Goal: Task Accomplishment & Management: Complete application form

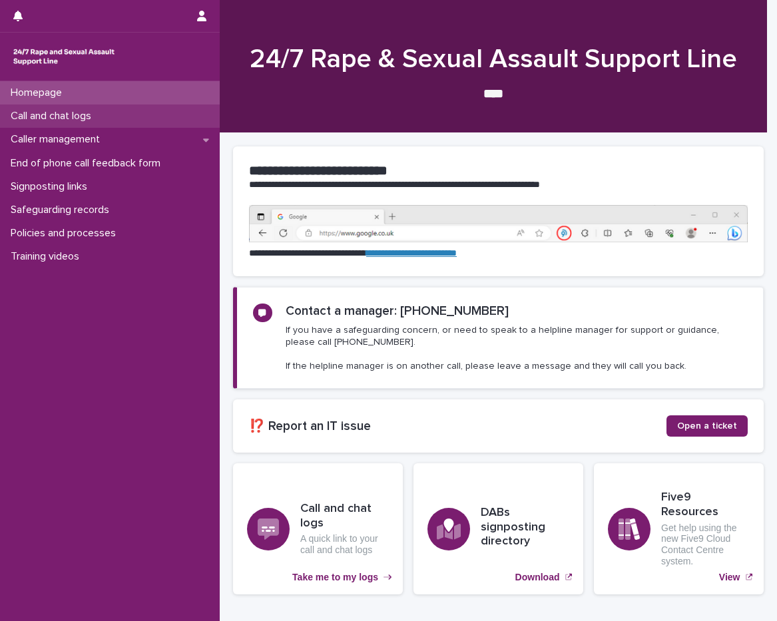
click at [91, 122] on p "Call and chat logs" at bounding box center [53, 116] width 97 height 13
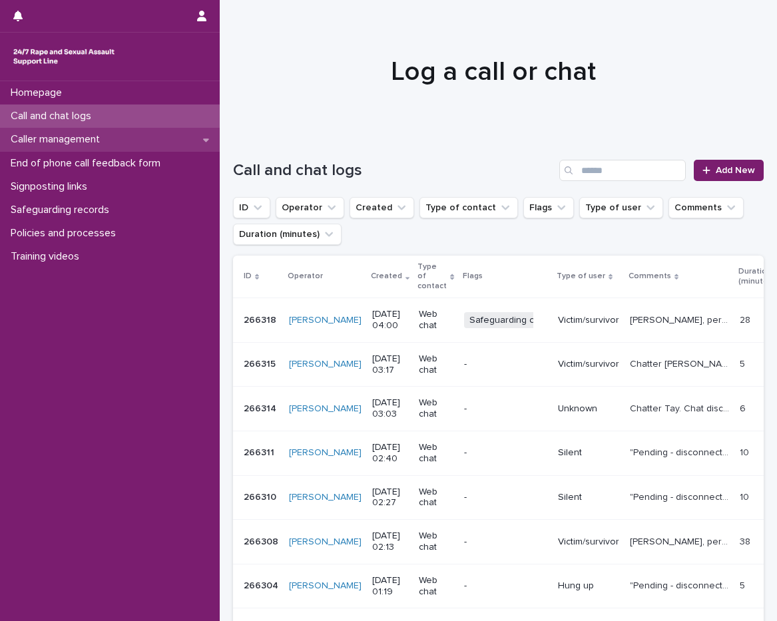
click at [89, 136] on p "Caller management" at bounding box center [57, 139] width 105 height 13
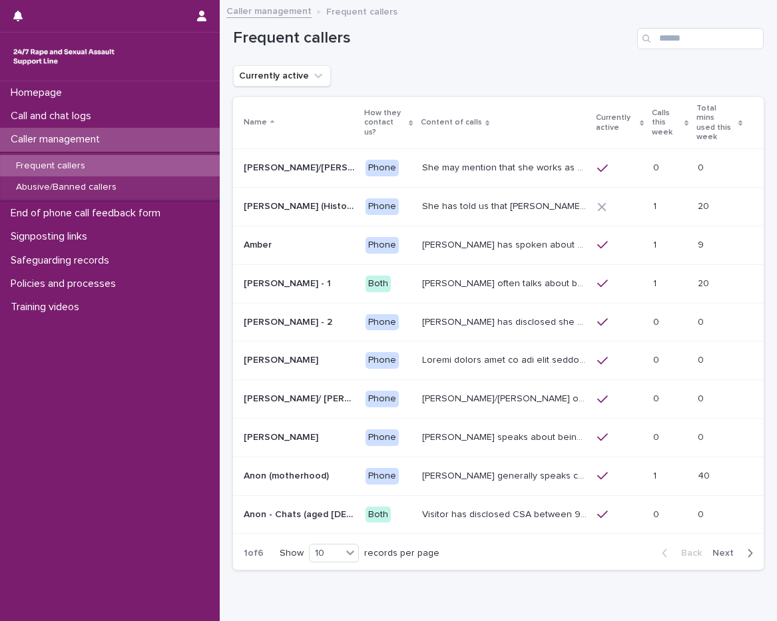
click at [89, 165] on p "Frequent callers" at bounding box center [50, 166] width 91 height 11
click at [648, 109] on th "Calls this week" at bounding box center [670, 123] width 45 height 52
click at [652, 118] on p "Calls this week" at bounding box center [666, 123] width 29 height 34
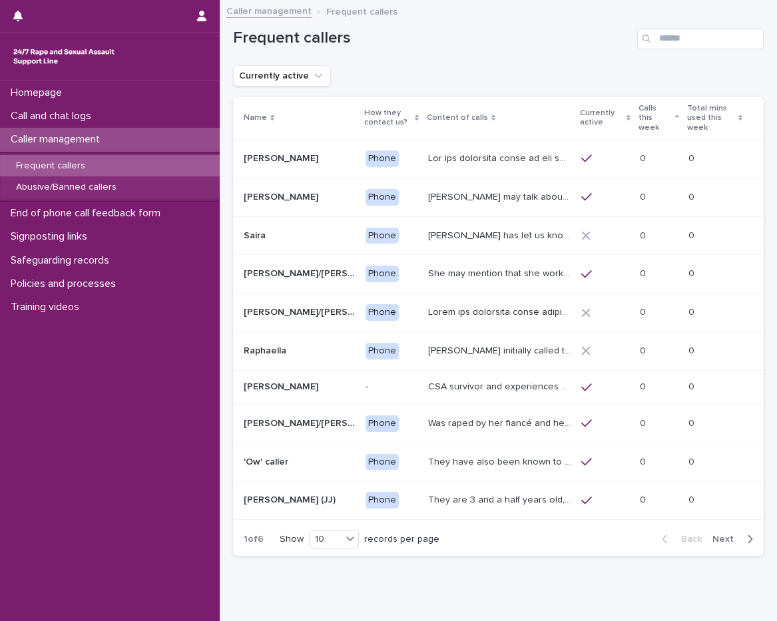
click at [660, 124] on p "Calls this week" at bounding box center [655, 118] width 33 height 34
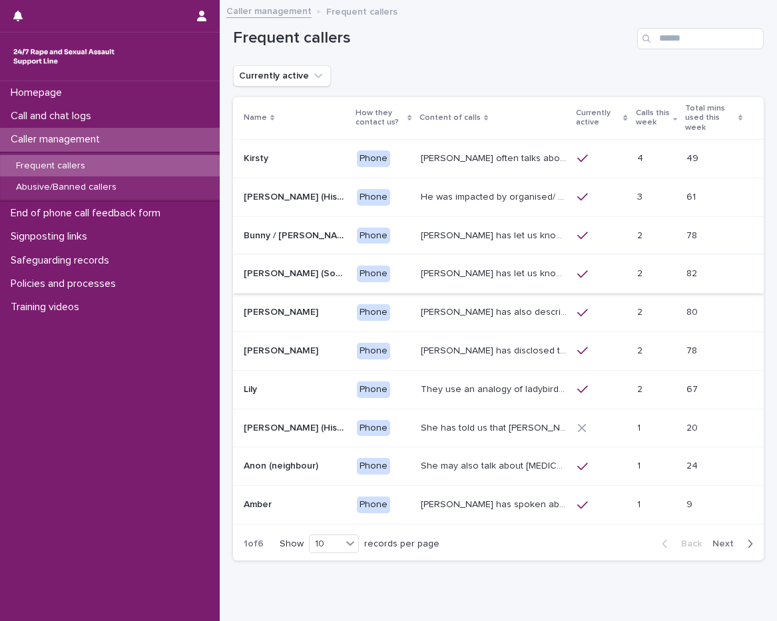
scroll to position [45, 0]
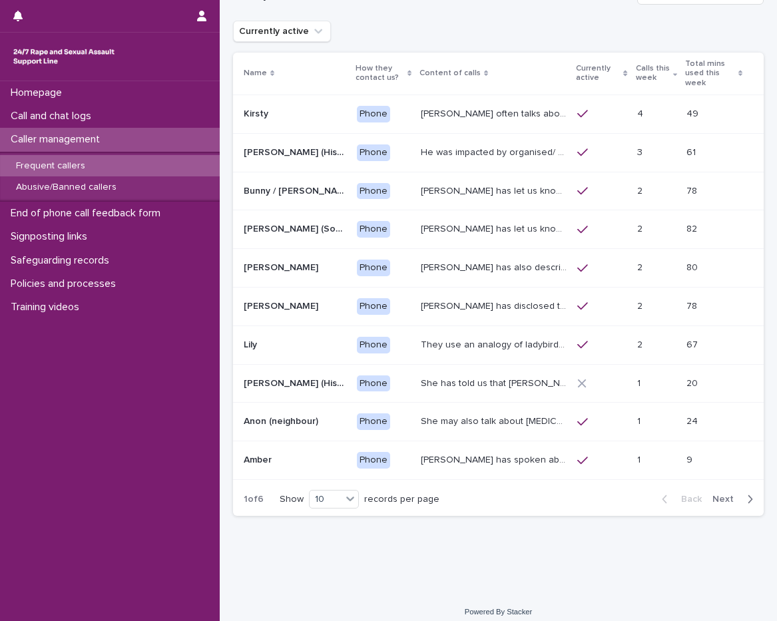
click at [311, 421] on div "Anon (neighbour) Anon (neighbour)" at bounding box center [295, 422] width 103 height 22
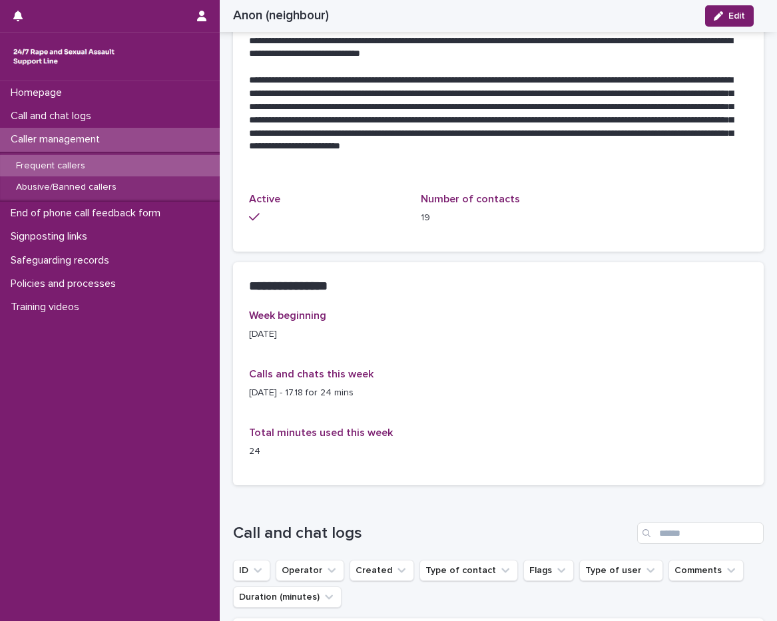
scroll to position [762, 0]
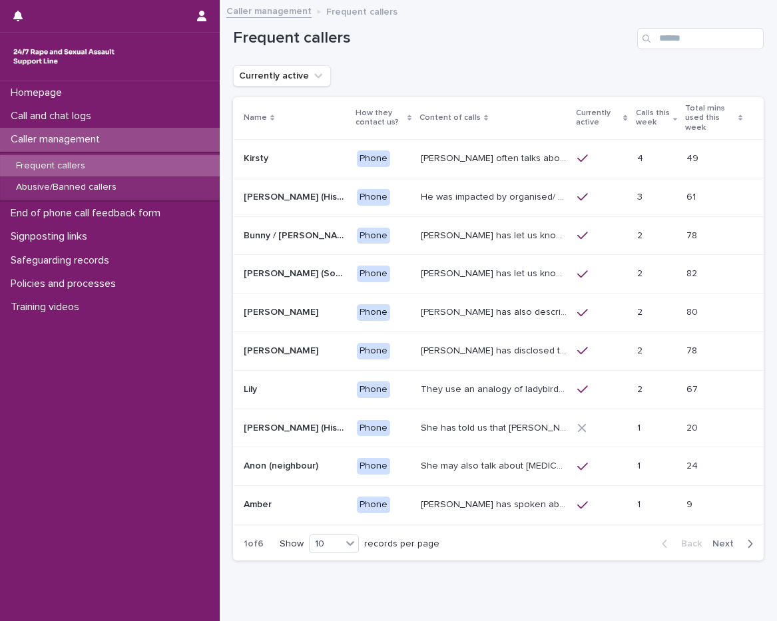
click at [723, 539] on span "Next" at bounding box center [727, 543] width 29 height 9
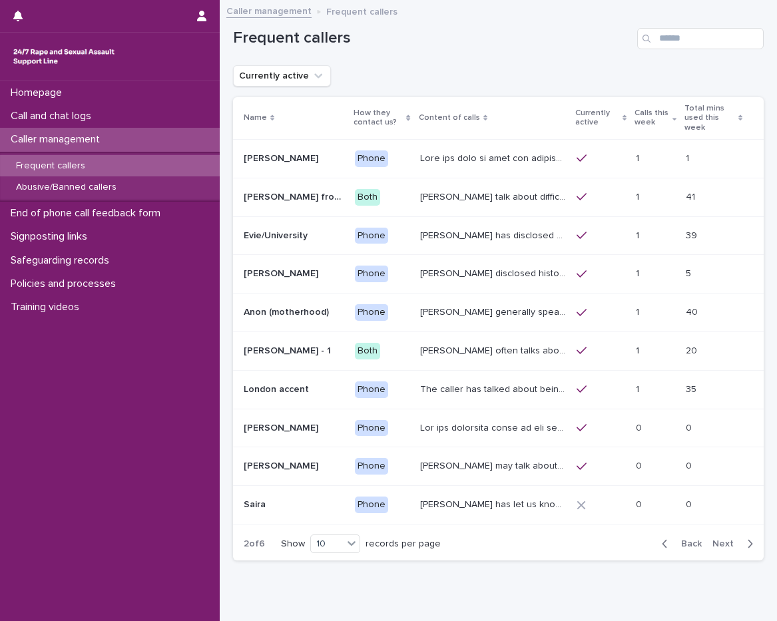
click at [675, 539] on span "Back" at bounding box center [687, 543] width 29 height 9
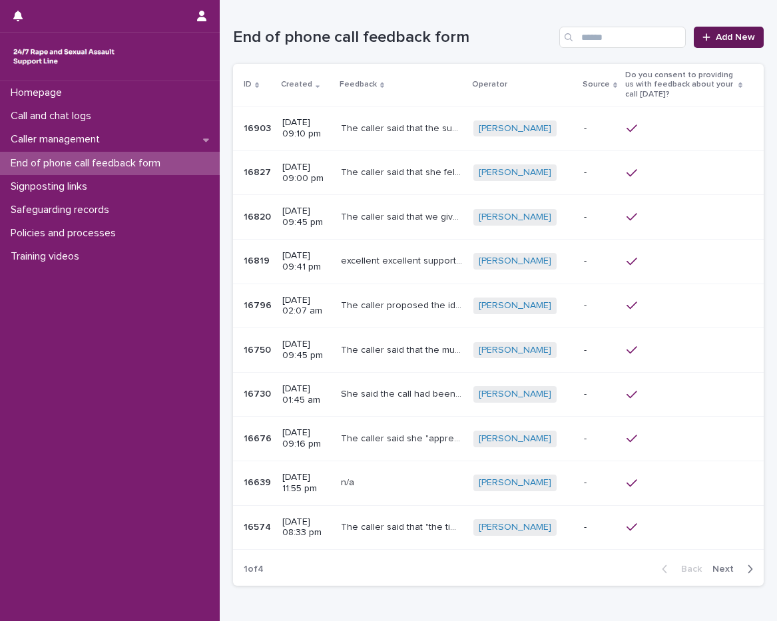
click at [725, 33] on span "Add New" at bounding box center [735, 37] width 39 height 9
click at [410, 147] on td "The caller said that the support line is "effing fantastic" and it is "my favor…" at bounding box center [402, 129] width 133 height 45
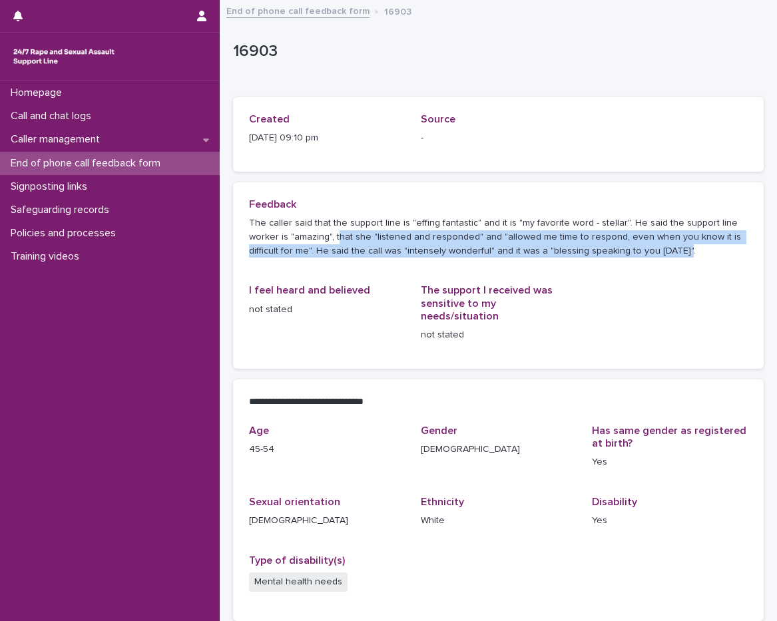
drag, startPoint x: 335, startPoint y: 232, endPoint x: 701, endPoint y: 258, distance: 366.5
click at [701, 258] on p "The caller said that the support line is "effing fantastic" and it is "my favor…" at bounding box center [498, 236] width 499 height 41
click at [694, 258] on div "Feedback The caller said that the support line is "effing fantastic" and it is …" at bounding box center [498, 233] width 499 height 71
click at [695, 248] on p "The caller said that the support line is "effing fantastic" and it is "my favor…" at bounding box center [498, 236] width 499 height 41
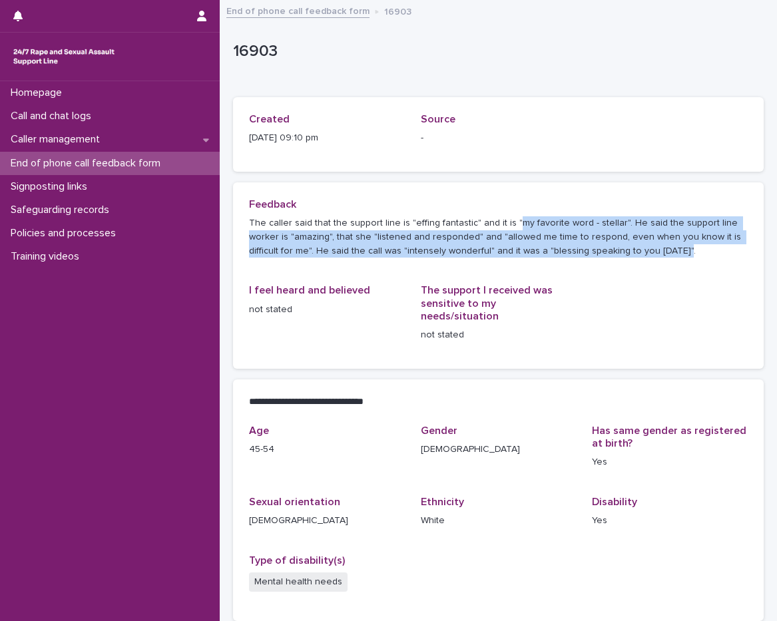
drag, startPoint x: 687, startPoint y: 248, endPoint x: 513, endPoint y: 228, distance: 175.0
click at [513, 228] on p "The caller said that the support line is "effing fantastic" and it is "my favor…" at bounding box center [498, 236] width 499 height 41
drag, startPoint x: 513, startPoint y: 228, endPoint x: 467, endPoint y: 235, distance: 46.5
click at [467, 235] on p "The caller said that the support line is "effing fantastic" and it is "my favor…" at bounding box center [498, 236] width 499 height 41
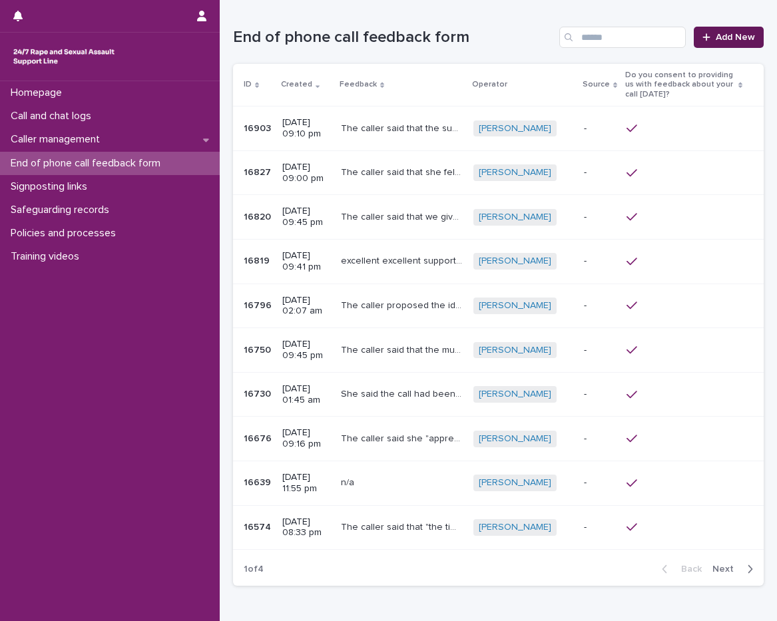
click at [706, 37] on div at bounding box center [709, 37] width 13 height 9
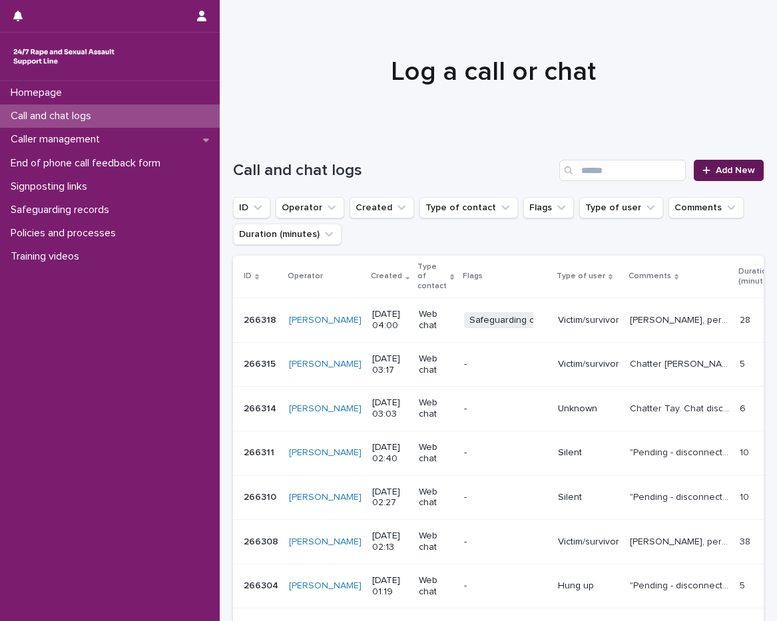
click at [722, 162] on link "Add New" at bounding box center [729, 170] width 70 height 21
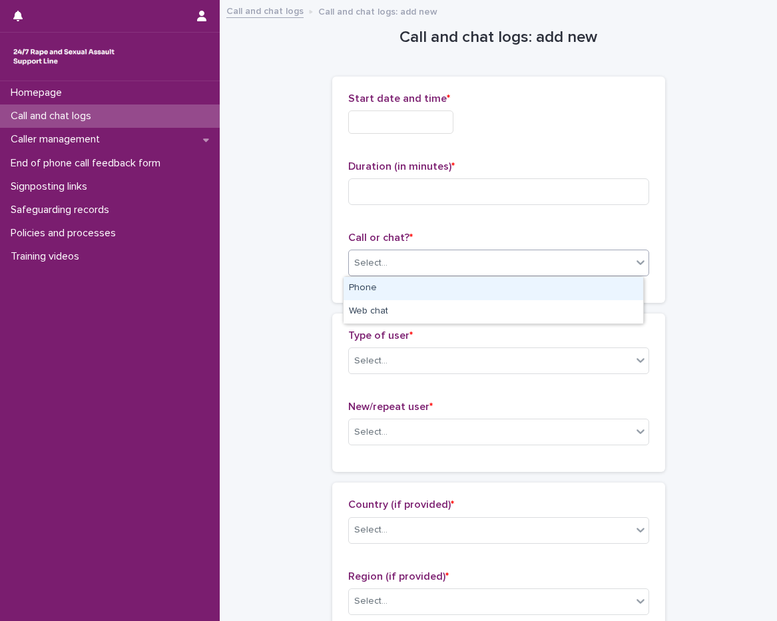
click at [374, 265] on div "Select..." at bounding box center [370, 263] width 33 height 14
click at [380, 284] on div "Phone" at bounding box center [494, 288] width 300 height 23
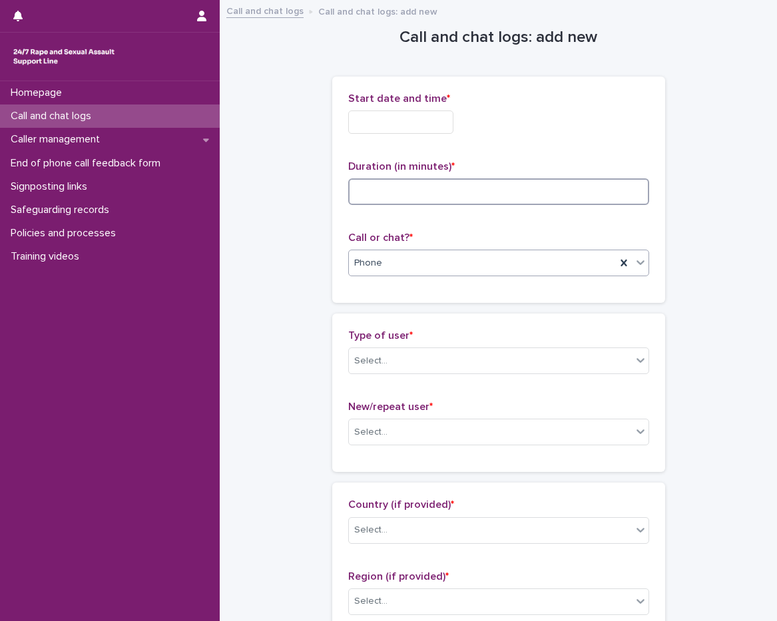
click at [439, 201] on input at bounding box center [498, 191] width 301 height 27
type input "**"
click at [438, 111] on input "text" at bounding box center [400, 122] width 105 height 23
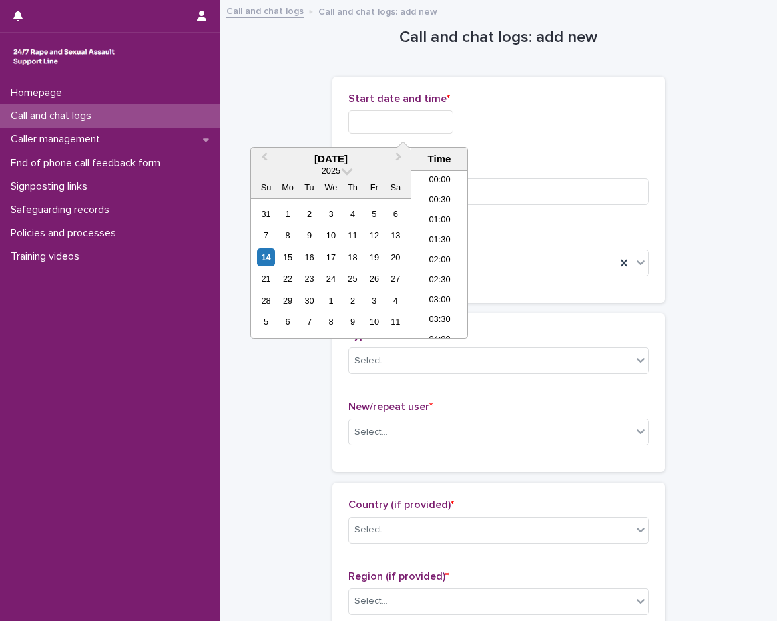
scroll to position [726, 0]
click at [445, 258] on li "20:00" at bounding box center [440, 254] width 57 height 20
click at [437, 115] on input "**********" at bounding box center [400, 122] width 105 height 23
type input "**********"
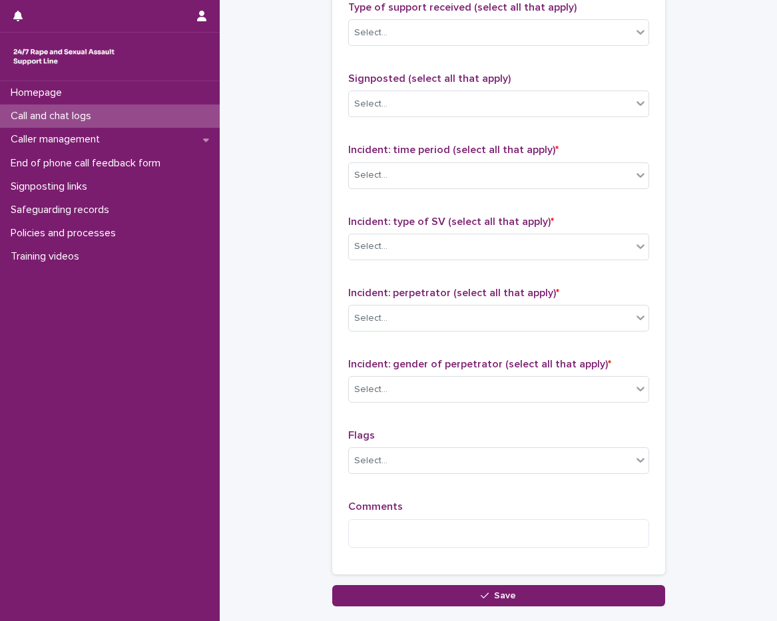
scroll to position [926, 0]
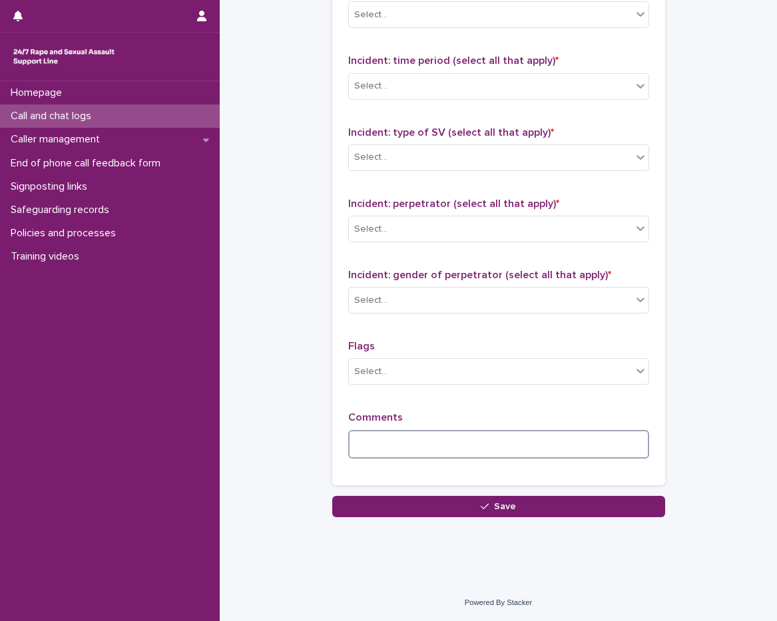
click at [348, 435] on textarea at bounding box center [498, 444] width 301 height 29
type textarea "*"
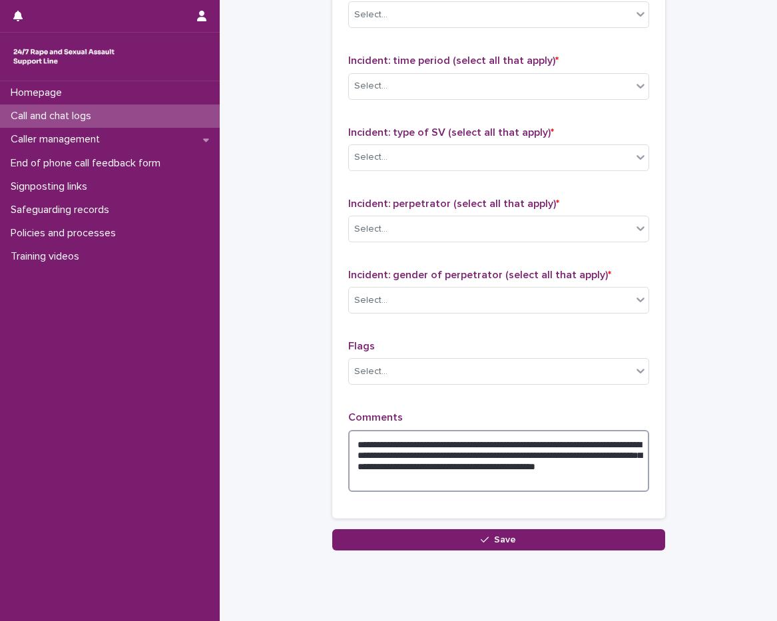
drag, startPoint x: 451, startPoint y: 487, endPoint x: 396, endPoint y: 482, distance: 55.5
click at [396, 482] on textarea "**********" at bounding box center [498, 461] width 301 height 62
type textarea "**********"
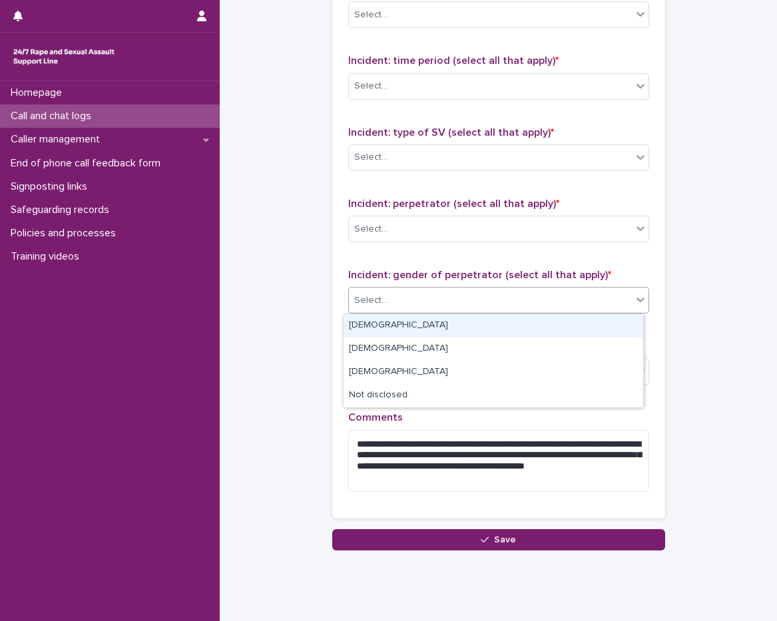
click at [349, 300] on div "Select..." at bounding box center [490, 301] width 283 height 22
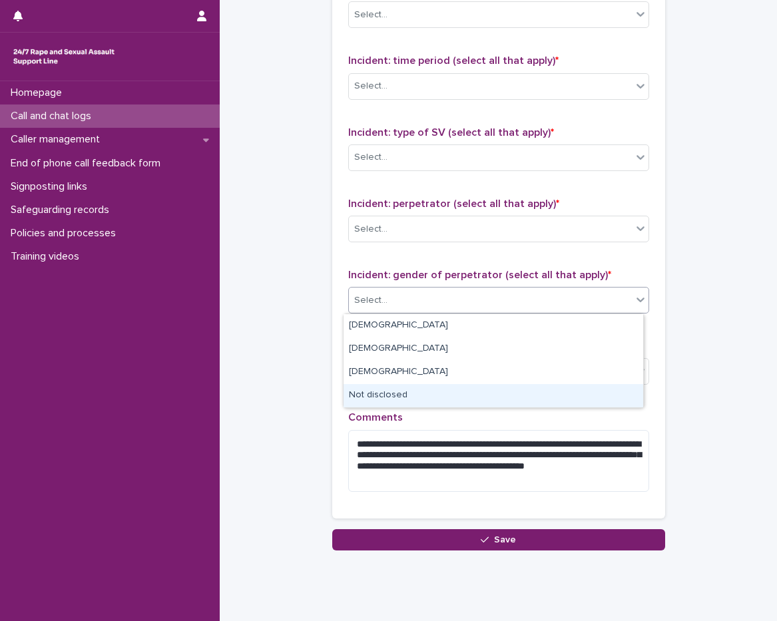
click at [397, 394] on div "Not disclosed" at bounding box center [494, 395] width 300 height 23
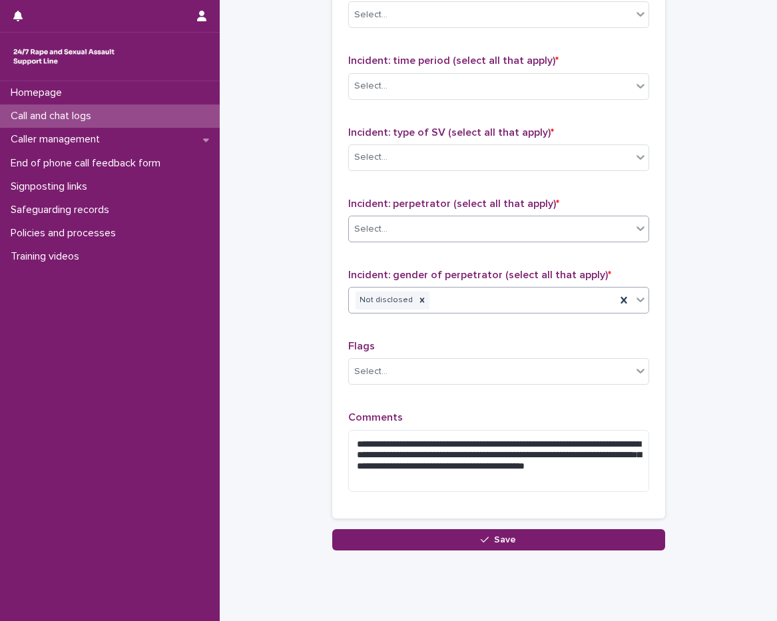
click at [380, 227] on div "Select..." at bounding box center [370, 229] width 33 height 14
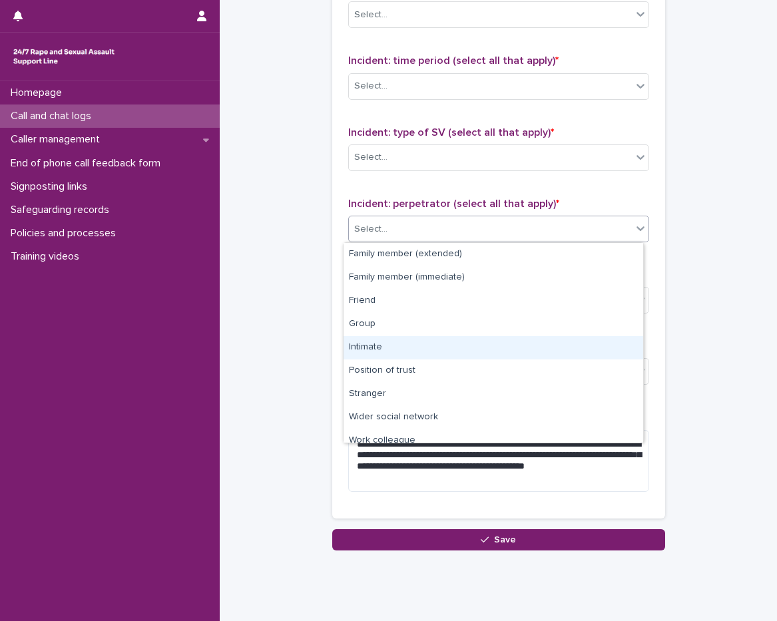
scroll to position [57, 0]
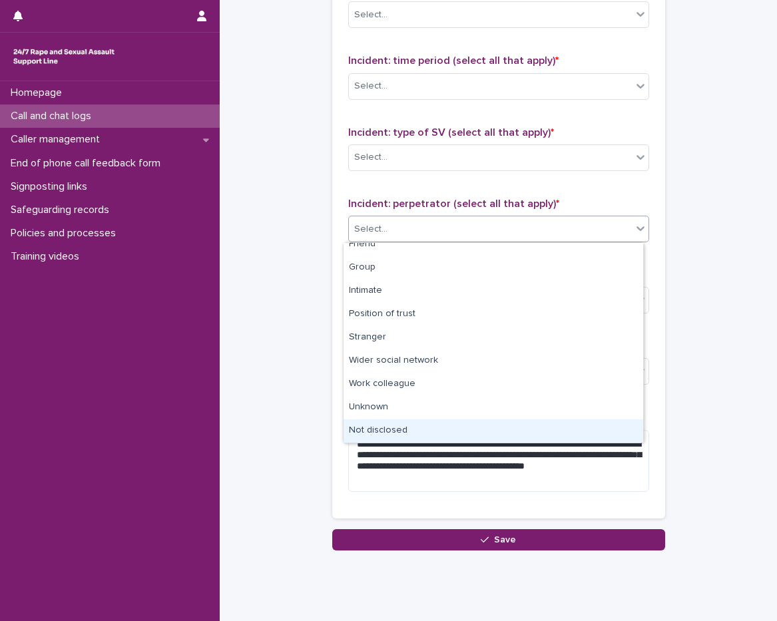
click at [390, 433] on div "Not disclosed" at bounding box center [494, 431] width 300 height 23
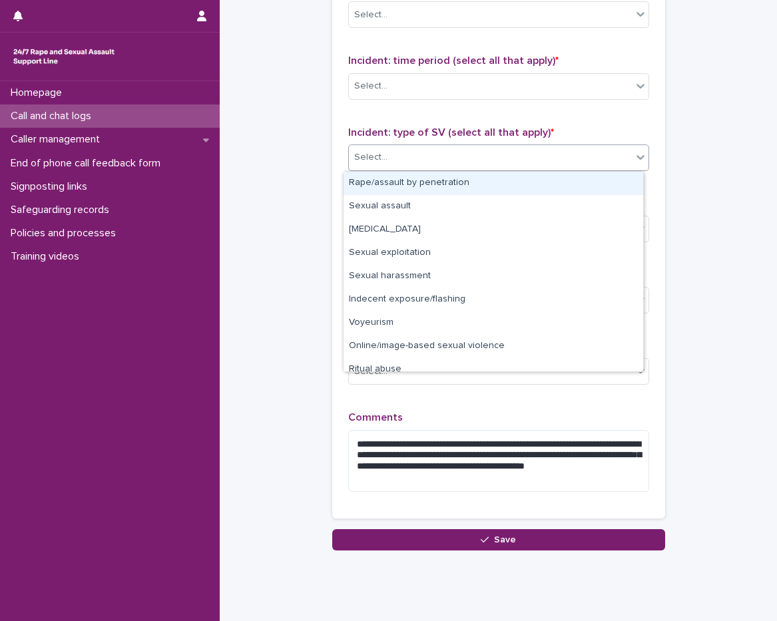
click at [384, 164] on div "Select..." at bounding box center [490, 158] width 283 height 22
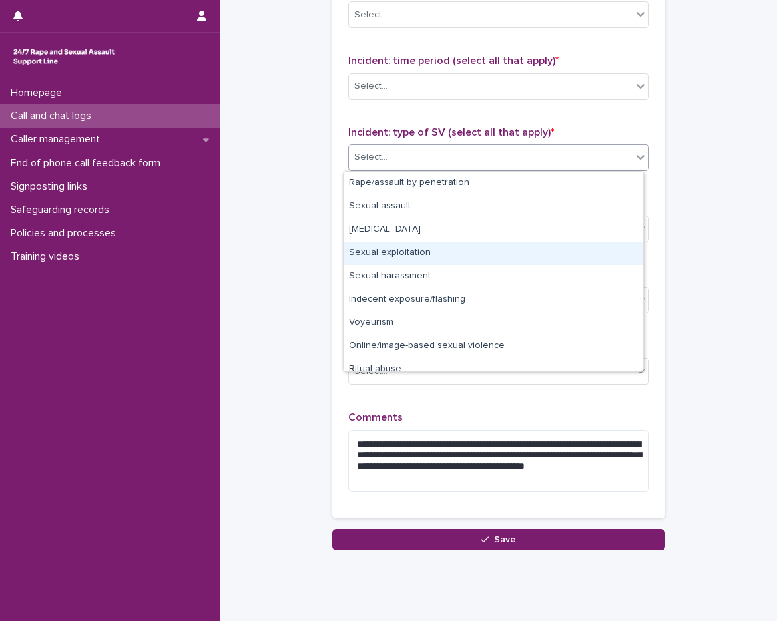
scroll to position [33, 0]
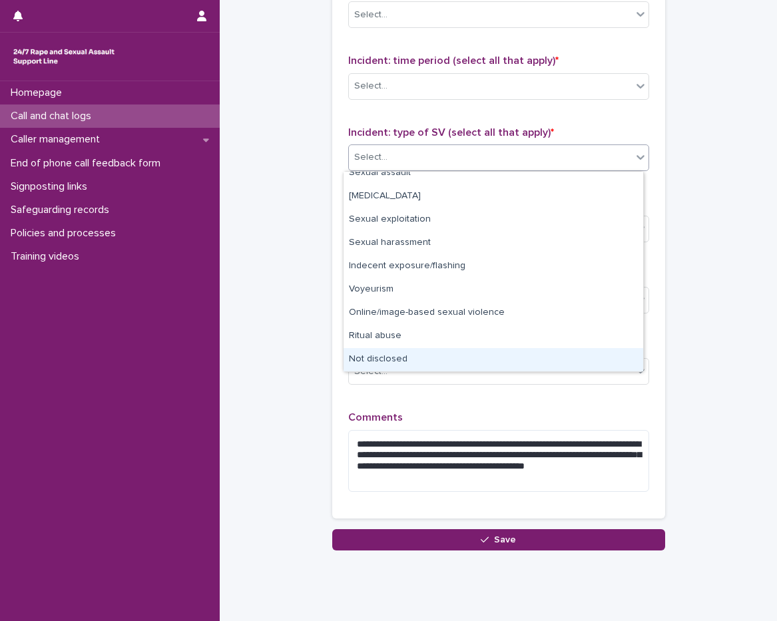
click at [410, 360] on div "Not disclosed" at bounding box center [494, 359] width 300 height 23
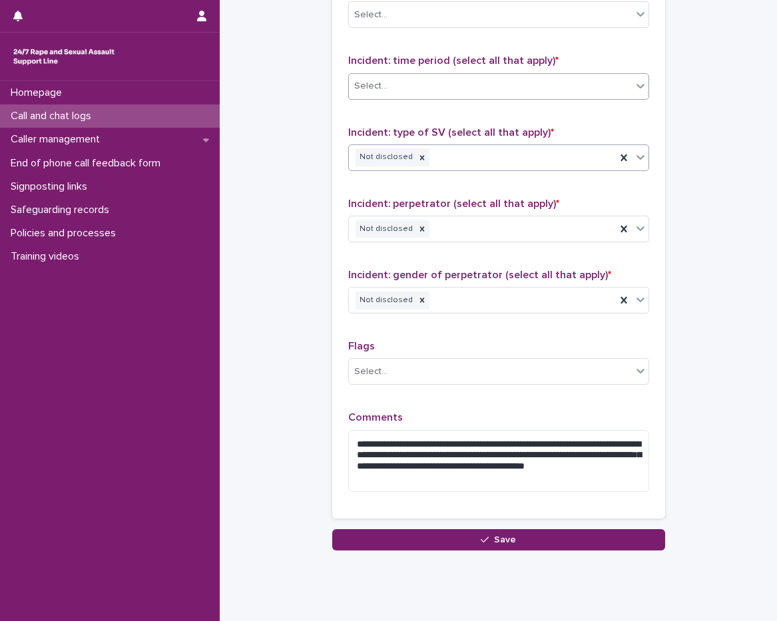
click at [380, 89] on div "Select..." at bounding box center [370, 86] width 33 height 14
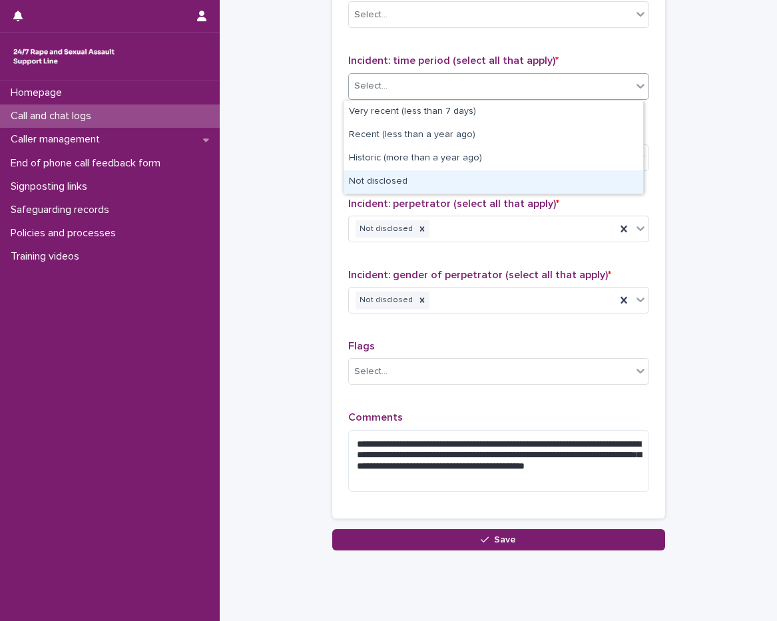
click at [389, 186] on div "Not disclosed" at bounding box center [494, 182] width 300 height 23
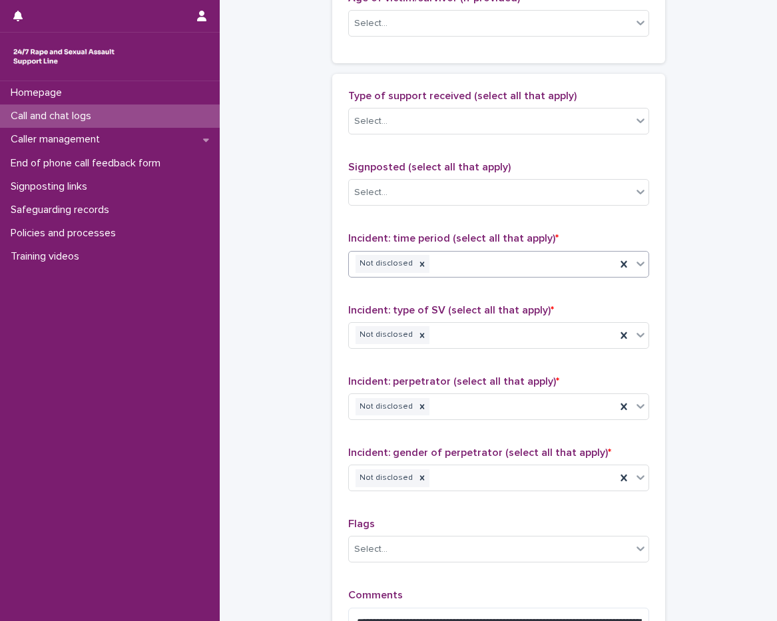
scroll to position [726, 0]
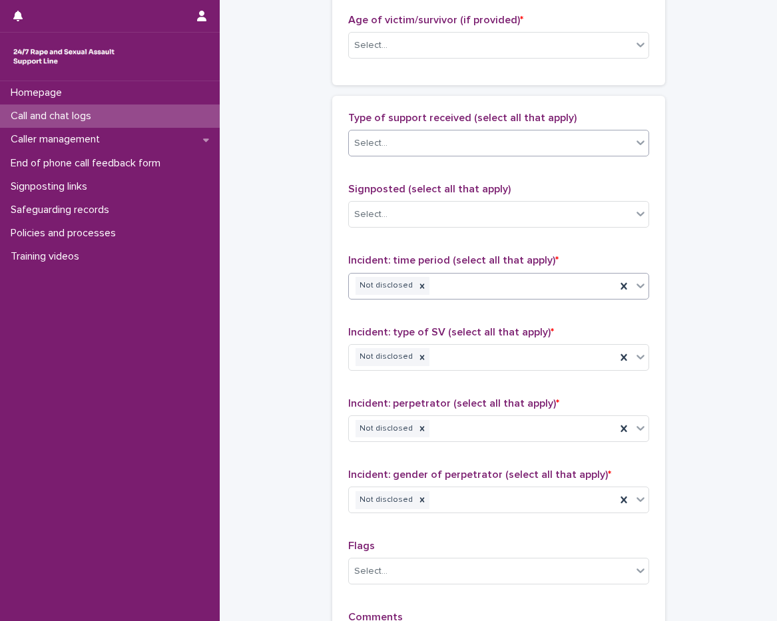
click at [381, 150] on div "Select..." at bounding box center [490, 144] width 283 height 22
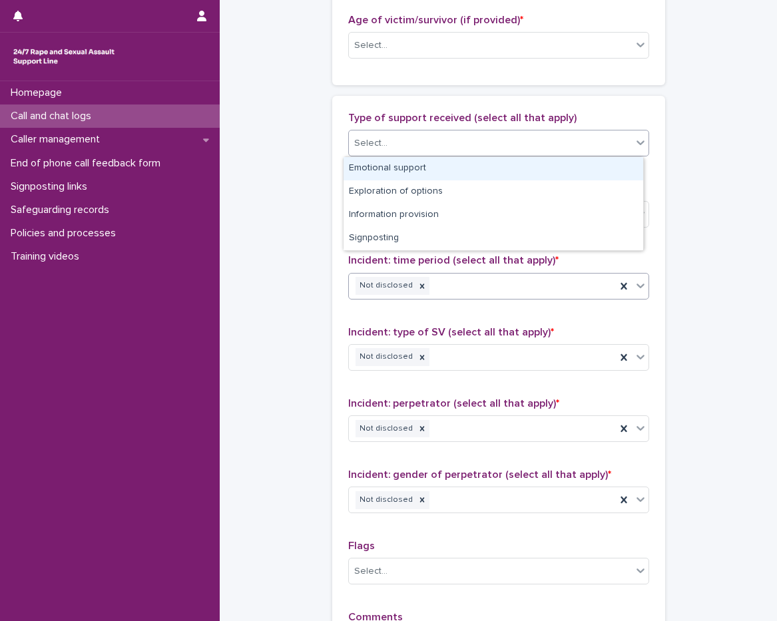
click at [388, 171] on div "Emotional support" at bounding box center [494, 168] width 300 height 23
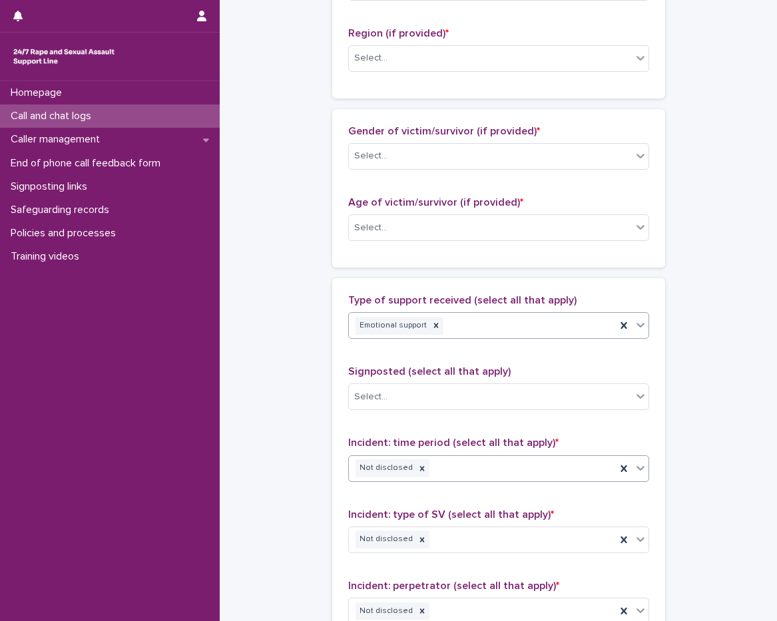
scroll to position [526, 0]
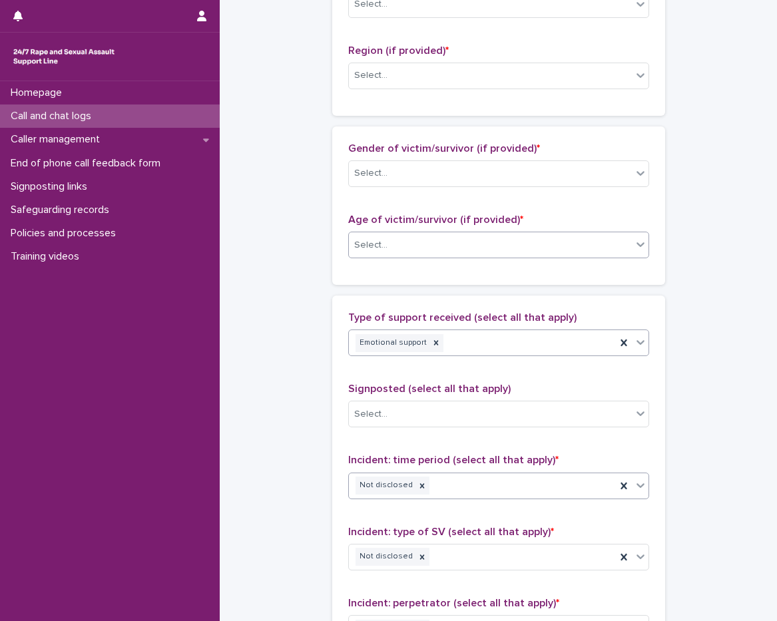
click at [390, 242] on div "Select..." at bounding box center [490, 245] width 283 height 22
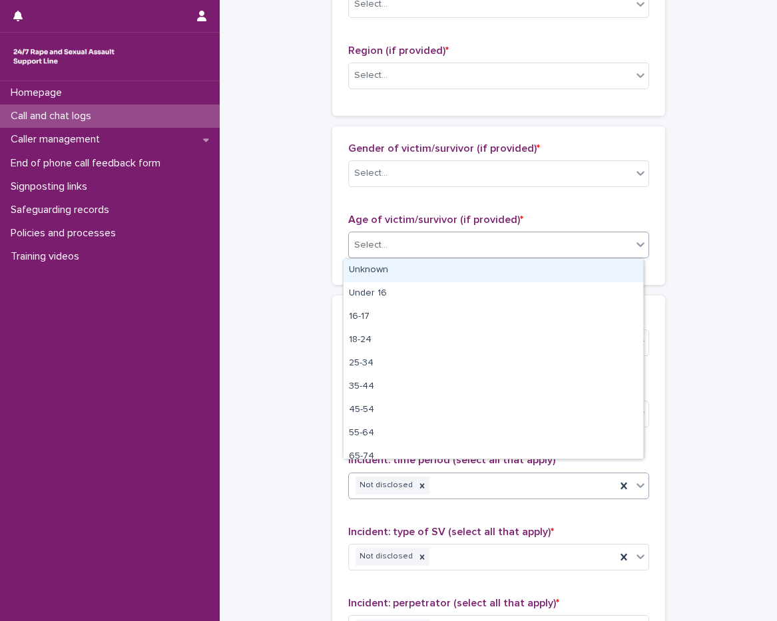
click at [379, 274] on div "Unknown" at bounding box center [494, 270] width 300 height 23
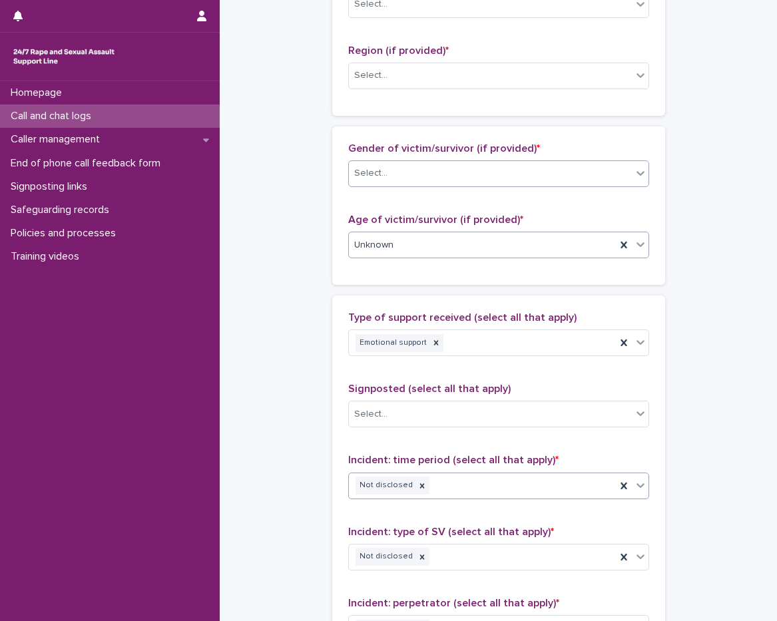
click at [384, 181] on div "Select..." at bounding box center [490, 174] width 283 height 22
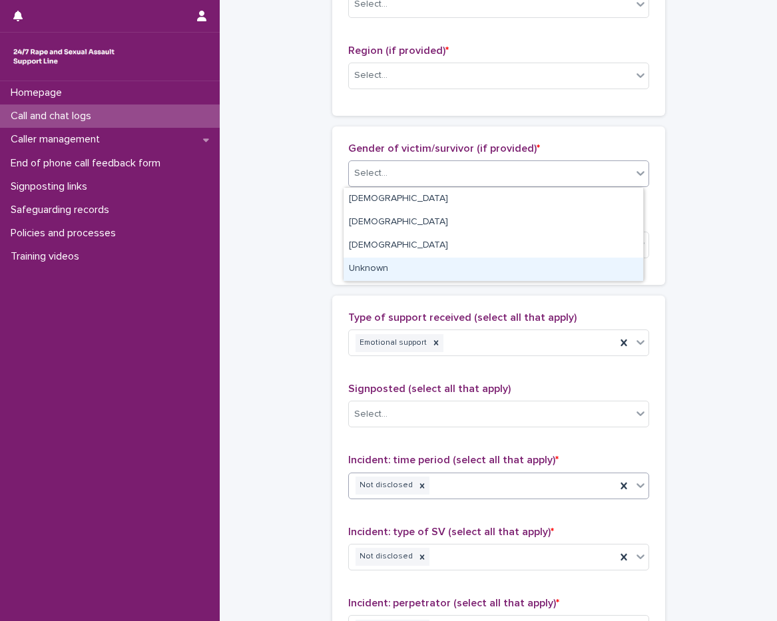
click at [378, 264] on div "Unknown" at bounding box center [494, 269] width 300 height 23
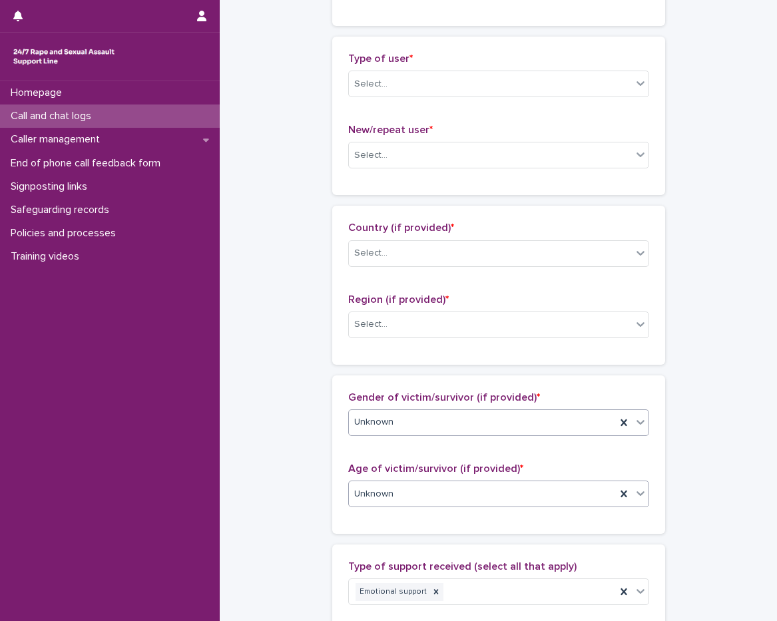
scroll to position [260, 0]
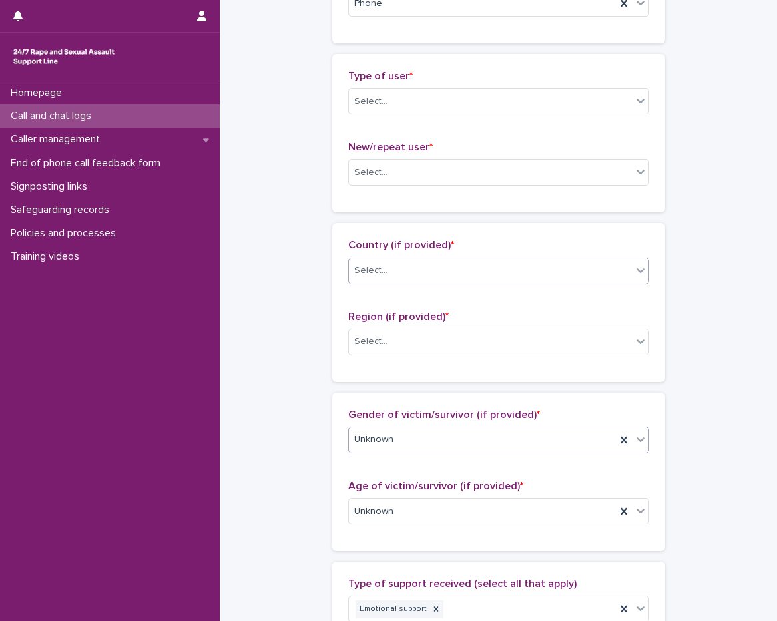
click at [370, 268] on div "Select..." at bounding box center [370, 271] width 33 height 14
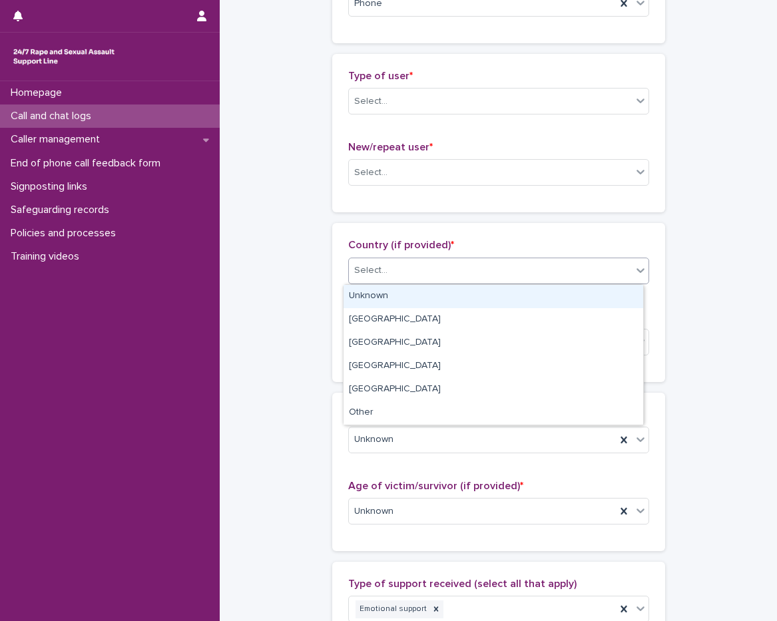
click at [378, 300] on div "Unknown" at bounding box center [494, 296] width 300 height 23
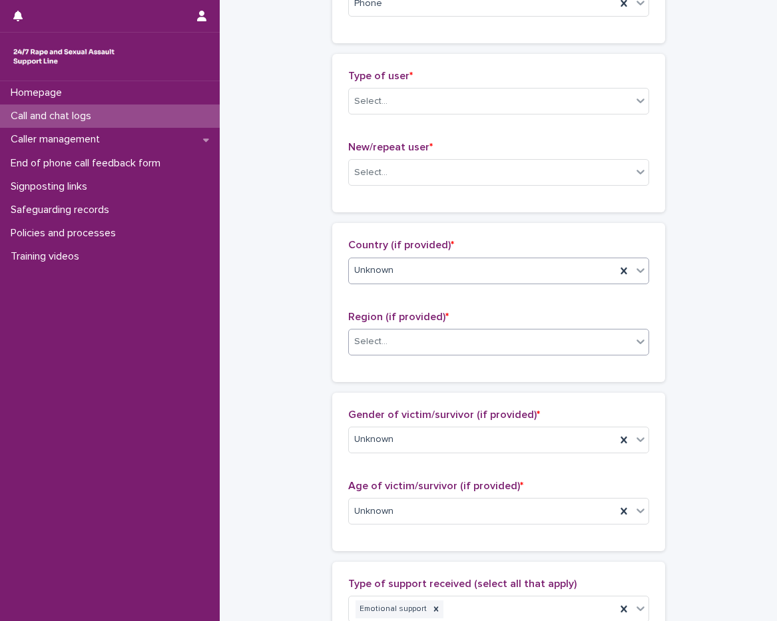
click at [378, 342] on div "Select..." at bounding box center [370, 342] width 33 height 14
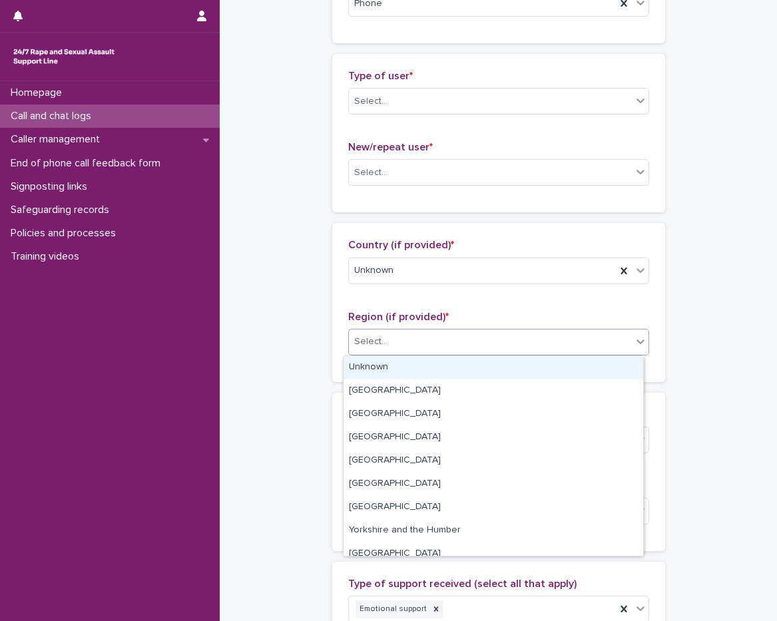
click at [381, 360] on div "Unknown" at bounding box center [494, 367] width 300 height 23
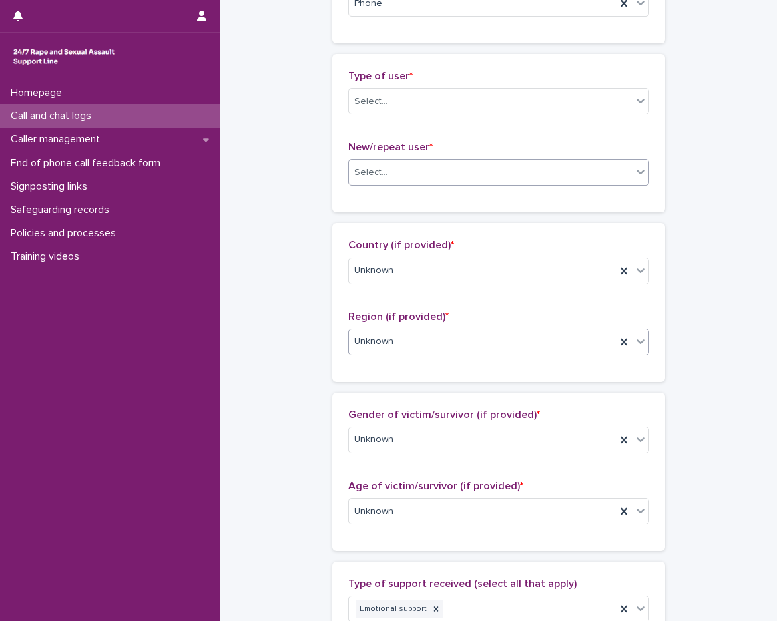
click at [374, 178] on div "Select..." at bounding box center [370, 173] width 33 height 14
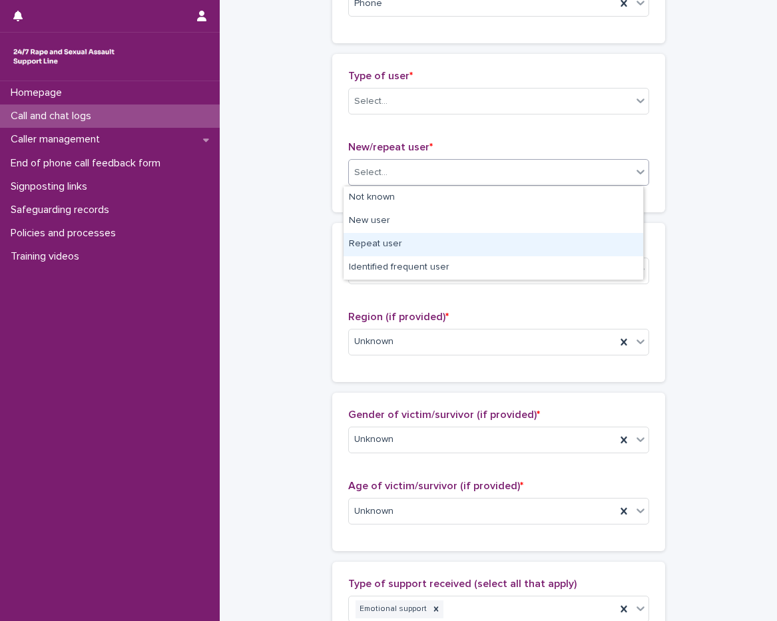
click at [402, 236] on div "Repeat user" at bounding box center [494, 244] width 300 height 23
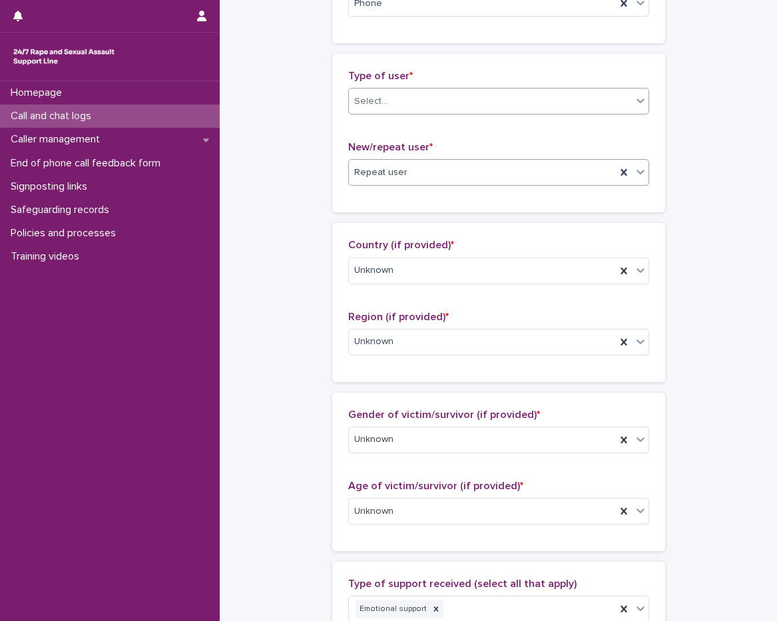
click at [406, 107] on div "Select..." at bounding box center [490, 102] width 283 height 22
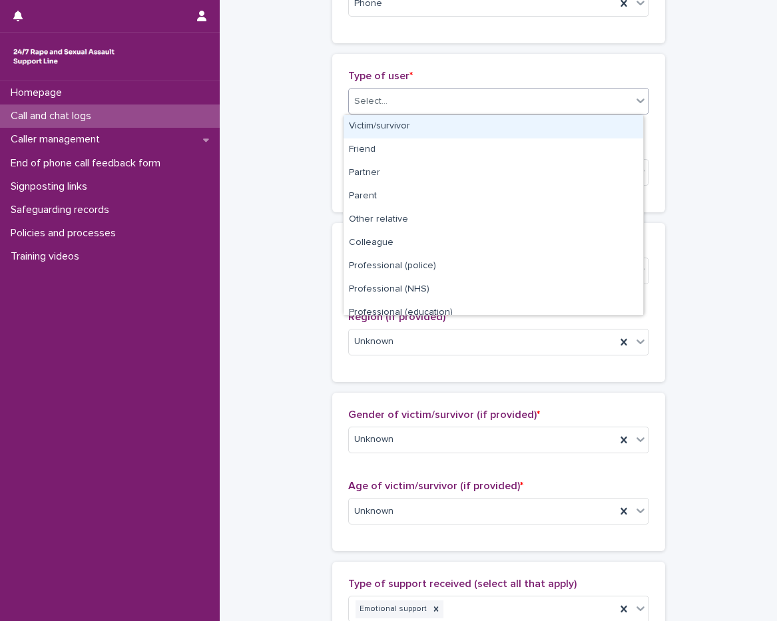
click at [388, 137] on div "Victim/survivor" at bounding box center [494, 126] width 300 height 23
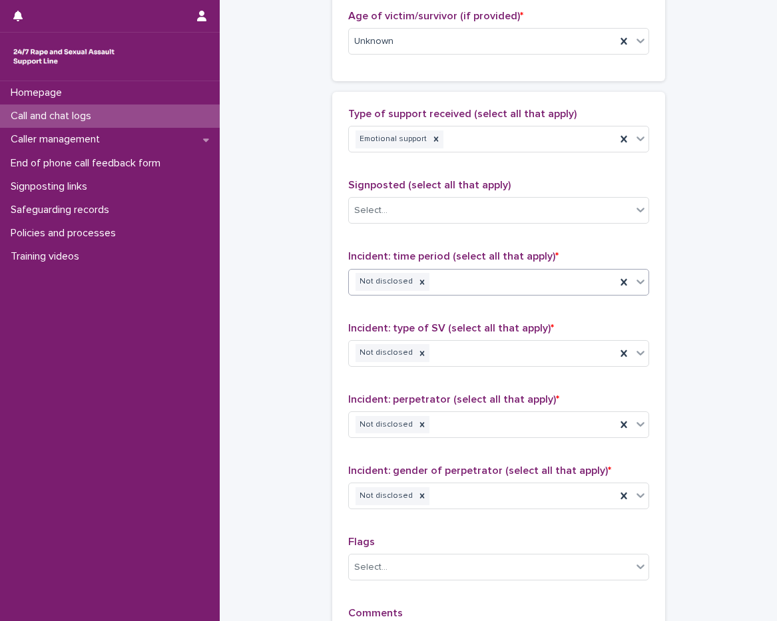
scroll to position [866, 0]
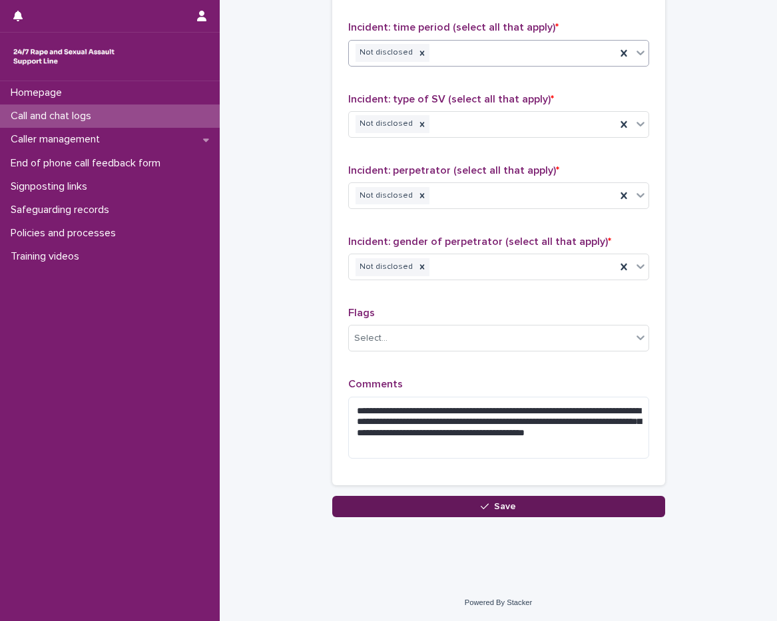
click at [466, 511] on button "Save" at bounding box center [498, 506] width 333 height 21
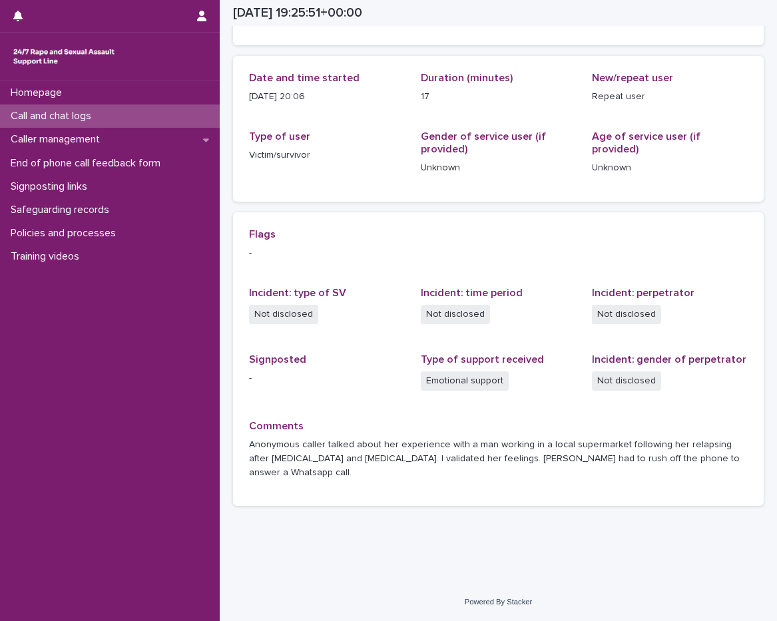
scroll to position [113, 0]
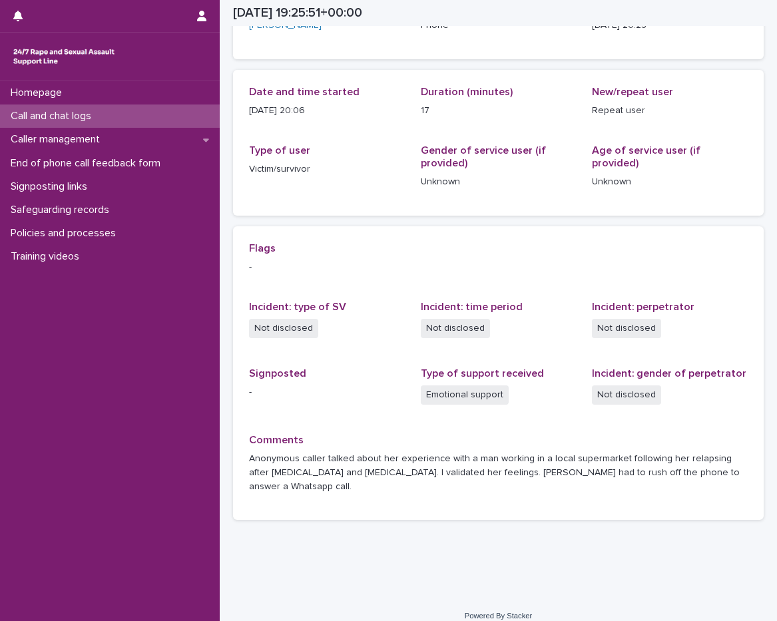
click at [65, 113] on p "Call and chat logs" at bounding box center [53, 116] width 97 height 13
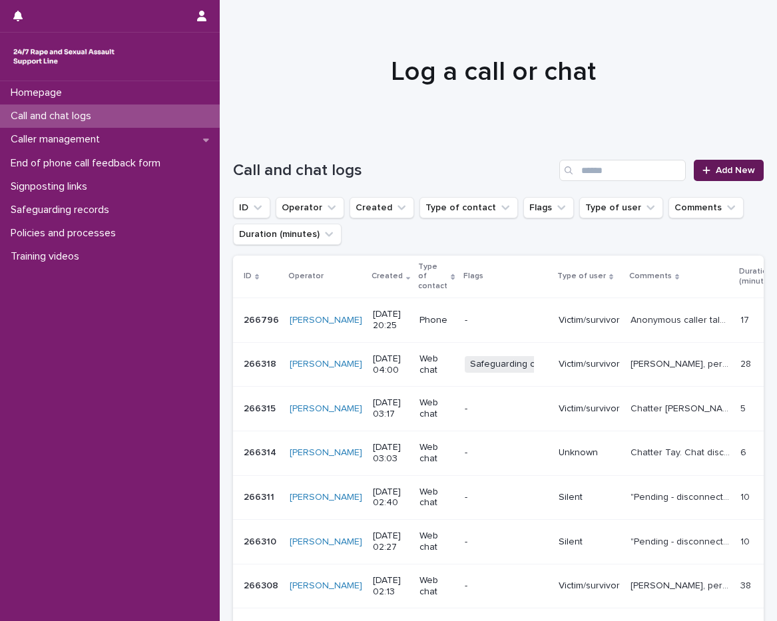
click at [694, 163] on link "Add New" at bounding box center [729, 170] width 70 height 21
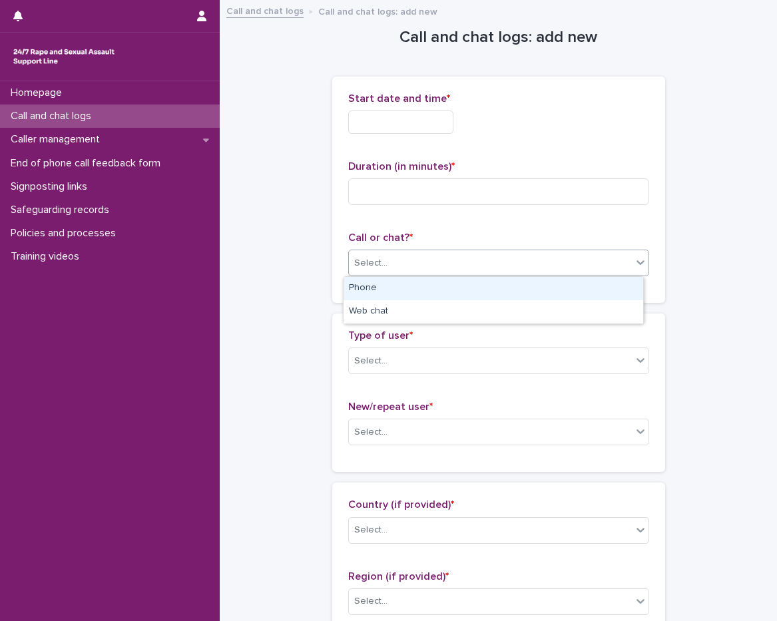
click at [380, 258] on div "Select..." at bounding box center [370, 263] width 33 height 14
click at [385, 286] on div "Phone" at bounding box center [494, 288] width 300 height 23
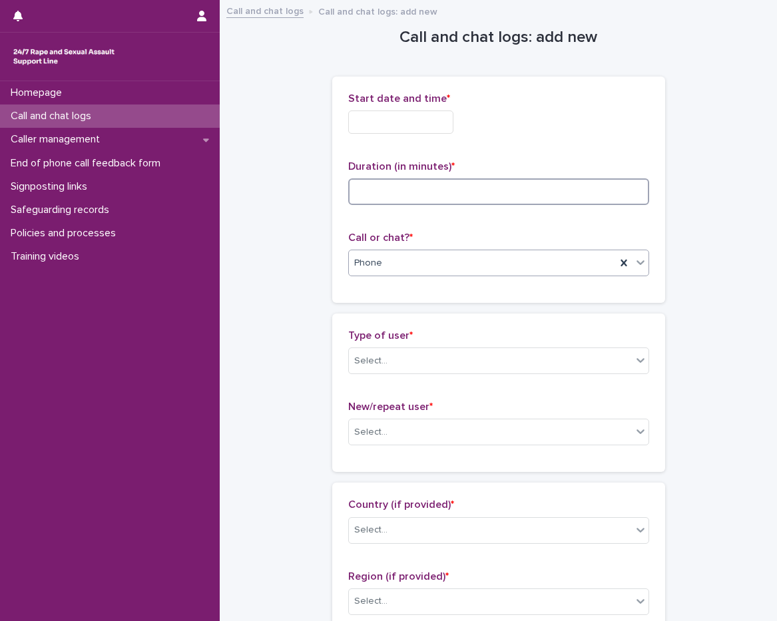
click at [402, 197] on input at bounding box center [498, 191] width 301 height 27
click at [432, 114] on input "text" at bounding box center [400, 122] width 105 height 23
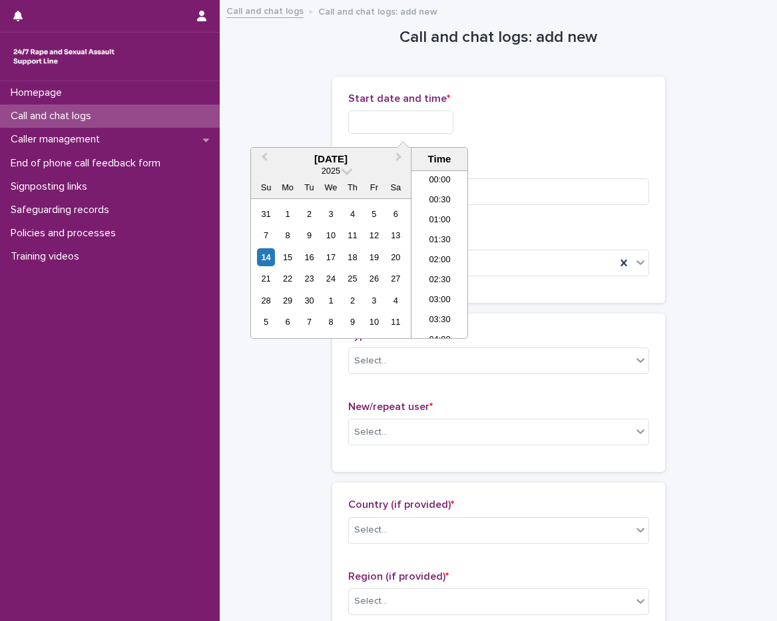
scroll to position [726, 0]
click at [440, 254] on li "20:00" at bounding box center [440, 254] width 57 height 20
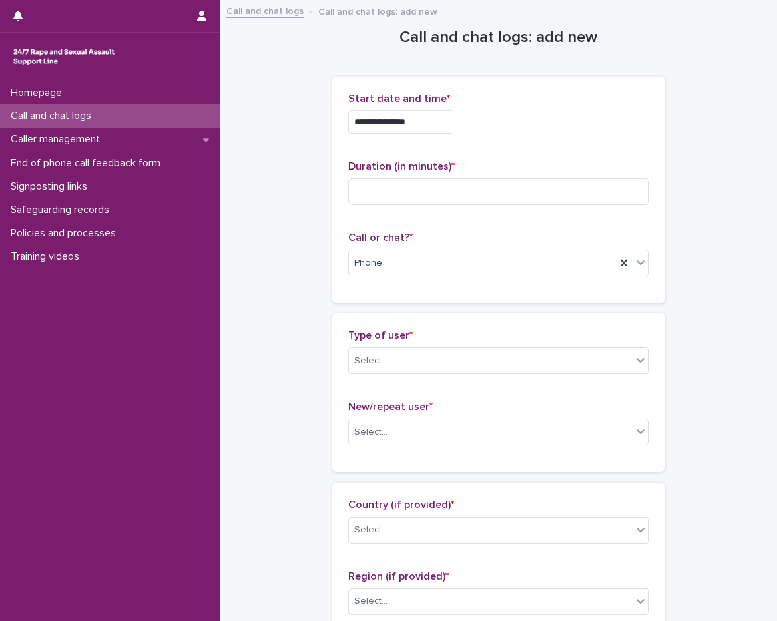
click at [438, 117] on input "**********" at bounding box center [400, 122] width 105 height 23
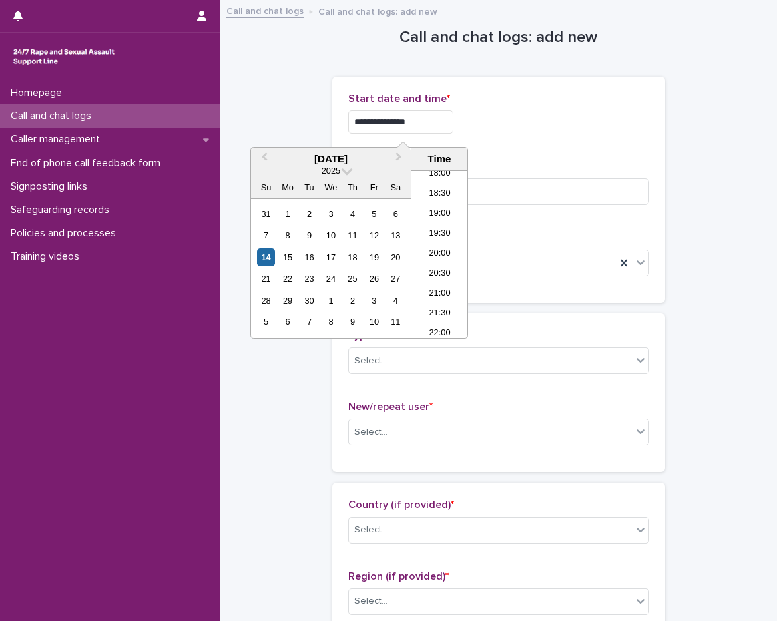
type input "**********"
click at [520, 107] on div "**********" at bounding box center [498, 119] width 301 height 52
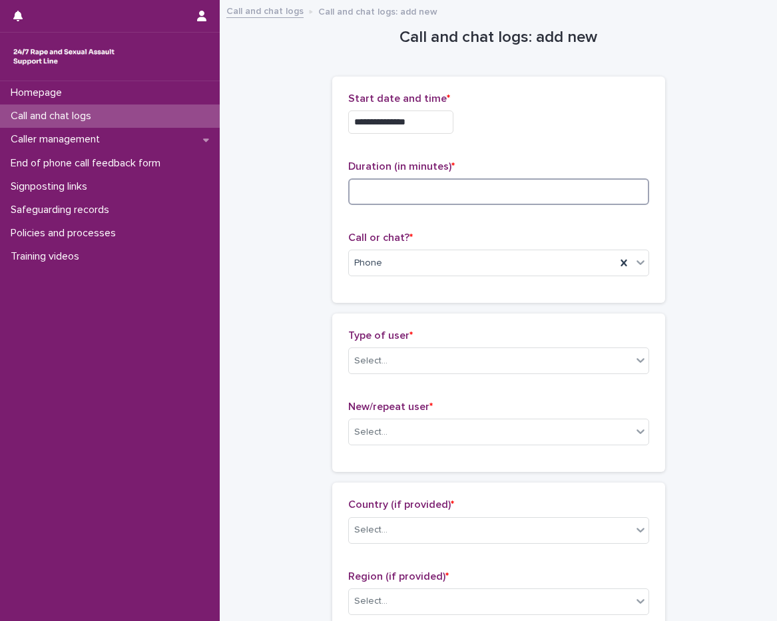
click at [440, 182] on input at bounding box center [498, 191] width 301 height 27
type input "*"
click at [374, 356] on div "Select..." at bounding box center [370, 361] width 33 height 14
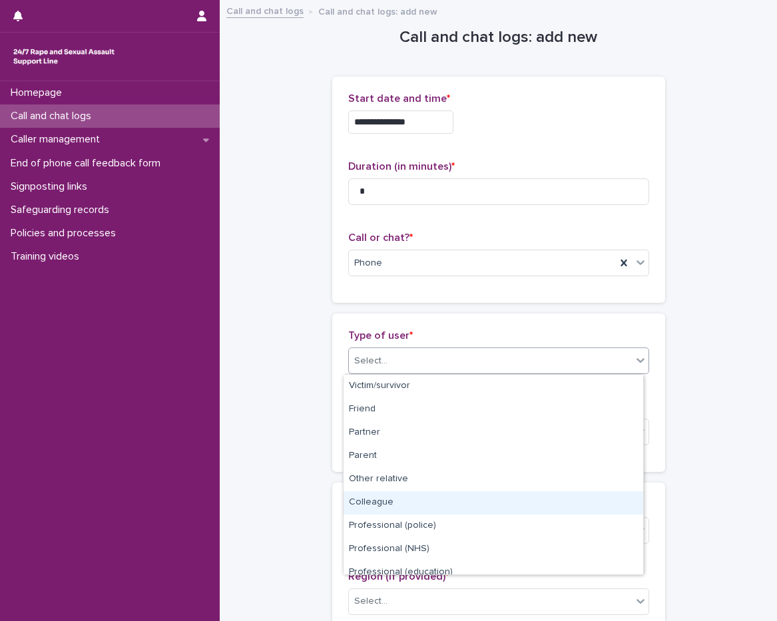
scroll to position [150, 0]
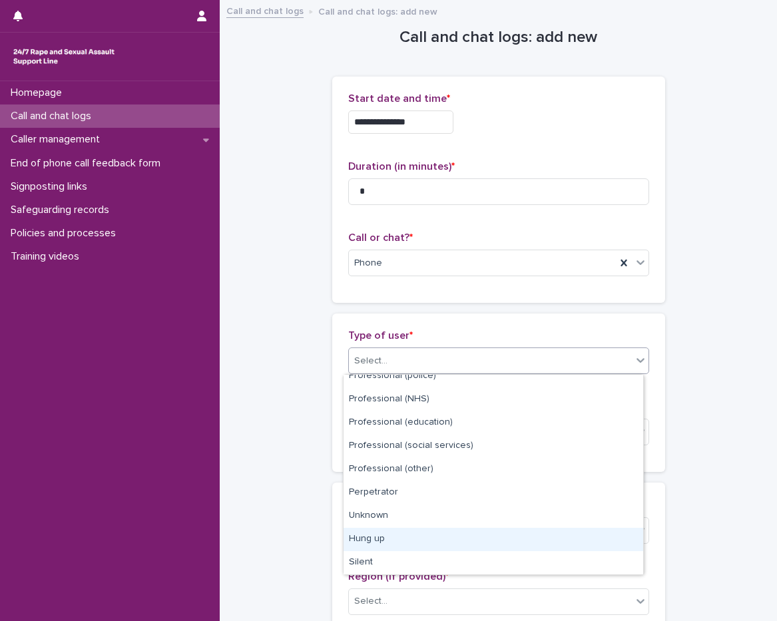
click at [379, 533] on div "Hung up" at bounding box center [494, 539] width 300 height 23
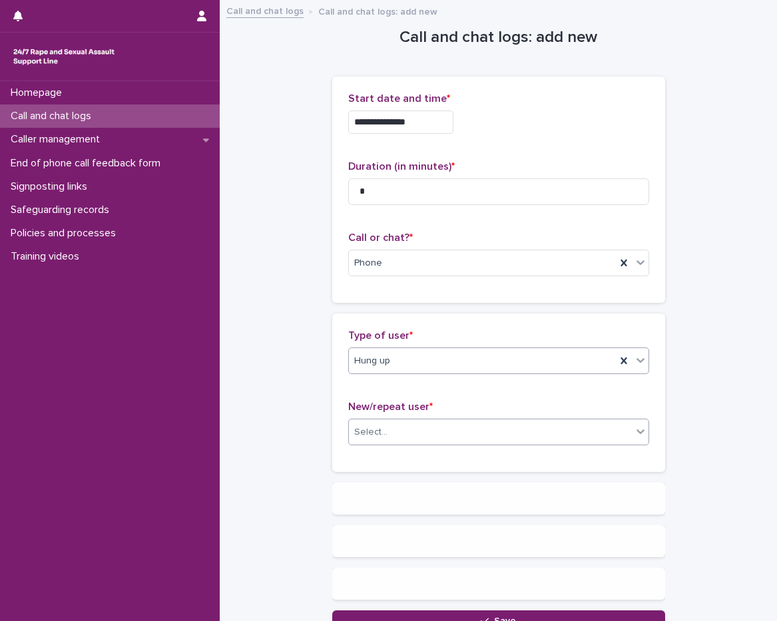
click at [376, 434] on div "Select..." at bounding box center [370, 433] width 33 height 14
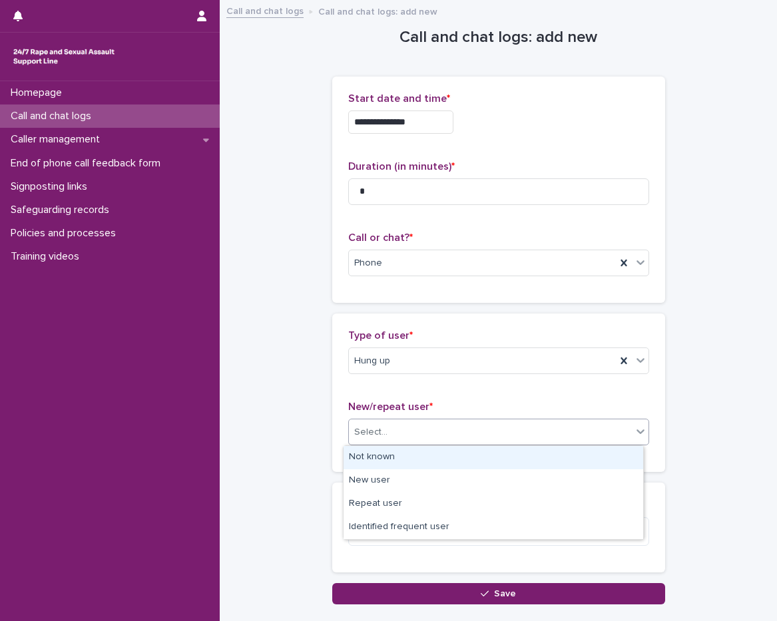
click at [379, 456] on div "Not known" at bounding box center [494, 457] width 300 height 23
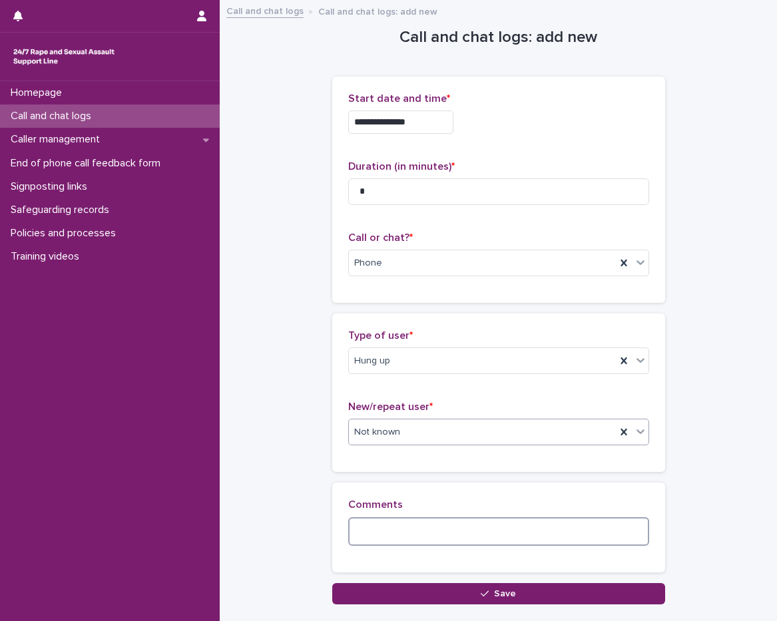
click at [378, 534] on textarea at bounding box center [498, 532] width 301 height 29
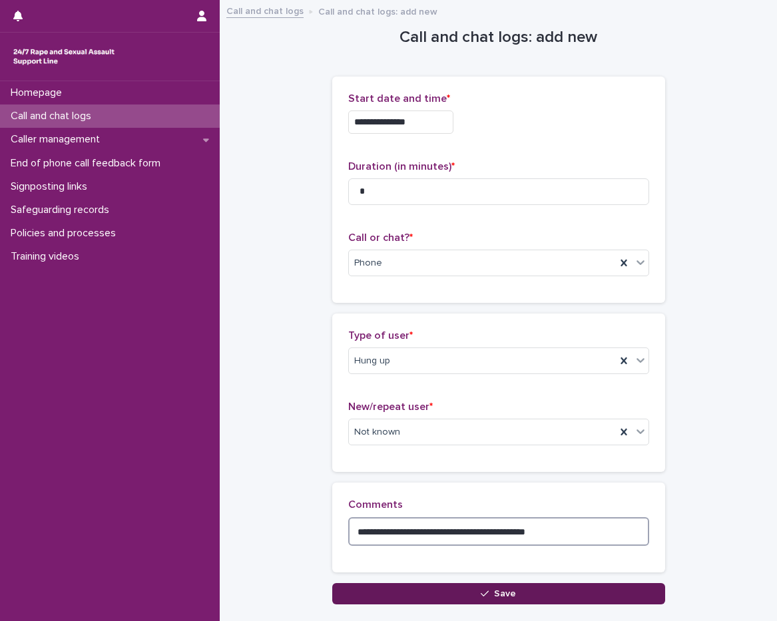
type textarea "**********"
click at [506, 597] on span "Save" at bounding box center [505, 593] width 22 height 9
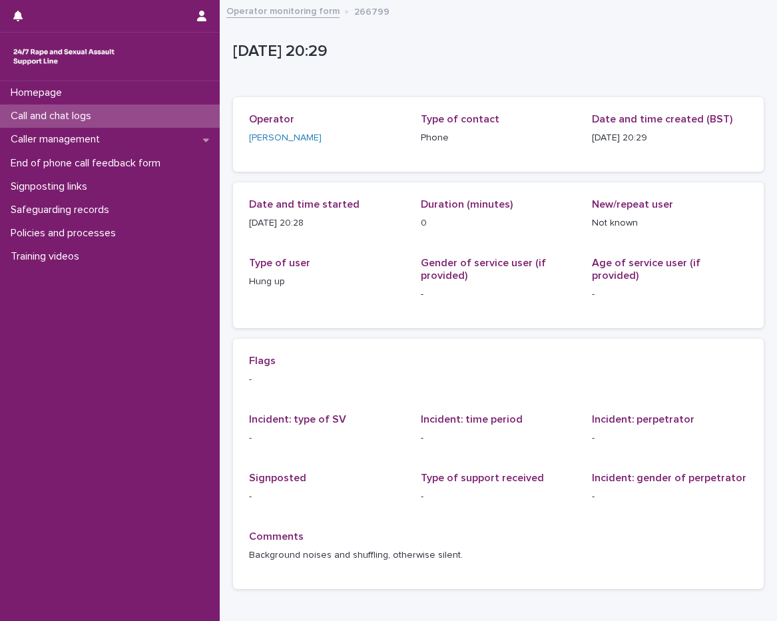
click at [68, 110] on p "Call and chat logs" at bounding box center [53, 116] width 97 height 13
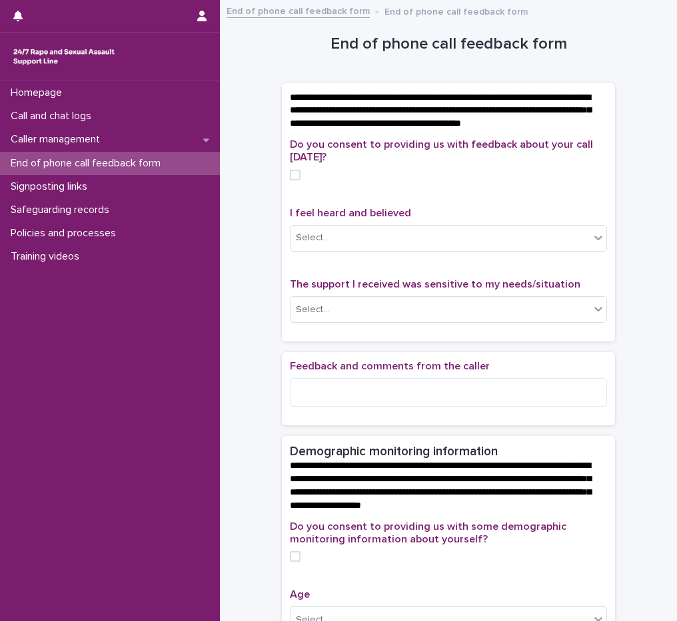
click at [611, 64] on div "**********" at bounding box center [448, 560] width 430 height 1105
click at [322, 480] on span "**********" at bounding box center [440, 485] width 301 height 49
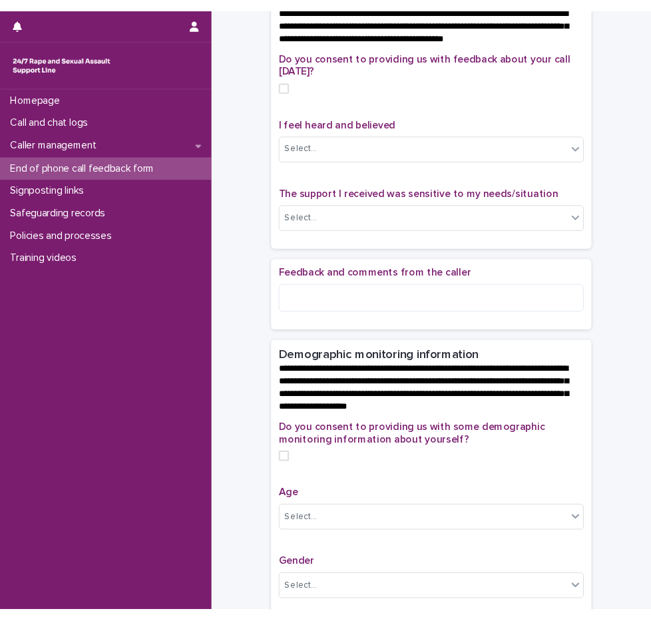
scroll to position [137, 0]
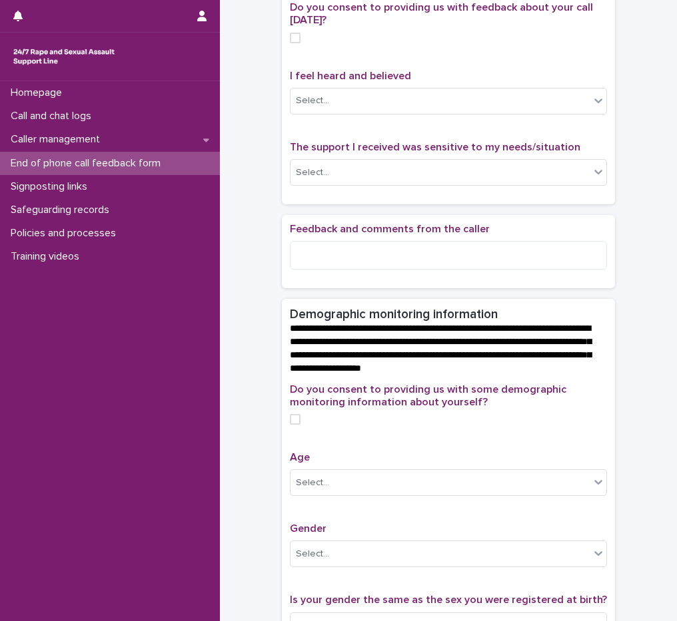
click at [339, 350] on span "**********" at bounding box center [440, 348] width 301 height 49
click at [358, 352] on span "**********" at bounding box center [440, 348] width 301 height 49
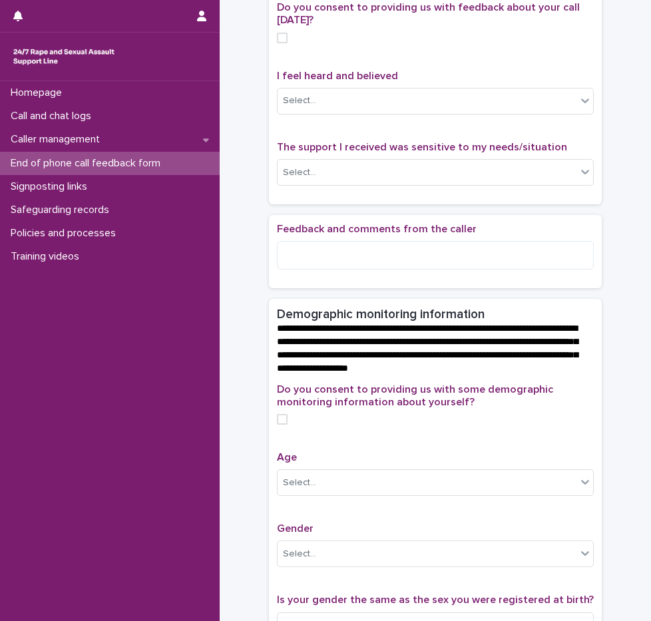
click at [359, 364] on span "**********" at bounding box center [427, 348] width 301 height 49
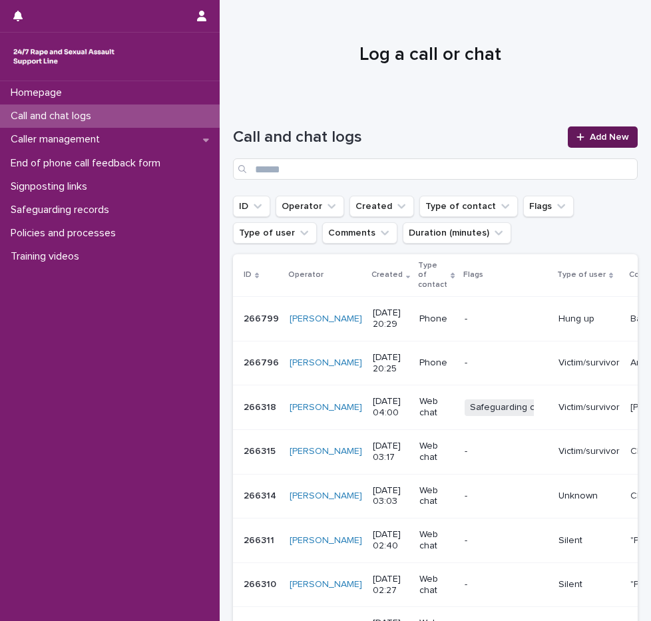
drag, startPoint x: 0, startPoint y: 0, endPoint x: 609, endPoint y: 137, distance: 624.7
click at [609, 137] on span "Add New" at bounding box center [609, 137] width 39 height 9
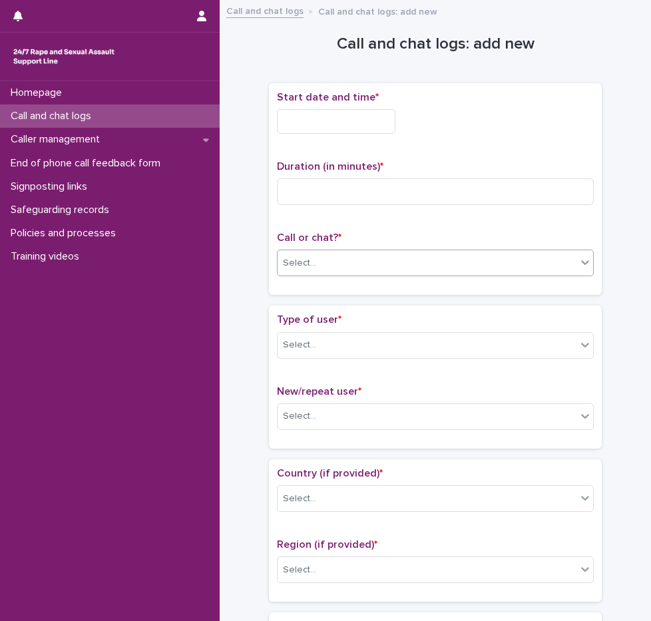
click at [312, 272] on div "Select..." at bounding box center [427, 263] width 299 height 22
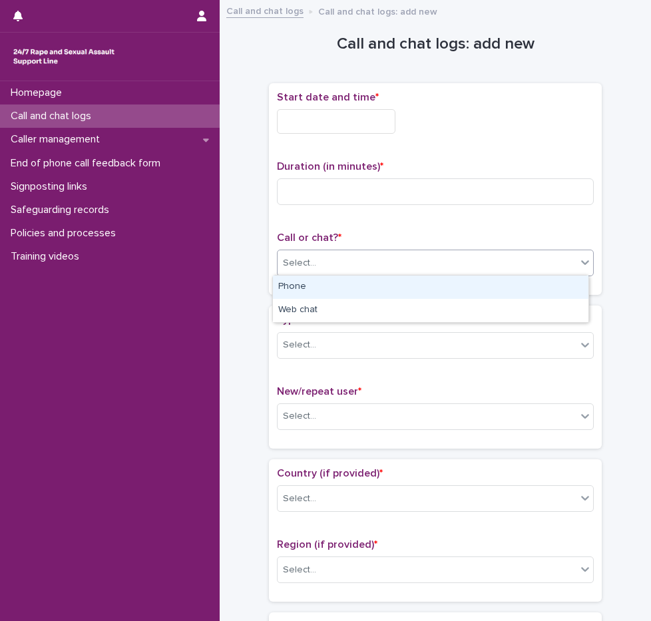
click at [314, 290] on div "Phone" at bounding box center [431, 287] width 316 height 23
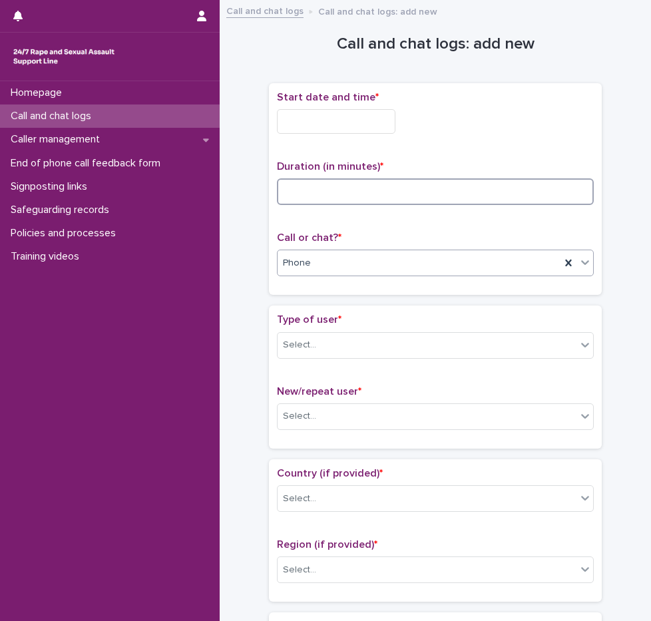
click at [290, 184] on input at bounding box center [435, 191] width 317 height 27
type input "**"
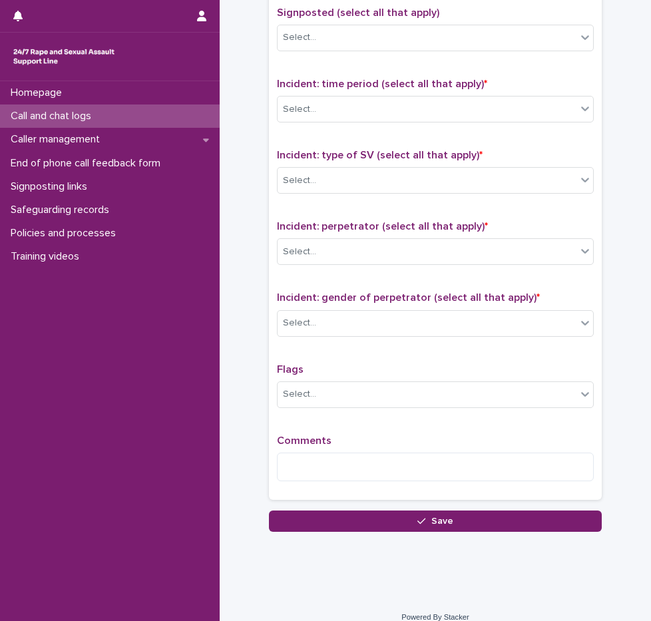
scroll to position [853, 0]
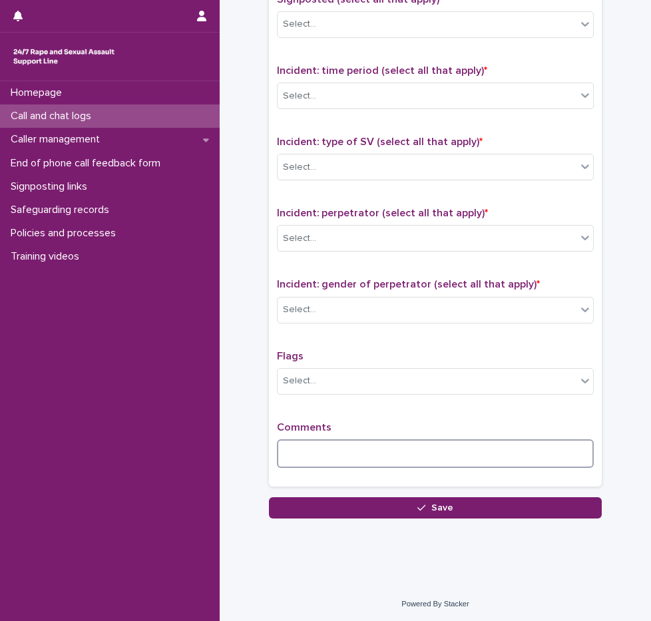
click at [299, 449] on textarea at bounding box center [435, 454] width 317 height 29
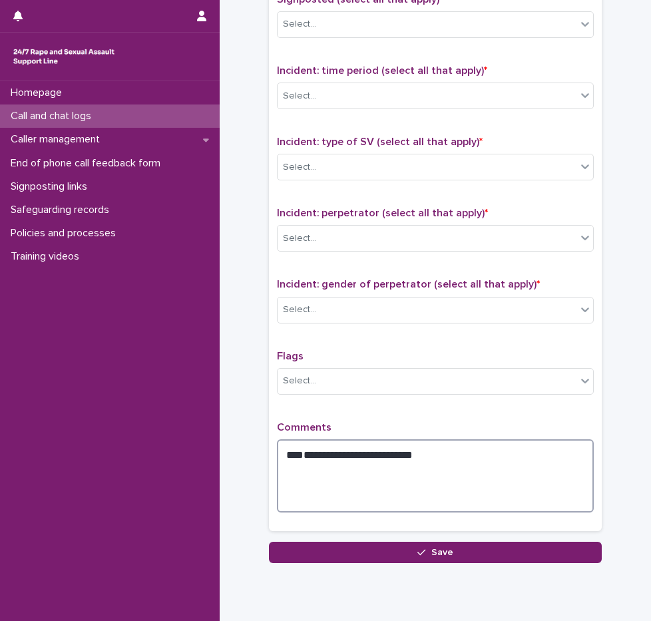
type textarea "**********"
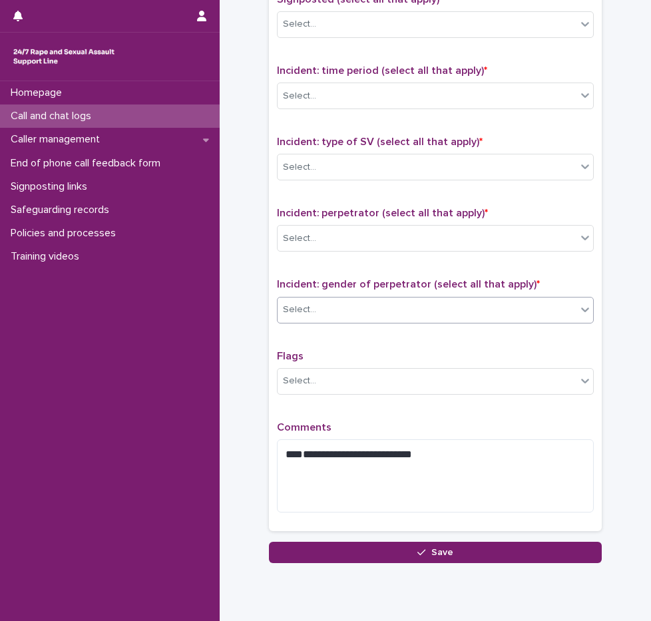
click at [362, 314] on div "Select..." at bounding box center [427, 310] width 299 height 22
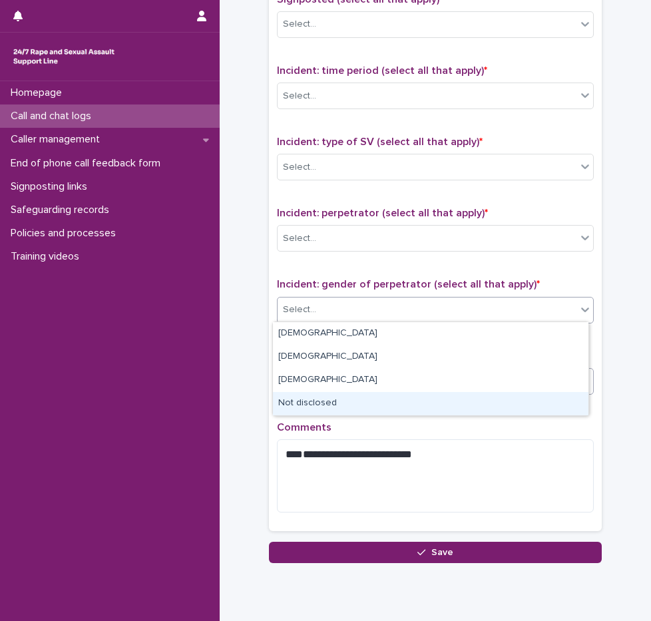
drag, startPoint x: 328, startPoint y: 401, endPoint x: 334, endPoint y: 381, distance: 20.7
click at [328, 401] on div "Not disclosed" at bounding box center [431, 403] width 316 height 23
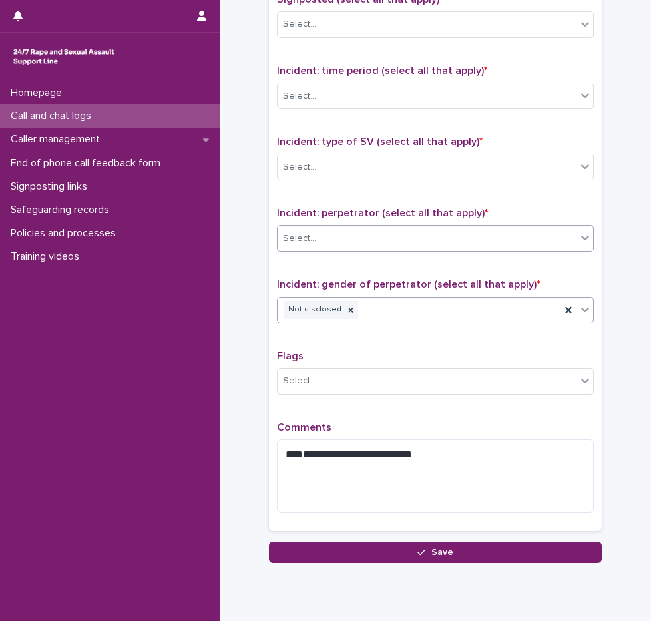
click at [310, 239] on div "Select..." at bounding box center [427, 239] width 299 height 22
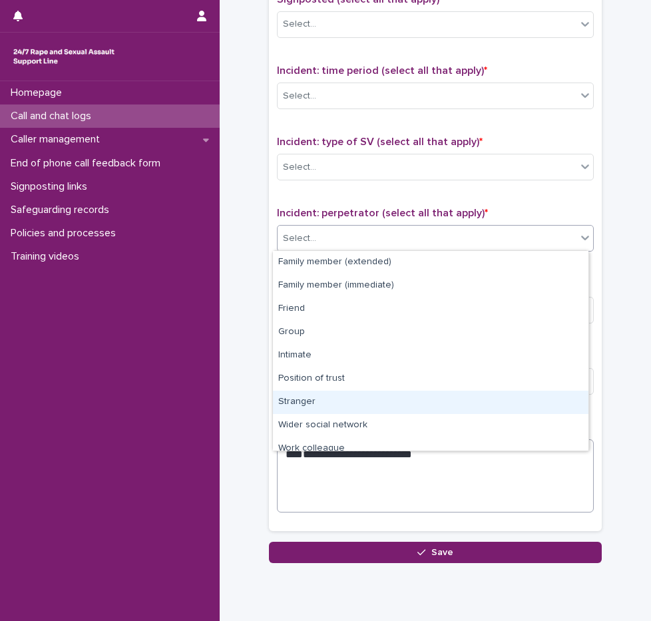
scroll to position [57, 0]
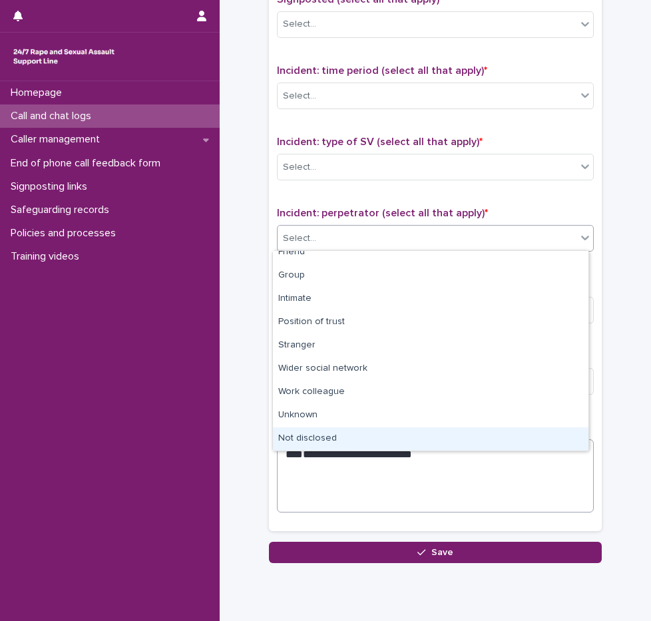
click at [339, 440] on div "Not disclosed" at bounding box center [431, 439] width 316 height 23
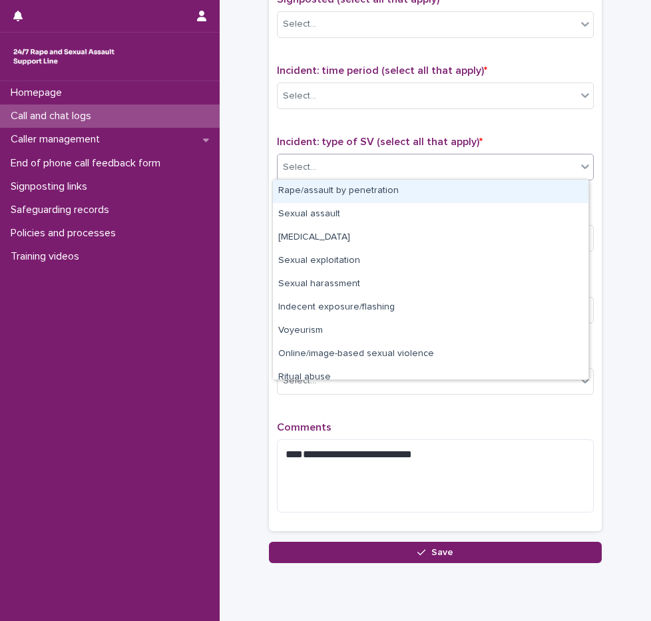
click at [326, 162] on div "Select..." at bounding box center [427, 168] width 299 height 22
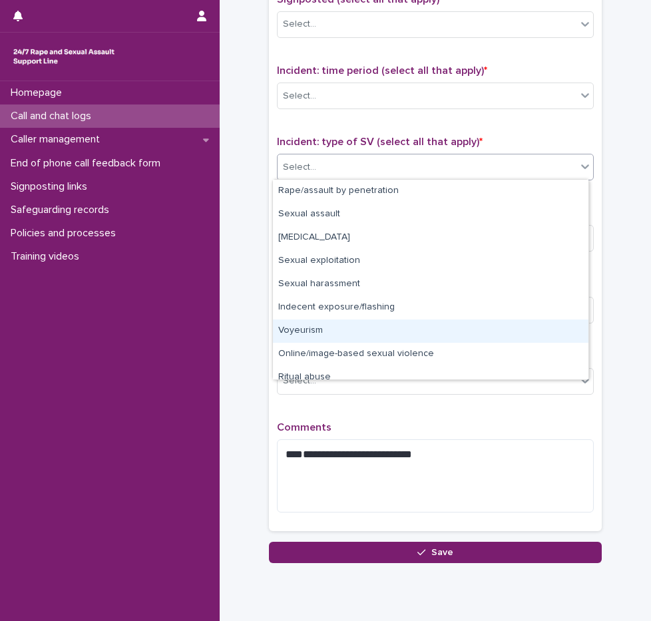
scroll to position [33, 0]
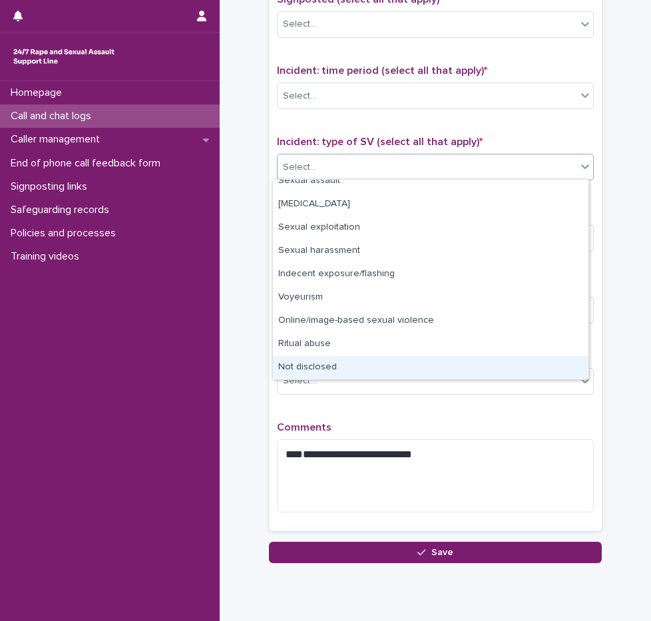
click at [346, 368] on div "Not disclosed" at bounding box center [431, 367] width 316 height 23
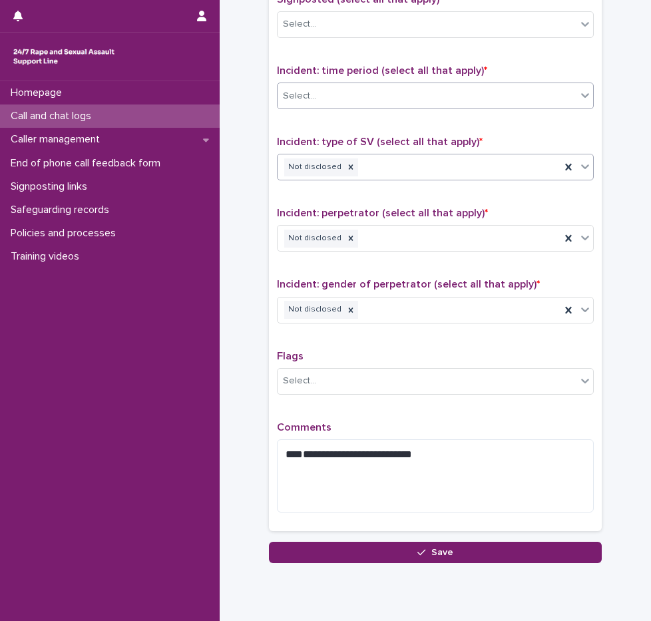
click at [317, 93] on div "Select..." at bounding box center [427, 96] width 299 height 22
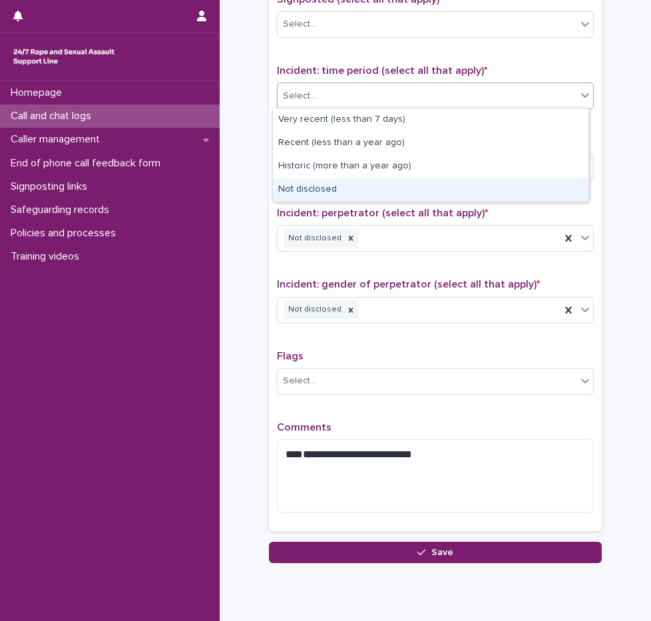
click at [328, 192] on div "Not disclosed" at bounding box center [431, 189] width 316 height 23
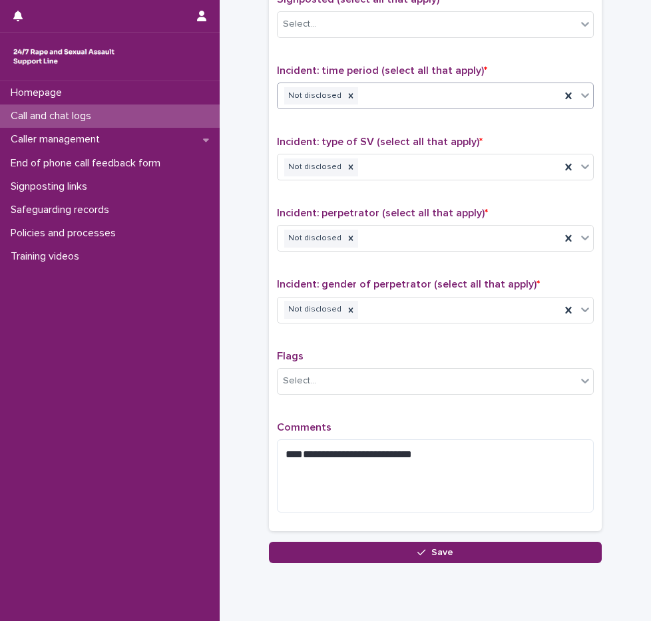
scroll to position [586, 0]
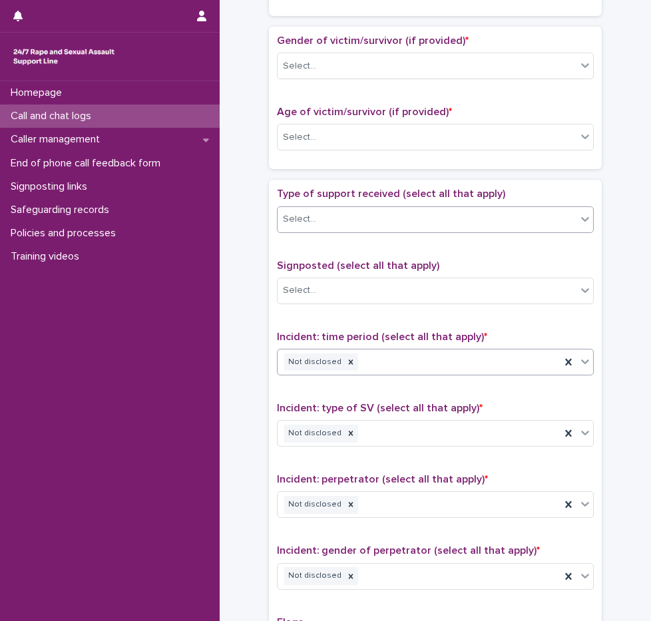
click at [328, 220] on div "Select..." at bounding box center [427, 219] width 299 height 22
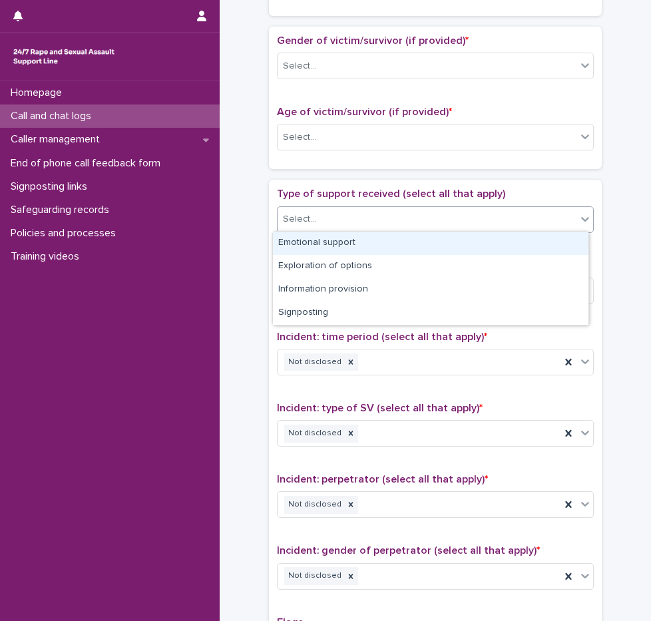
click at [330, 236] on div "Emotional support" at bounding box center [431, 243] width 316 height 23
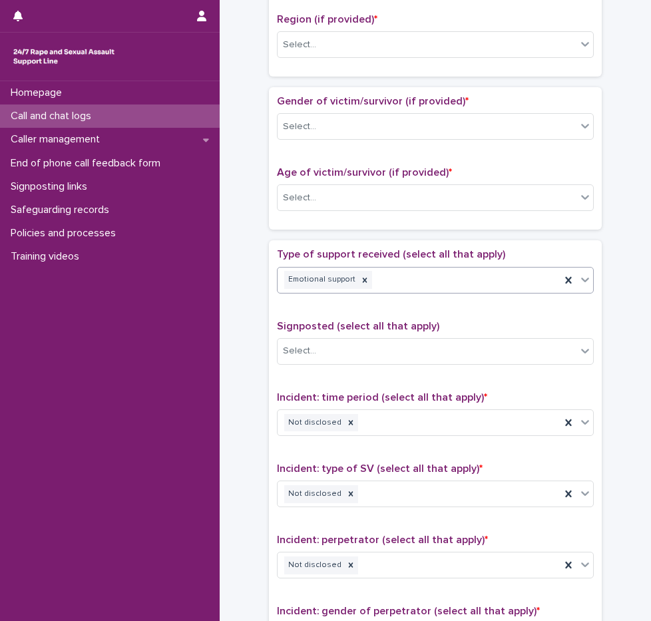
scroll to position [453, 0]
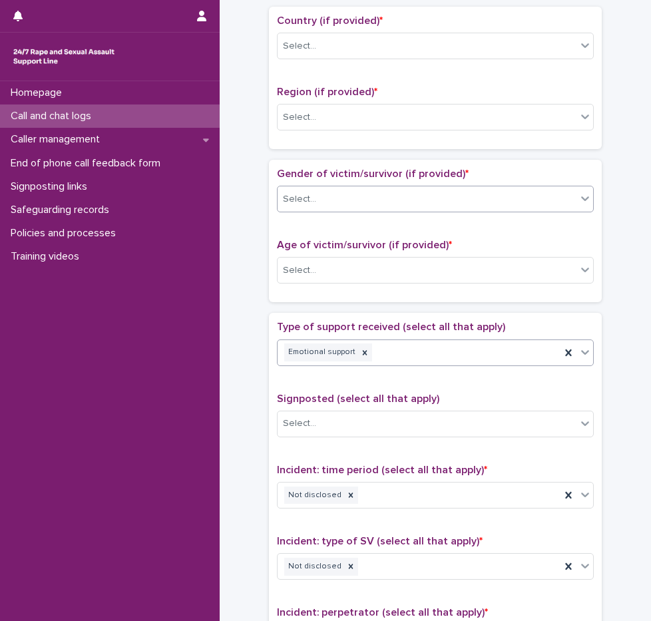
click at [306, 186] on div "Select..." at bounding box center [435, 199] width 317 height 27
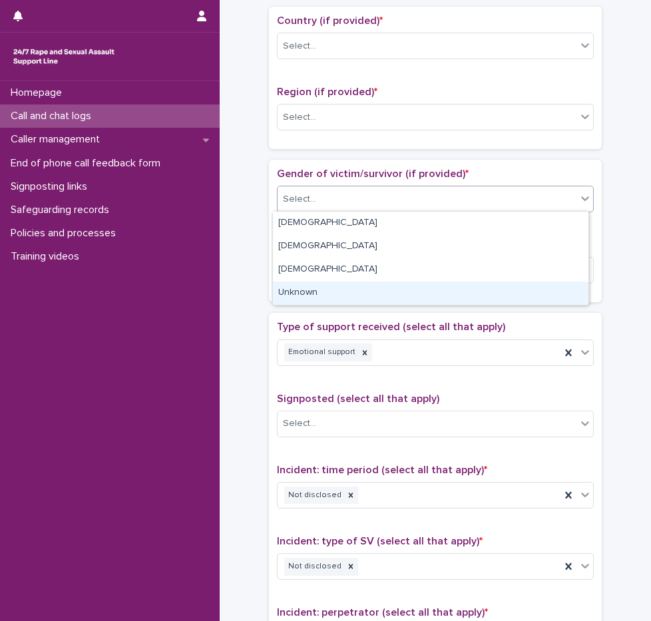
click at [314, 286] on div "Unknown" at bounding box center [431, 293] width 316 height 23
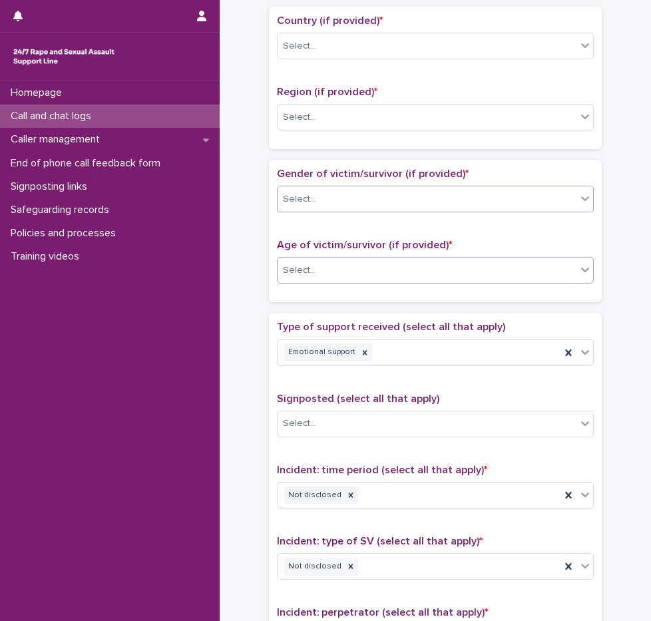
click at [314, 278] on div "Select..." at bounding box center [427, 271] width 299 height 22
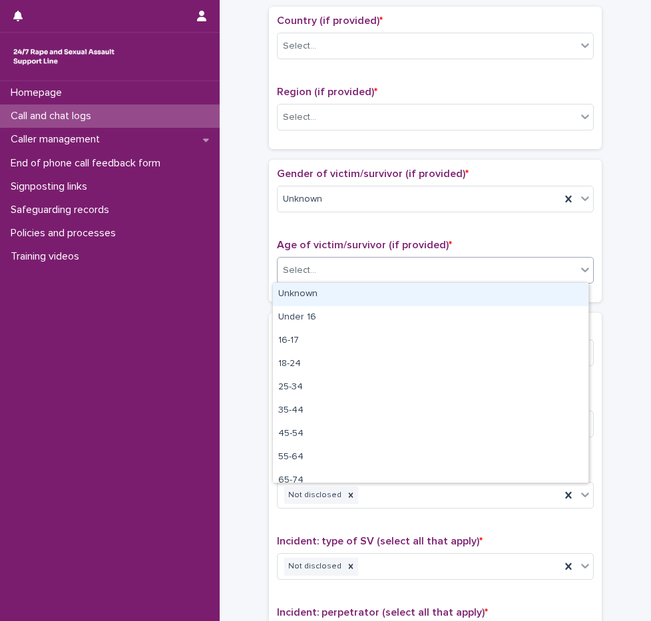
click at [318, 291] on div "Unknown" at bounding box center [431, 294] width 316 height 23
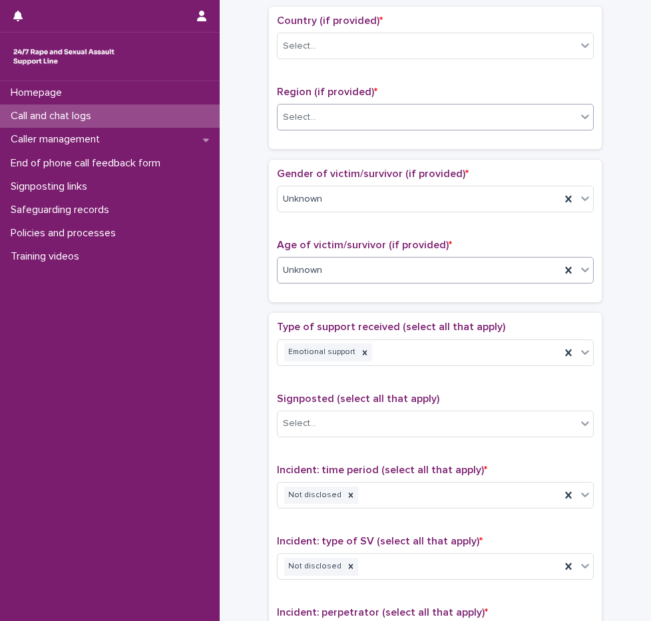
click at [314, 108] on div "Select..." at bounding box center [427, 118] width 299 height 22
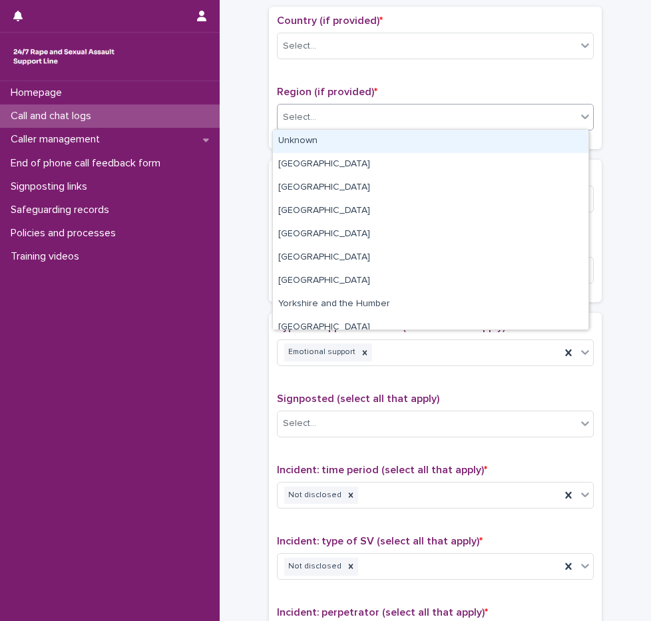
click at [309, 135] on div "Unknown" at bounding box center [431, 141] width 316 height 23
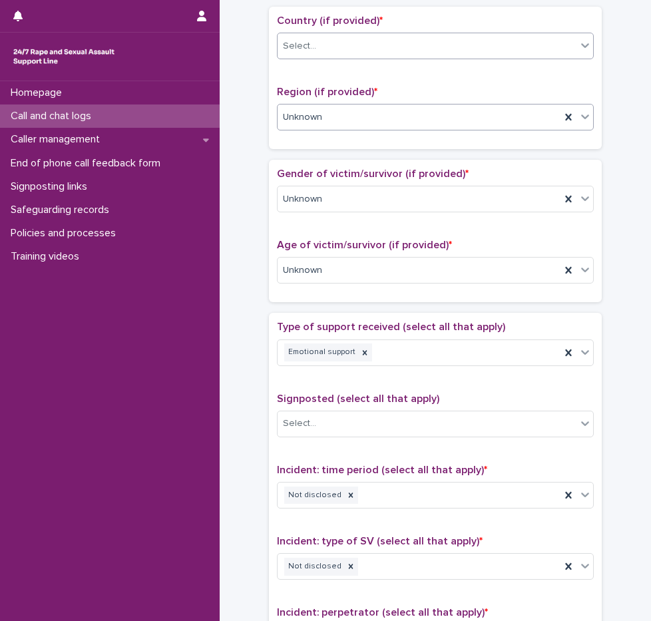
click at [305, 55] on div "Select..." at bounding box center [435, 46] width 317 height 27
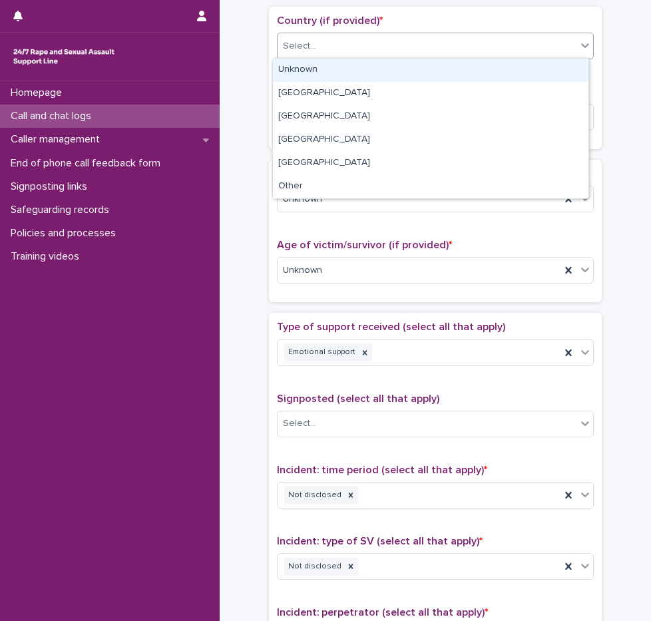
click at [306, 72] on div "Unknown" at bounding box center [431, 70] width 316 height 23
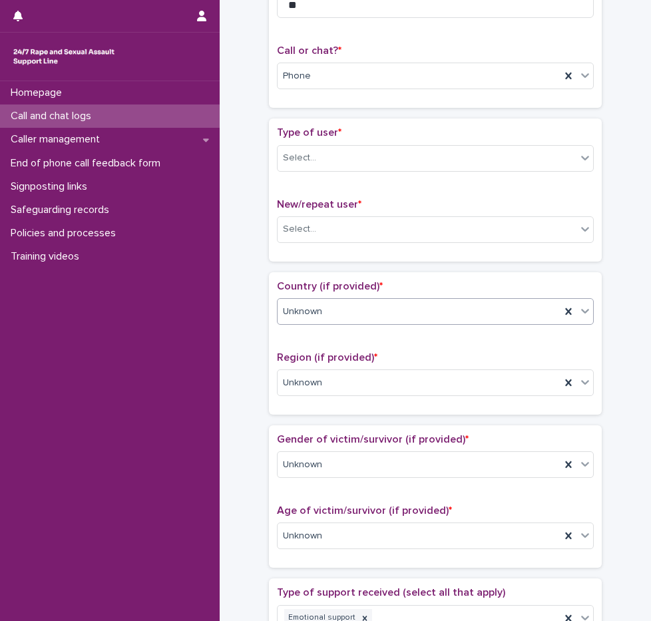
scroll to position [186, 0]
click at [296, 160] on div "Select..." at bounding box center [299, 159] width 33 height 14
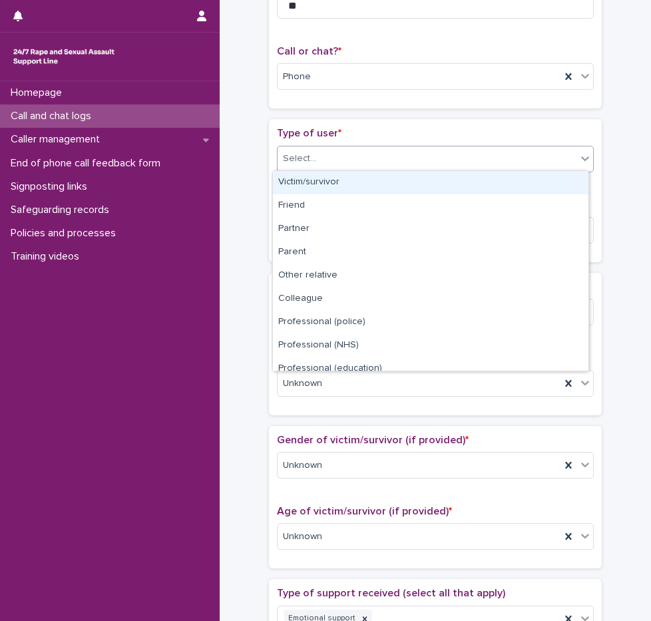
click at [298, 184] on div "Victim/survivor" at bounding box center [431, 182] width 316 height 23
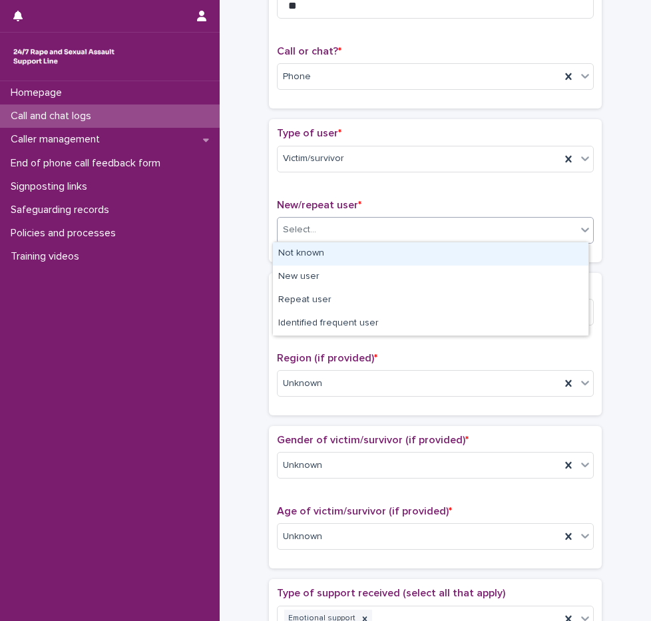
click at [314, 241] on div "Select..." at bounding box center [435, 230] width 317 height 27
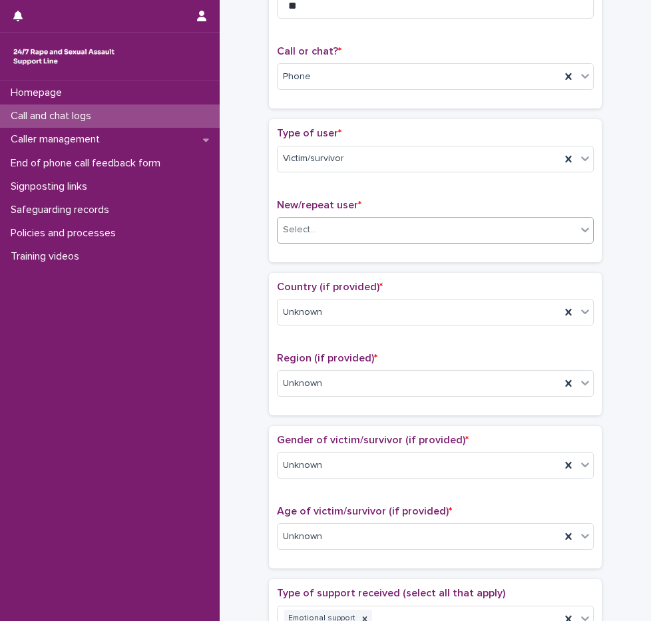
click at [307, 234] on div "Select..." at bounding box center [299, 230] width 33 height 14
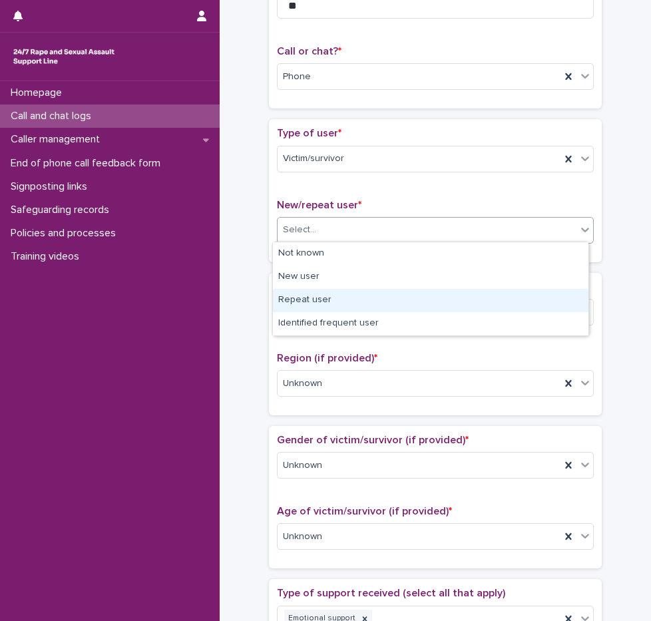
click at [323, 295] on div "Repeat user" at bounding box center [431, 300] width 316 height 23
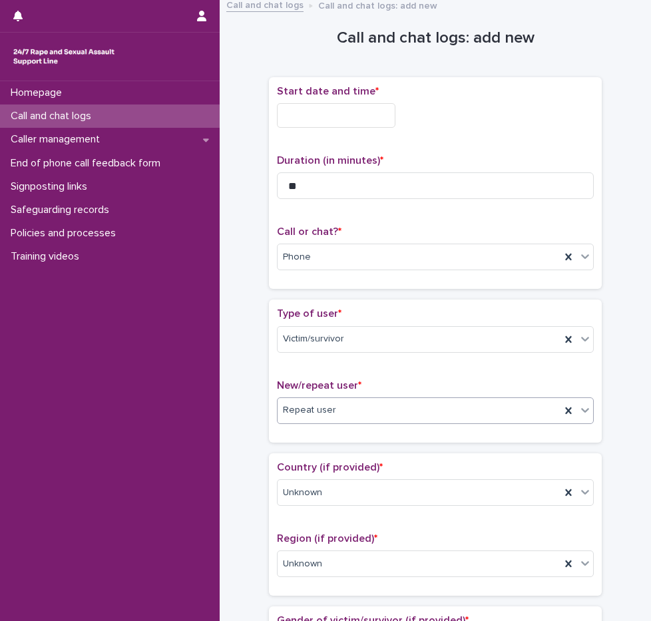
scroll to position [0, 0]
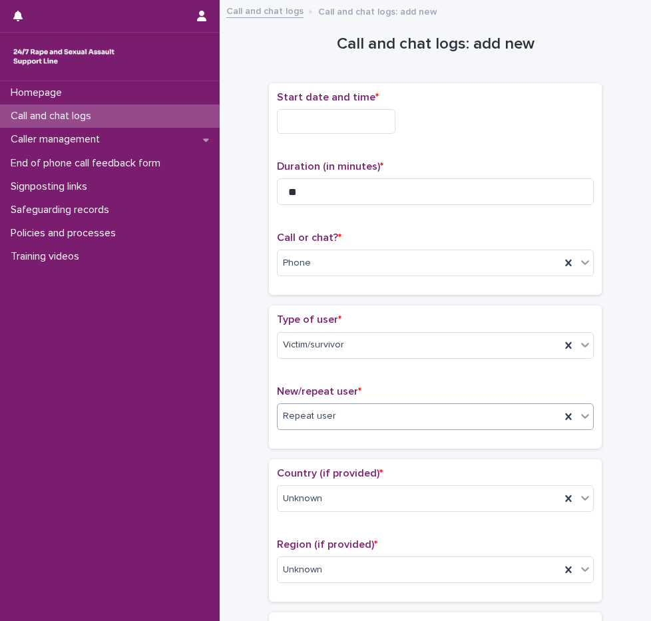
click at [312, 137] on div "Start date and time *" at bounding box center [435, 117] width 317 height 53
click at [356, 115] on input "text" at bounding box center [336, 121] width 119 height 25
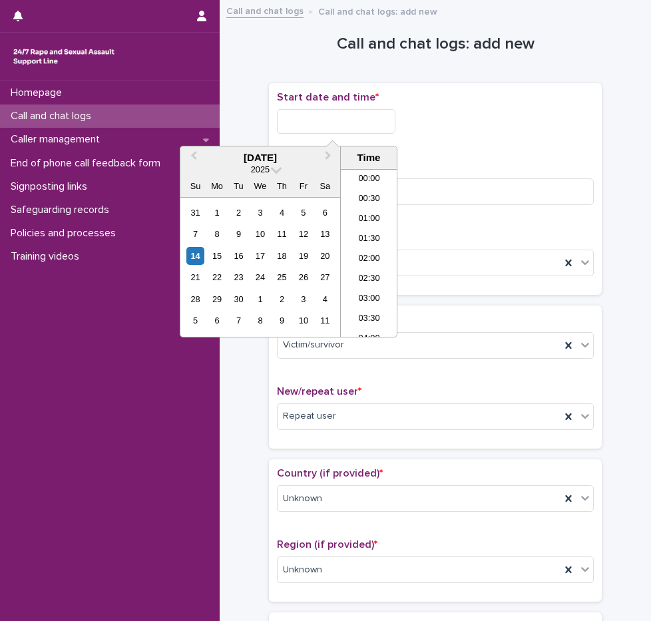
scroll to position [766, 0]
click at [364, 218] on li "20:00" at bounding box center [369, 213] width 57 height 20
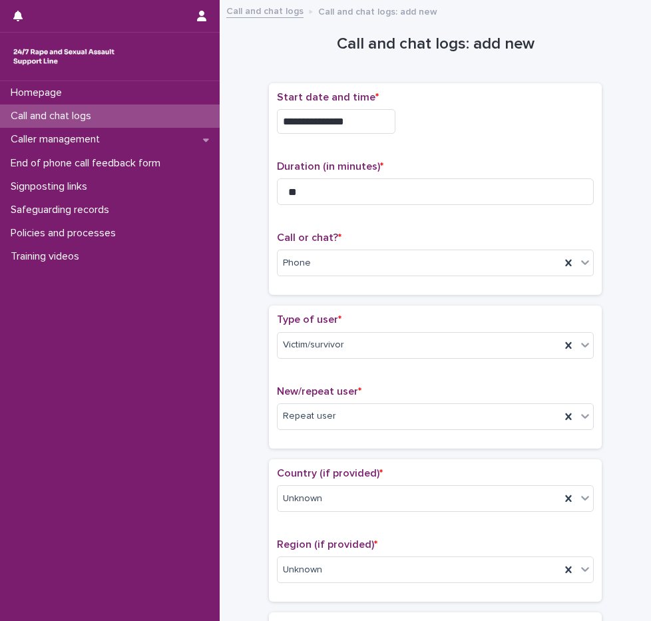
click at [348, 130] on input "**********" at bounding box center [336, 121] width 119 height 25
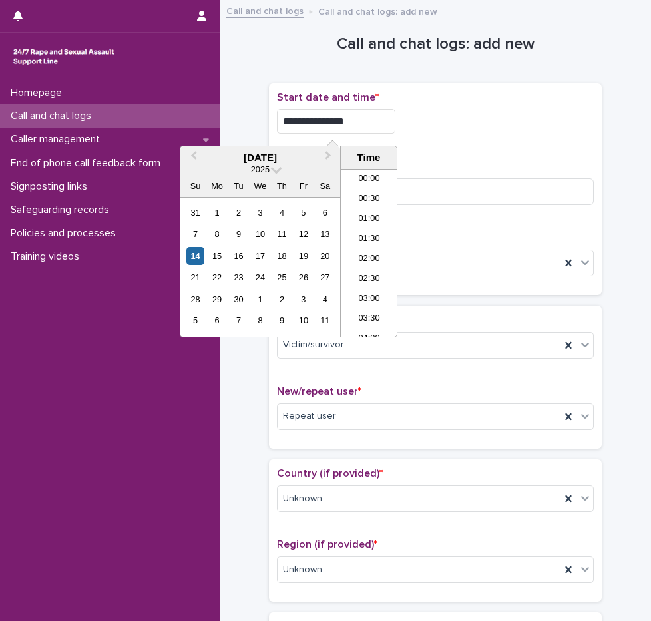
scroll to position [726, 0]
type input "**********"
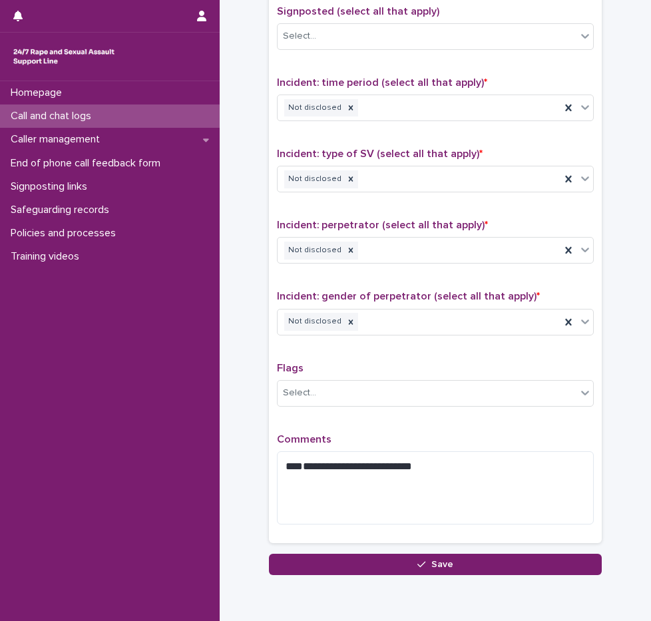
scroll to position [897, 0]
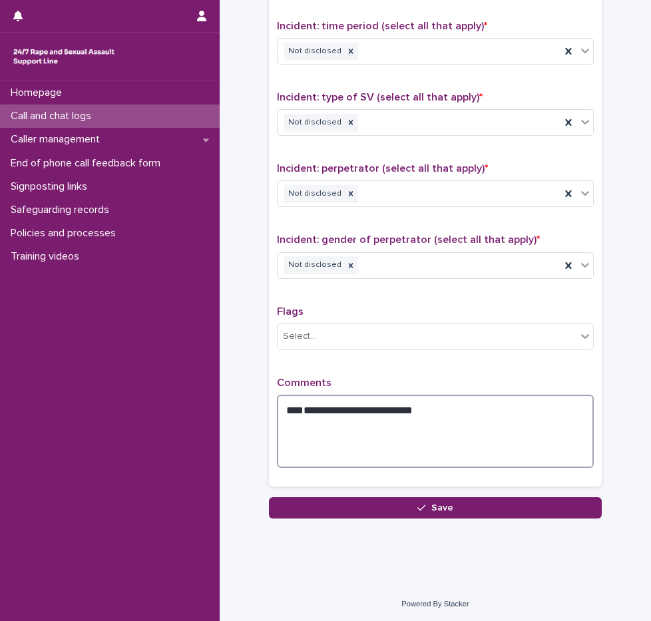
click at [322, 420] on textarea "**********" at bounding box center [435, 431] width 317 height 73
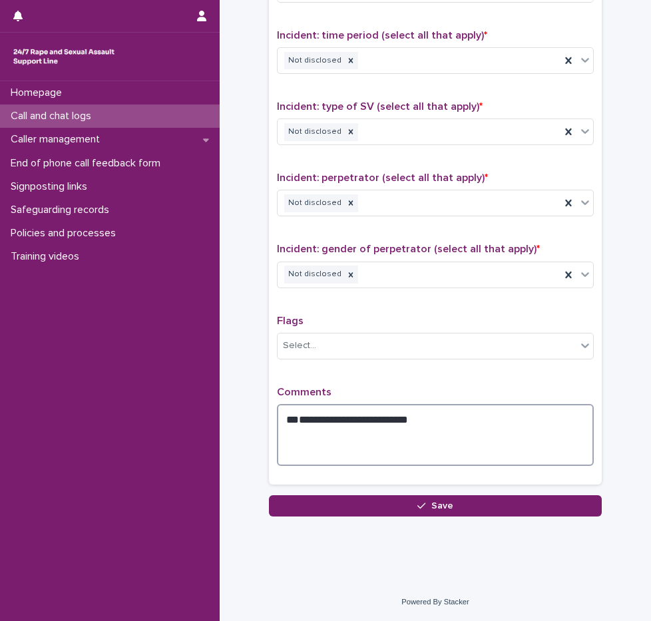
scroll to position [886, 0]
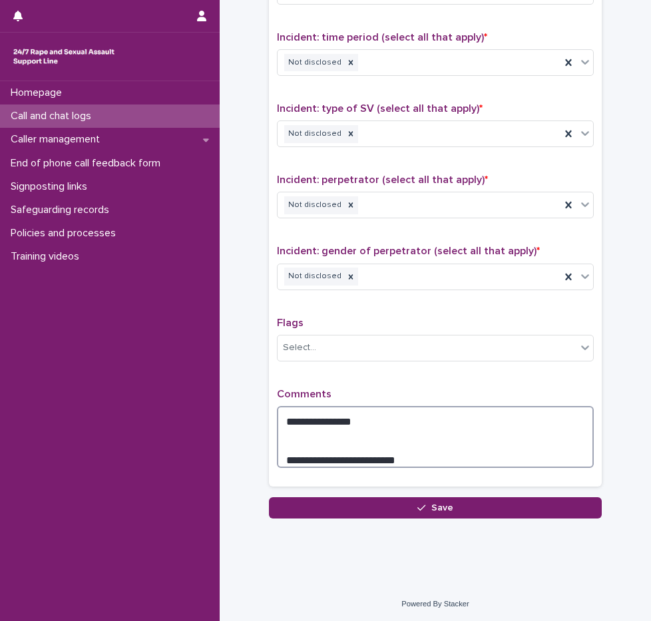
click at [410, 410] on textarea "**********" at bounding box center [435, 437] width 317 height 62
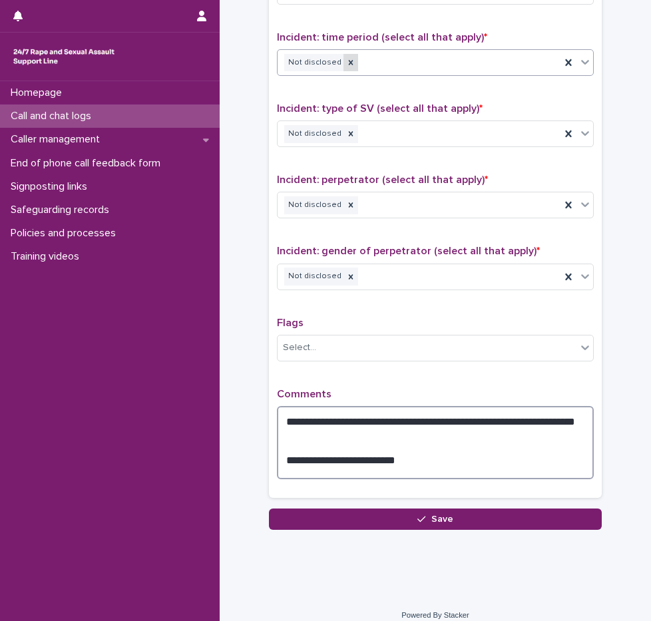
click at [344, 69] on div at bounding box center [351, 63] width 15 height 18
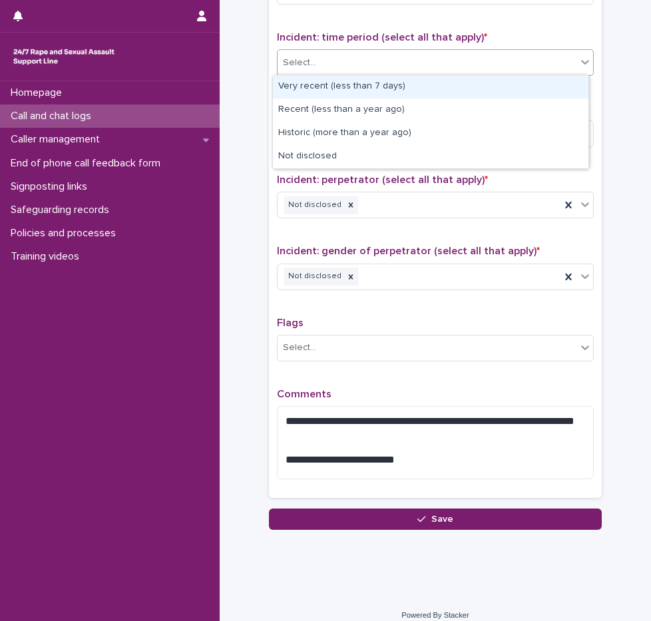
click at [360, 63] on div "Select..." at bounding box center [427, 63] width 299 height 22
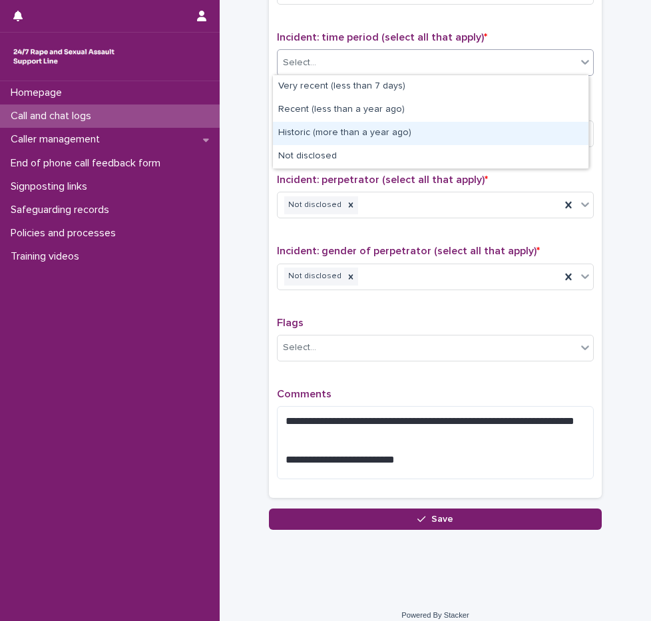
click at [317, 129] on div "Historic (more than a year ago)" at bounding box center [431, 133] width 316 height 23
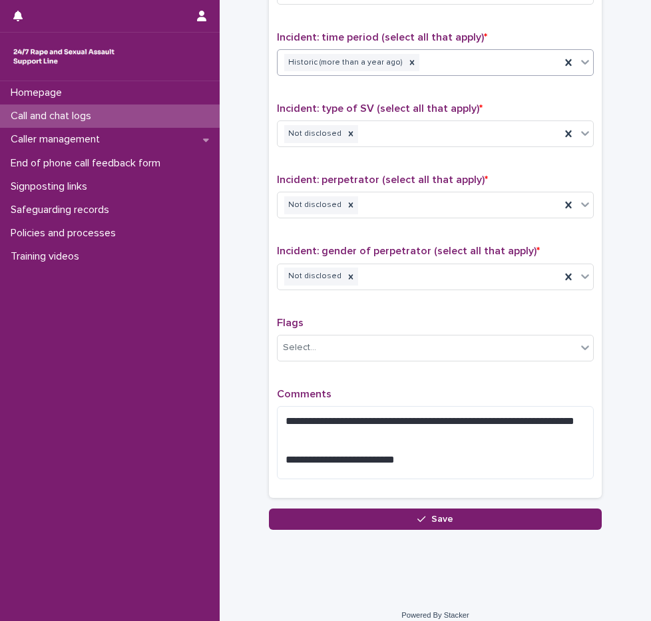
click at [440, 67] on div "Historic (more than a year ago)" at bounding box center [419, 62] width 283 height 23
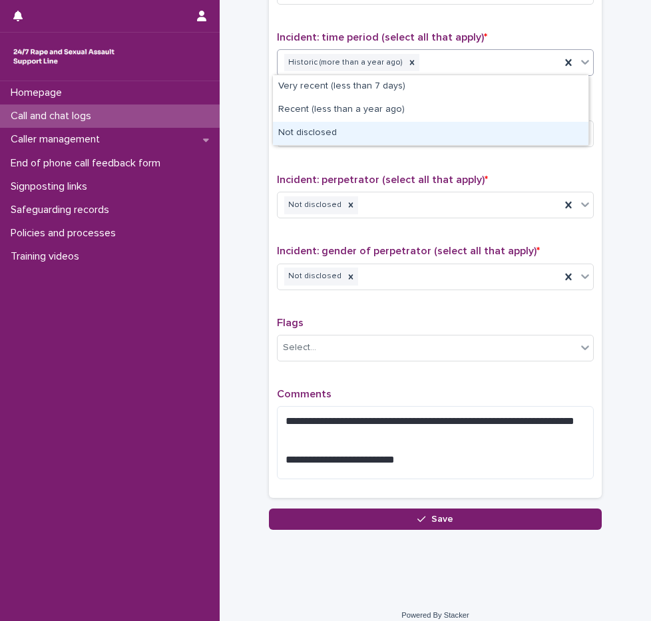
click at [348, 124] on div "Not disclosed" at bounding box center [431, 133] width 316 height 23
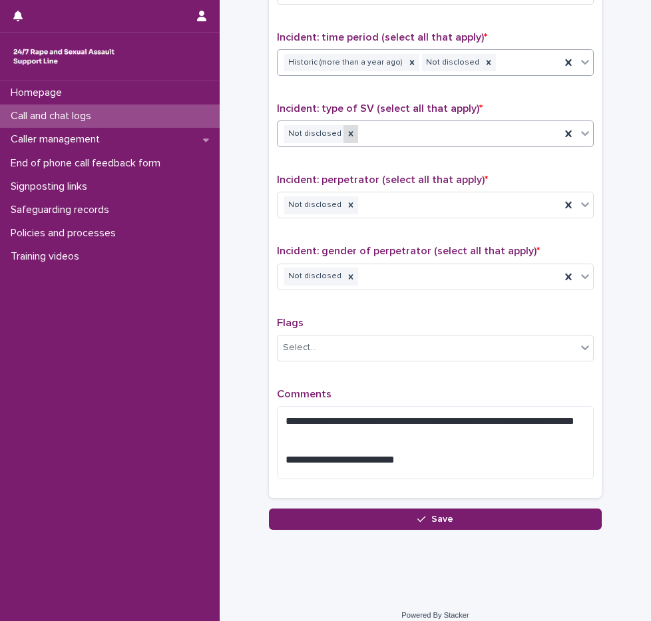
click at [344, 129] on div at bounding box center [351, 134] width 15 height 18
click at [346, 132] on div "Select..." at bounding box center [427, 134] width 299 height 22
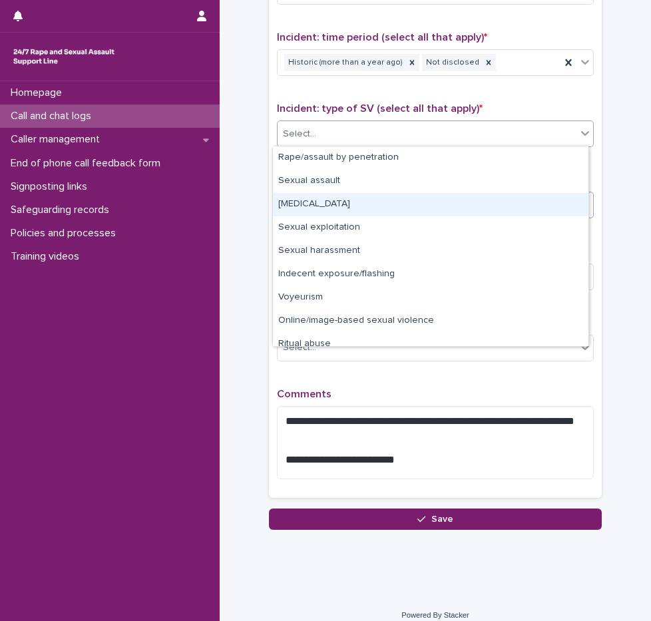
click at [336, 199] on div "Child sexual abuse" at bounding box center [431, 204] width 316 height 23
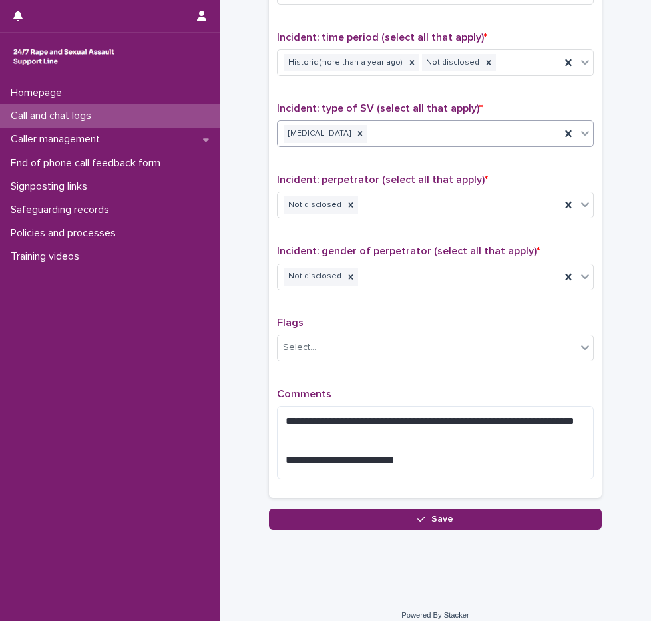
click at [462, 145] on body "**********" at bounding box center [325, 310] width 651 height 621
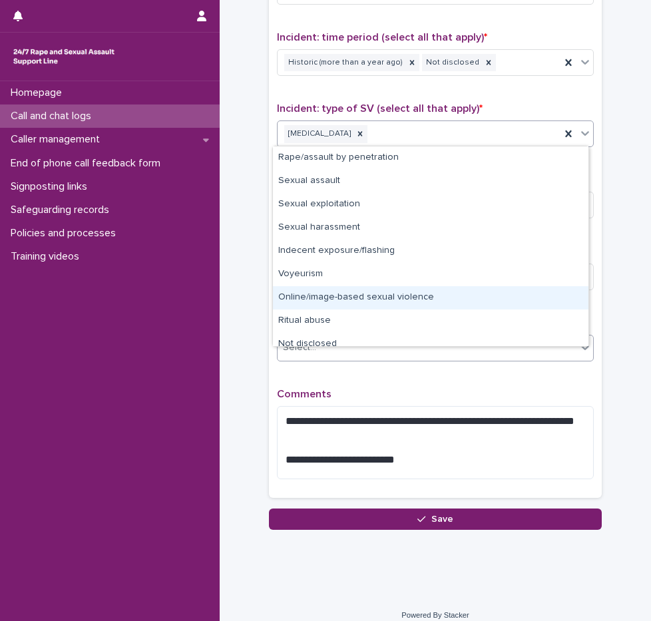
scroll to position [10, 0]
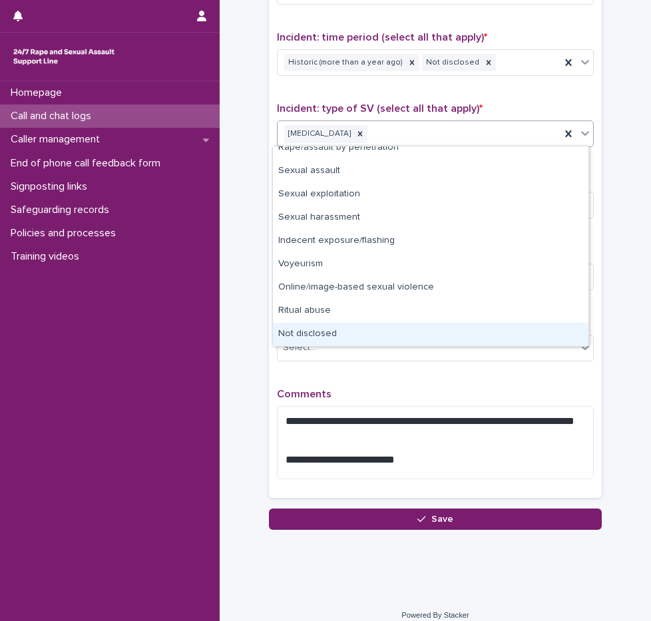
click at [316, 334] on div "Not disclosed" at bounding box center [431, 334] width 316 height 23
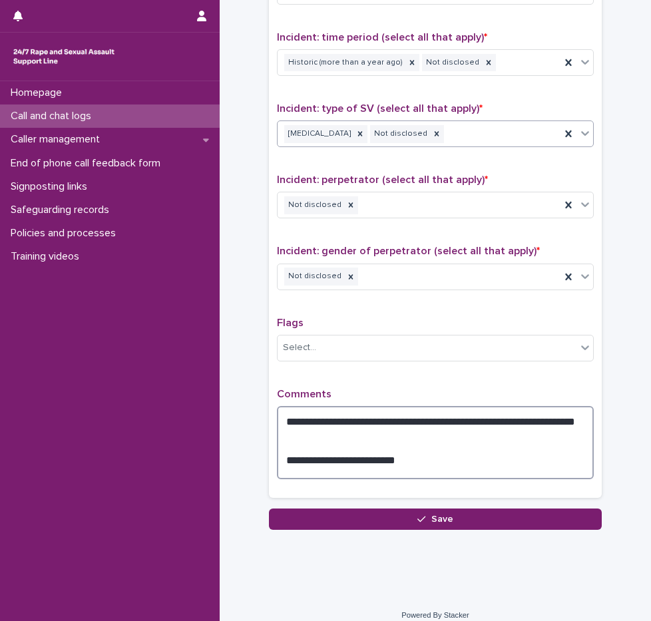
click at [321, 431] on textarea "**********" at bounding box center [435, 442] width 317 height 73
click at [342, 430] on textarea "**********" at bounding box center [435, 442] width 317 height 73
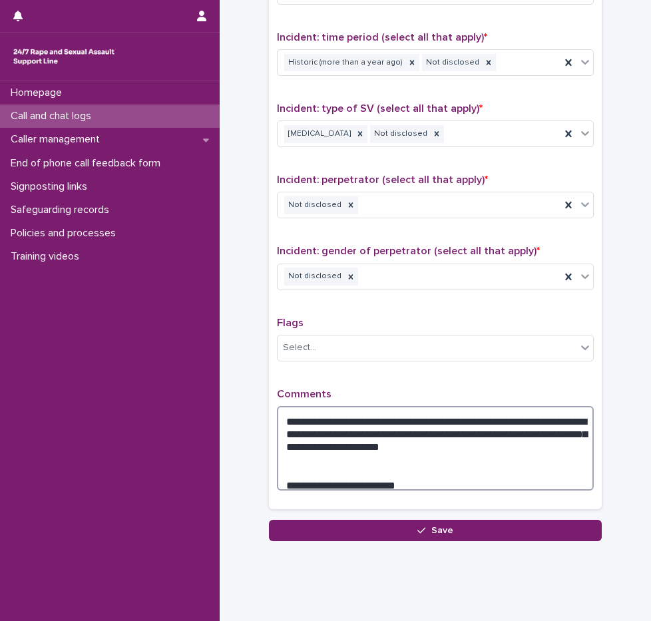
drag, startPoint x: 442, startPoint y: 445, endPoint x: 427, endPoint y: 420, distance: 29.2
click at [427, 420] on textarea "**********" at bounding box center [435, 448] width 317 height 85
click at [432, 438] on textarea "**********" at bounding box center [435, 448] width 317 height 85
click at [418, 430] on textarea "**********" at bounding box center [435, 448] width 317 height 85
click at [420, 430] on textarea "**********" at bounding box center [435, 448] width 317 height 85
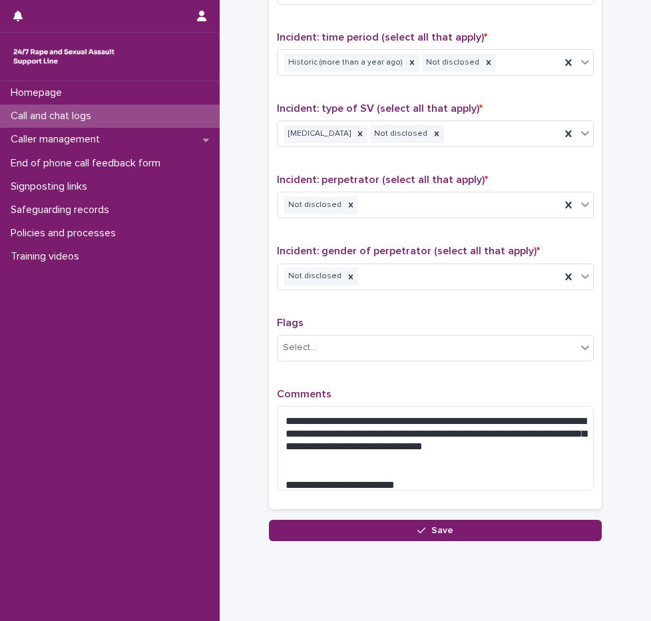
click at [426, 368] on div "Flags Select..." at bounding box center [435, 344] width 317 height 55
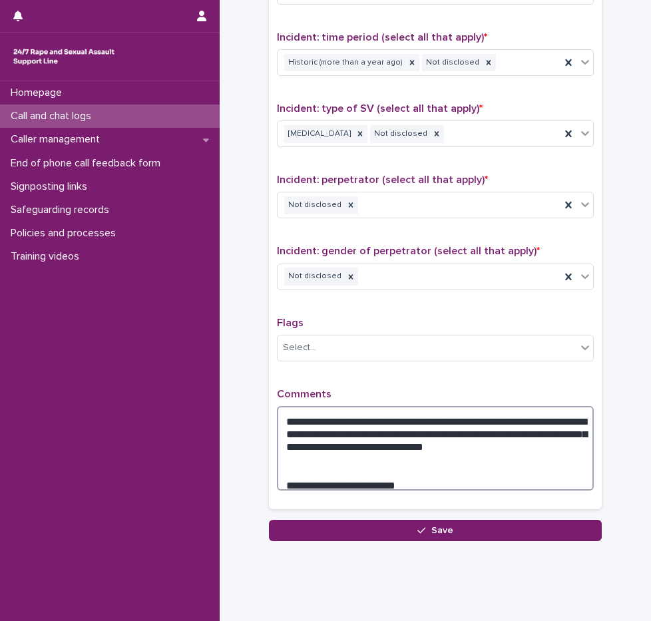
drag, startPoint x: 498, startPoint y: 446, endPoint x: 422, endPoint y: 443, distance: 76.0
click at [422, 443] on textarea "**********" at bounding box center [435, 448] width 317 height 85
click at [280, 474] on textarea "**********" at bounding box center [435, 448] width 317 height 85
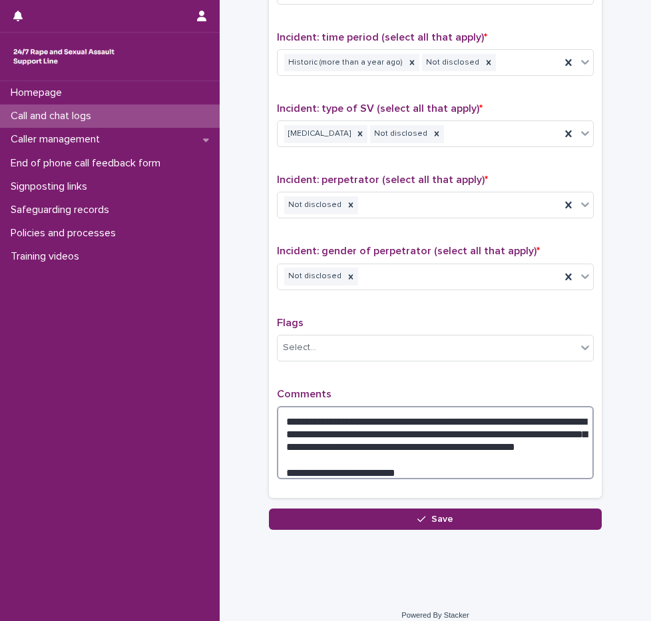
type textarea "**********"
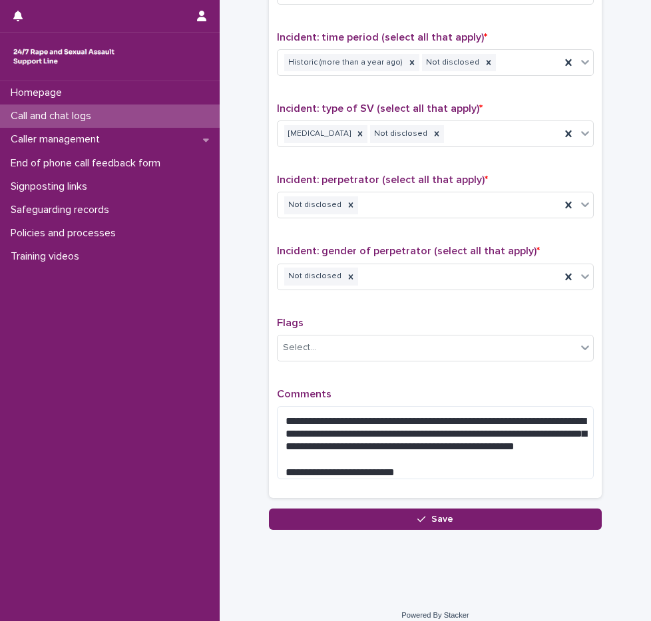
click at [372, 382] on div "**********" at bounding box center [435, 189] width 317 height 602
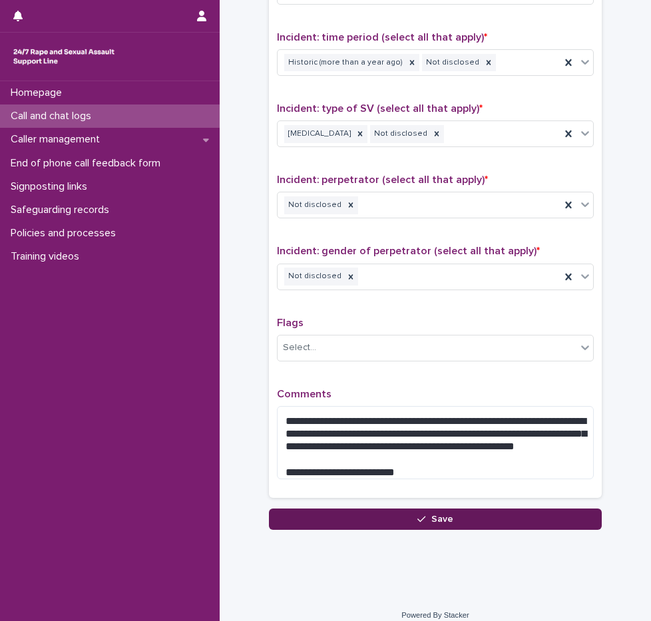
click at [397, 509] on button "Save" at bounding box center [435, 519] width 333 height 21
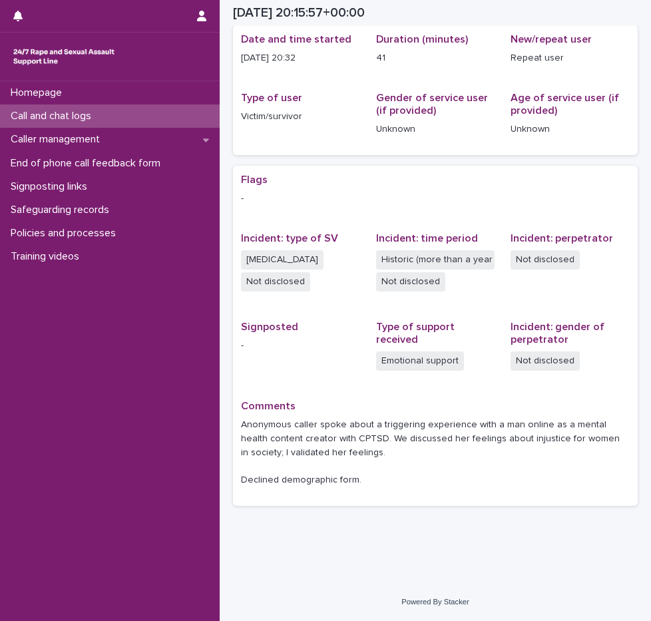
scroll to position [137, 0]
click at [90, 119] on p "Call and chat logs" at bounding box center [53, 116] width 97 height 13
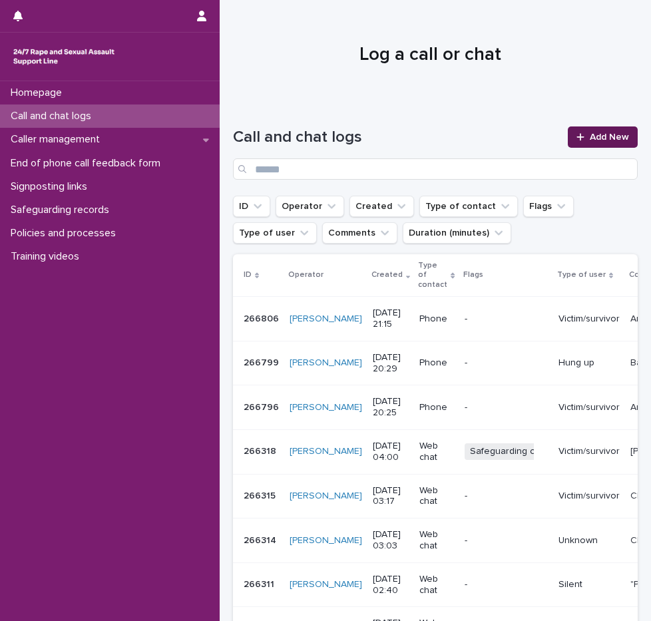
click at [600, 131] on link "Add New" at bounding box center [603, 137] width 70 height 21
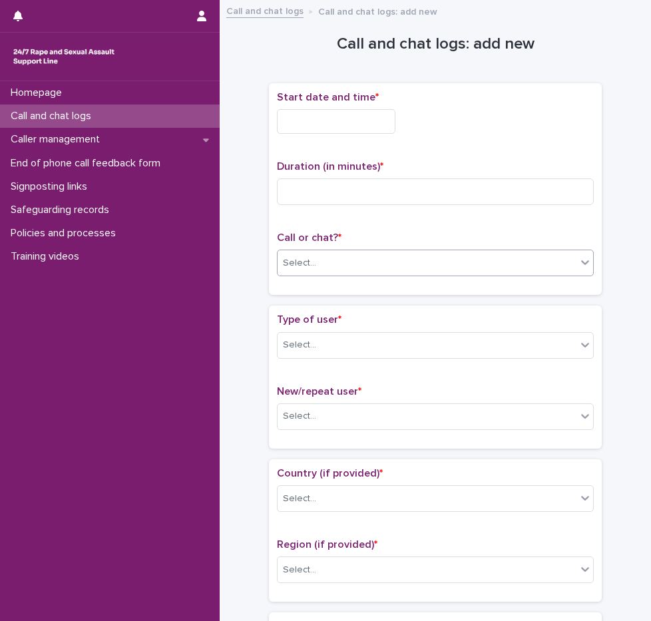
click at [323, 262] on div "Select..." at bounding box center [427, 263] width 299 height 22
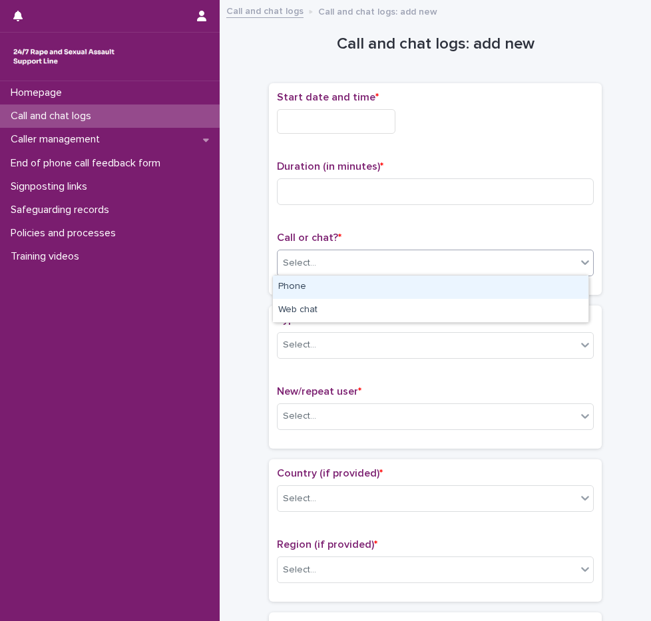
click at [322, 286] on div "Phone" at bounding box center [431, 287] width 316 height 23
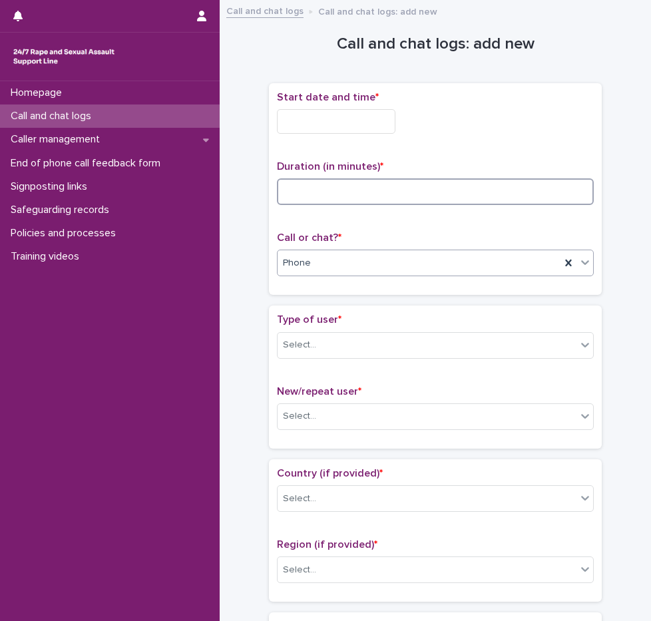
click at [334, 201] on input at bounding box center [435, 191] width 317 height 27
type input "*"
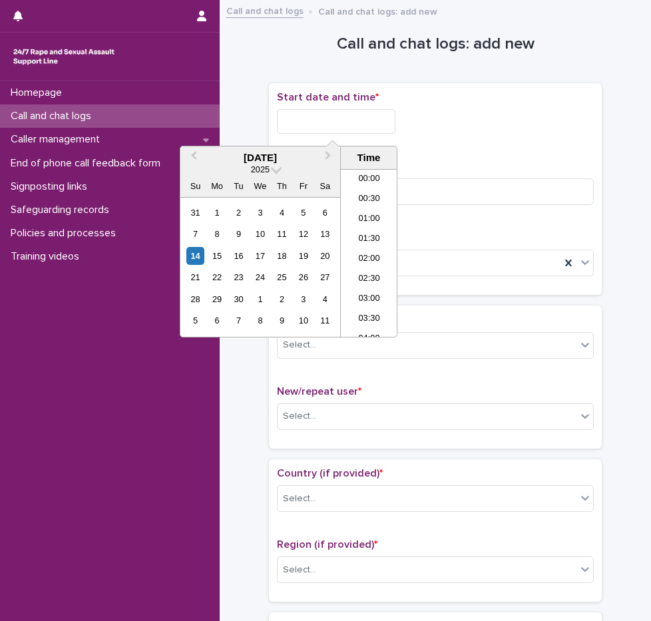
click at [371, 119] on input "text" at bounding box center [336, 121] width 119 height 25
click at [377, 250] on li "21:00" at bounding box center [369, 253] width 57 height 20
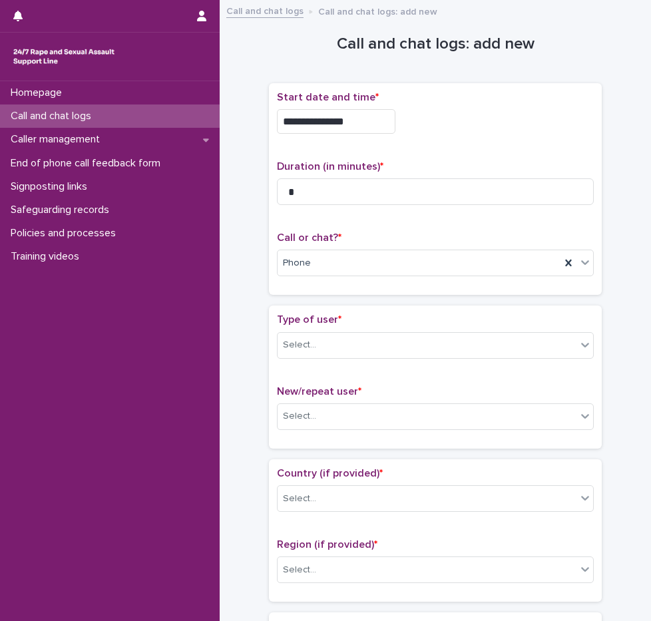
click at [364, 117] on input "**********" at bounding box center [336, 121] width 119 height 25
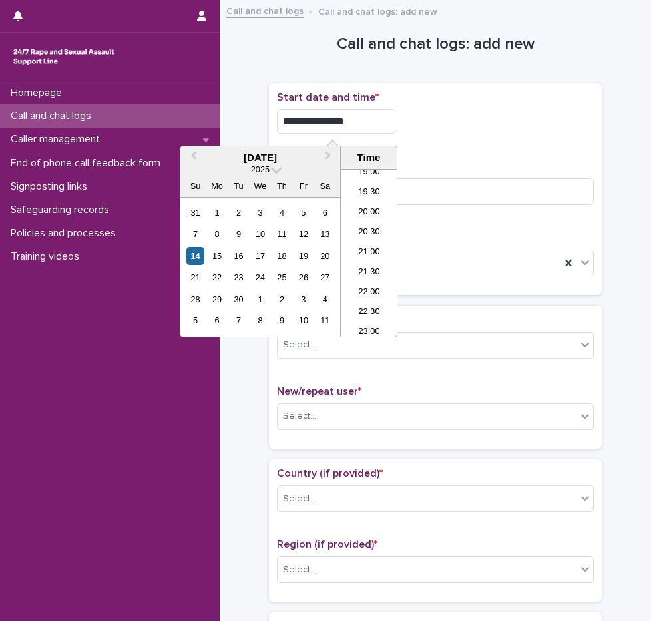
type input "**********"
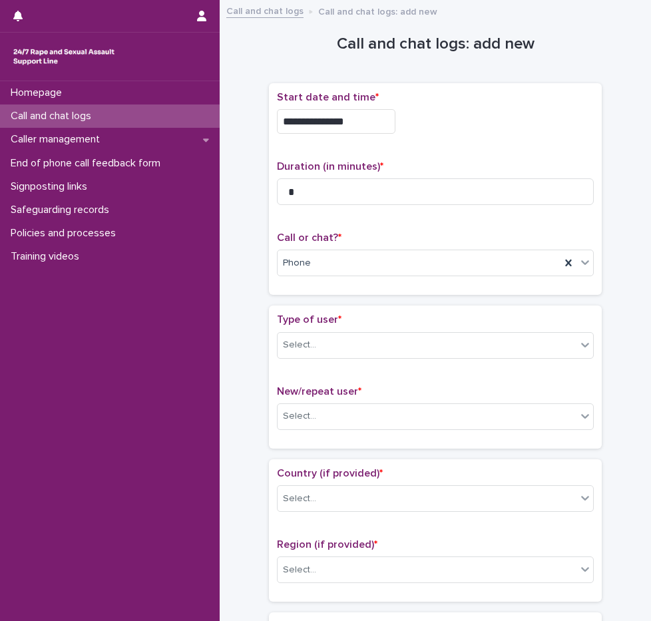
click at [548, 153] on div "**********" at bounding box center [435, 189] width 317 height 196
click at [326, 335] on div "Select..." at bounding box center [427, 345] width 299 height 22
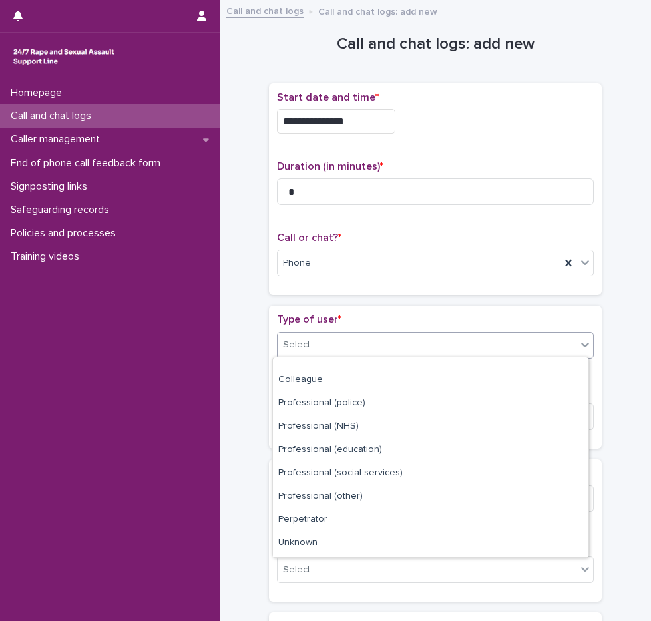
scroll to position [150, 0]
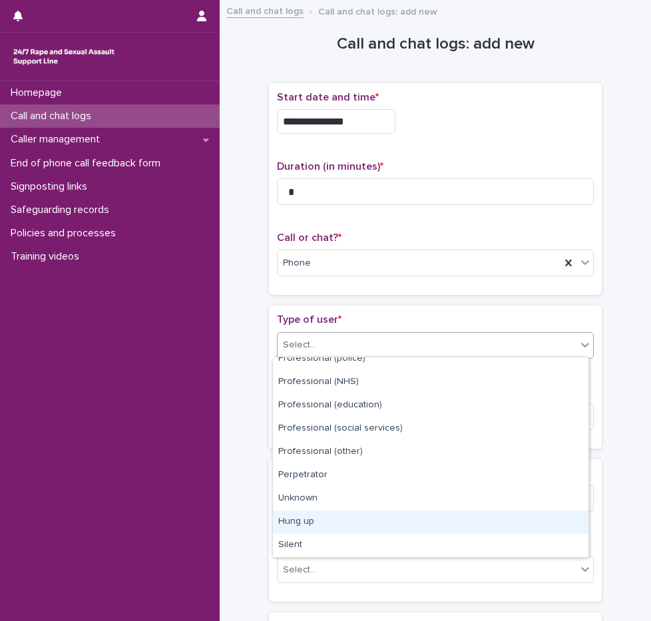
click at [289, 526] on div "Hung up" at bounding box center [431, 522] width 316 height 23
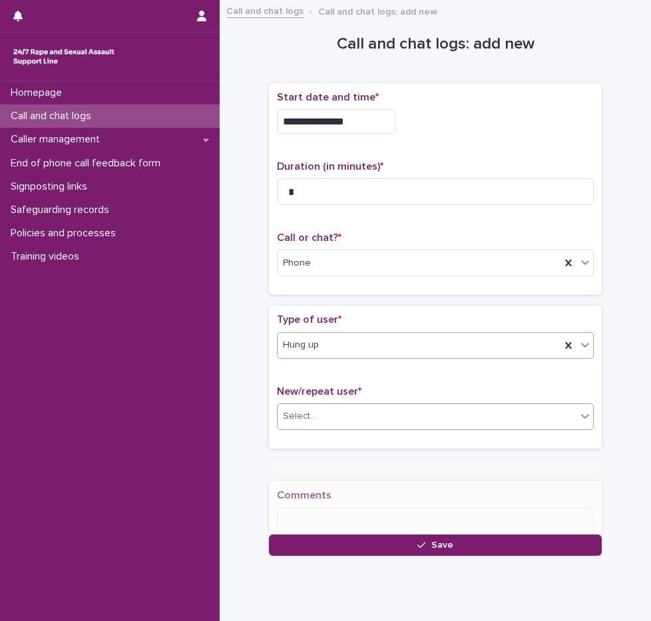
click at [319, 422] on div "Select..." at bounding box center [427, 417] width 299 height 22
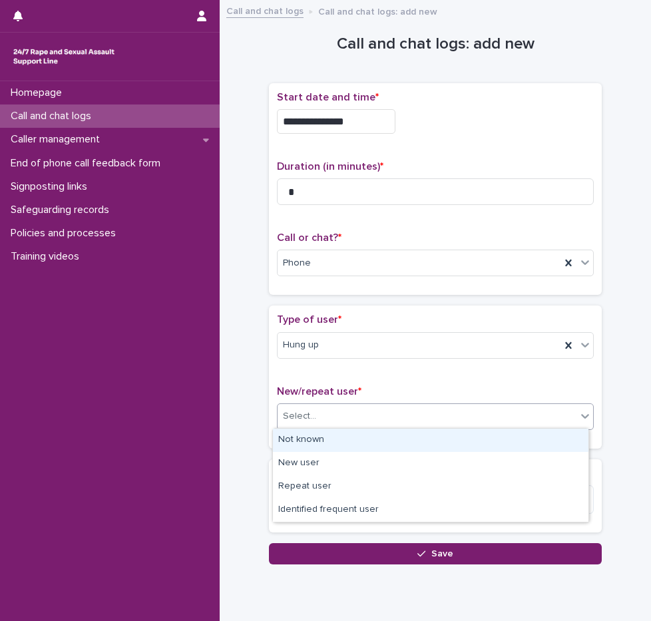
click at [320, 443] on div "Not known" at bounding box center [431, 440] width 316 height 23
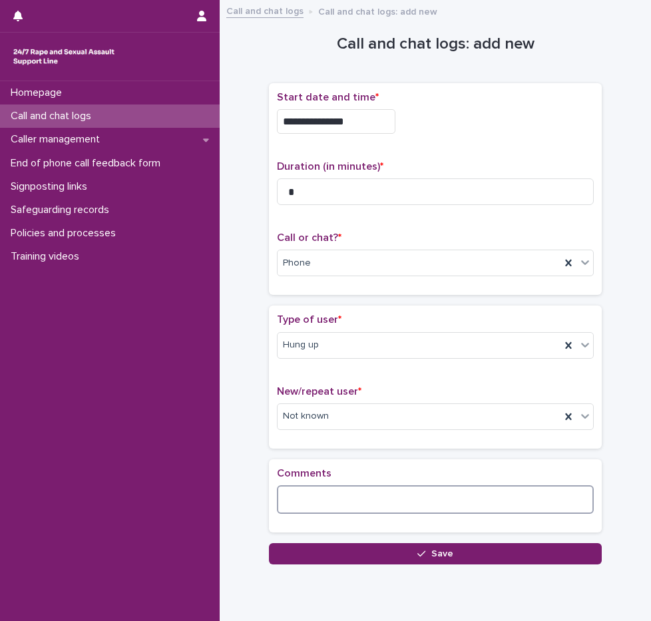
click at [300, 504] on textarea at bounding box center [435, 500] width 317 height 29
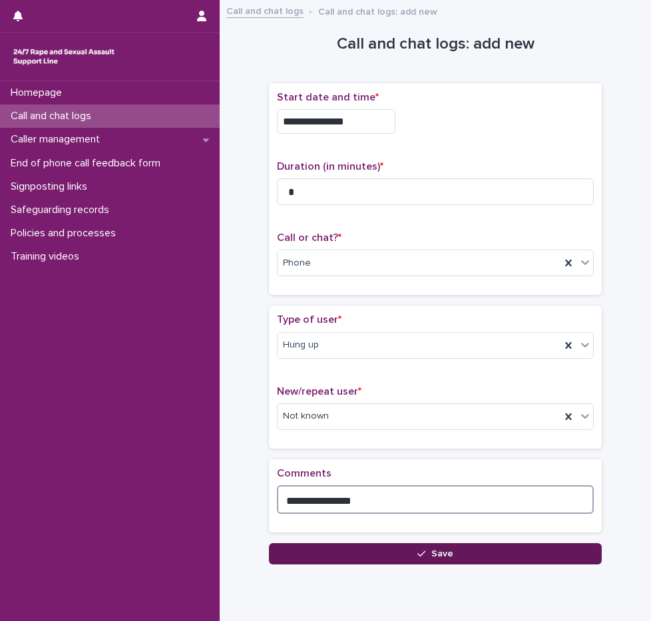
type textarea "**********"
click at [391, 553] on button "Save" at bounding box center [435, 553] width 333 height 21
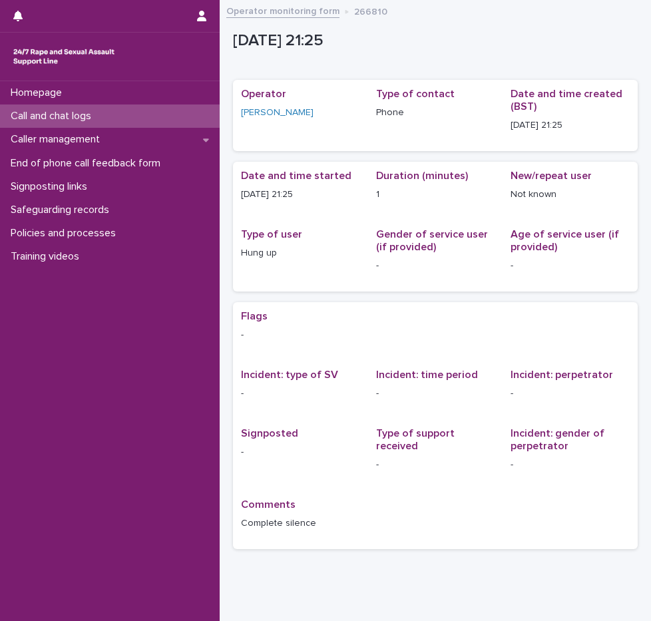
click at [113, 118] on div "Call and chat logs" at bounding box center [110, 116] width 220 height 23
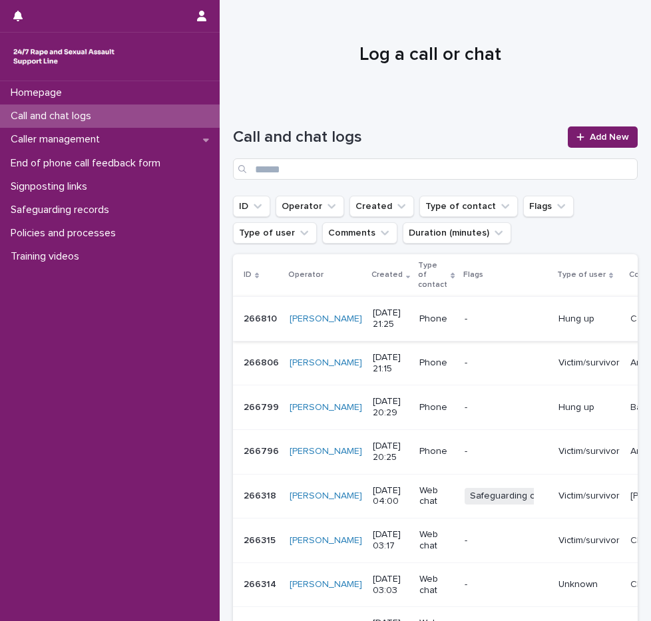
scroll to position [67, 0]
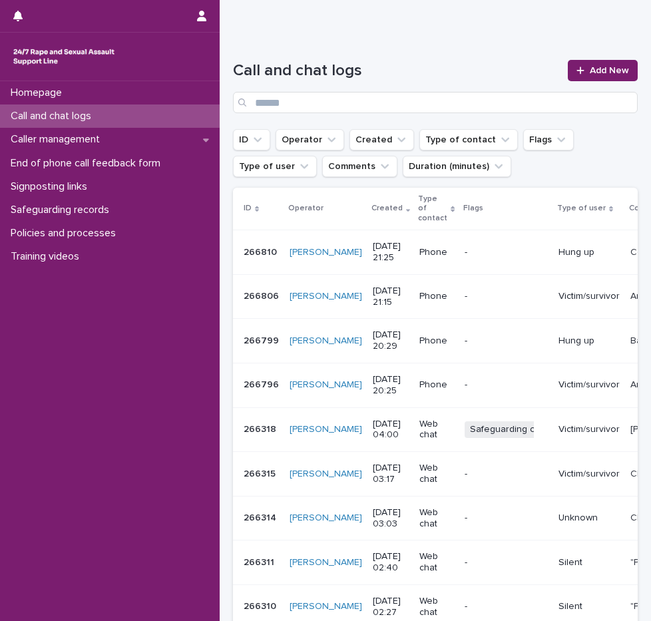
click at [465, 386] on p "-" at bounding box center [506, 385] width 83 height 11
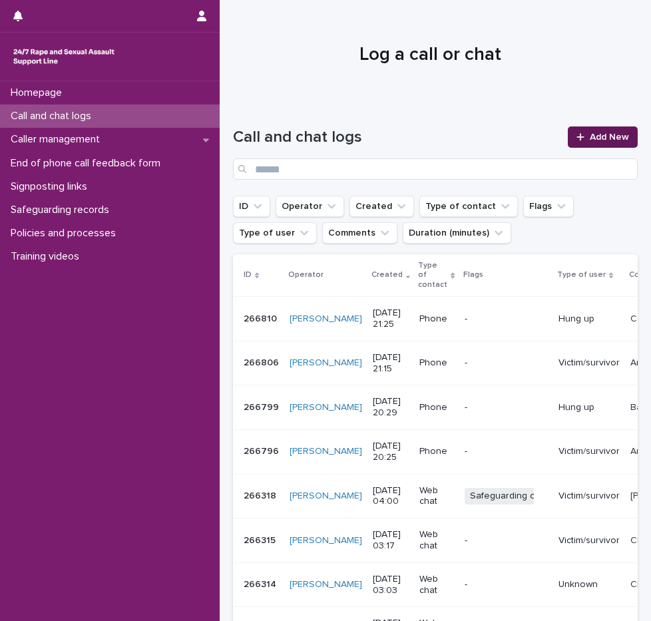
click at [590, 140] on span "Add New" at bounding box center [609, 137] width 39 height 9
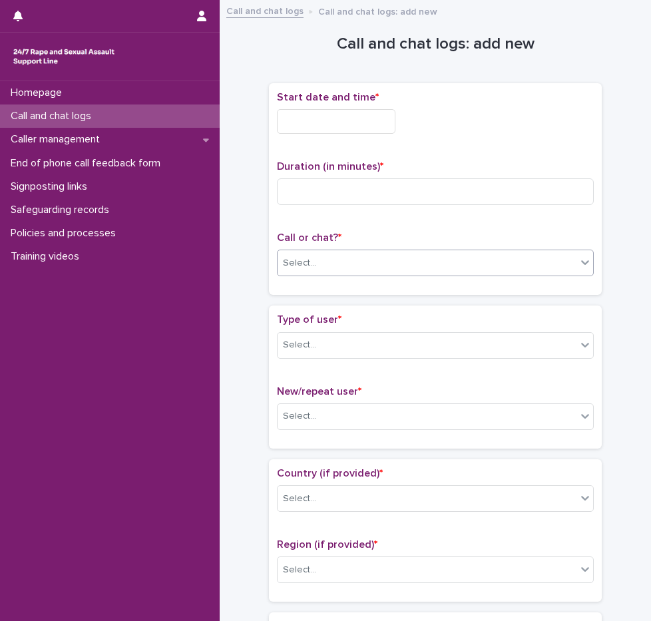
click at [278, 264] on div "Select..." at bounding box center [427, 263] width 299 height 22
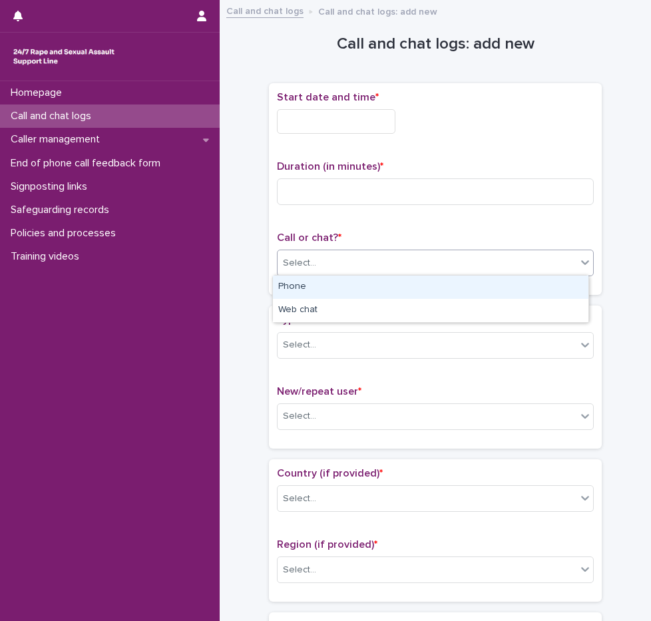
click at [301, 294] on div "Phone" at bounding box center [431, 287] width 316 height 23
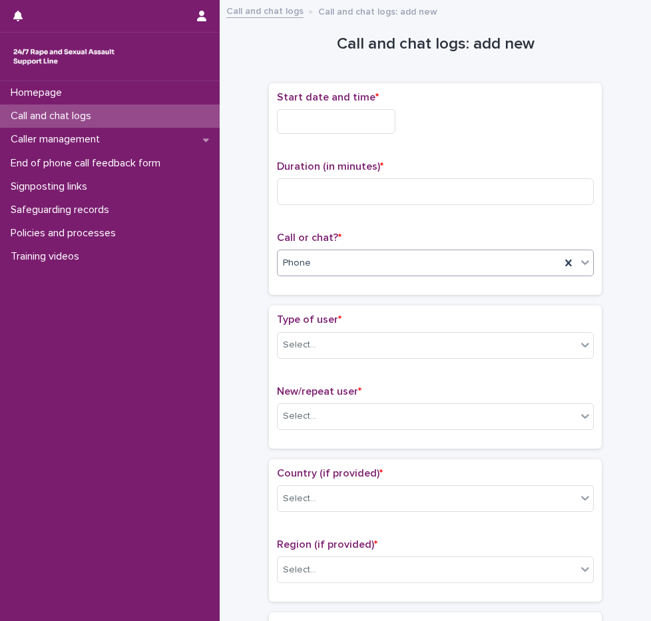
click at [337, 107] on div "Start date and time *" at bounding box center [435, 117] width 317 height 53
click at [347, 123] on input "text" at bounding box center [336, 121] width 119 height 25
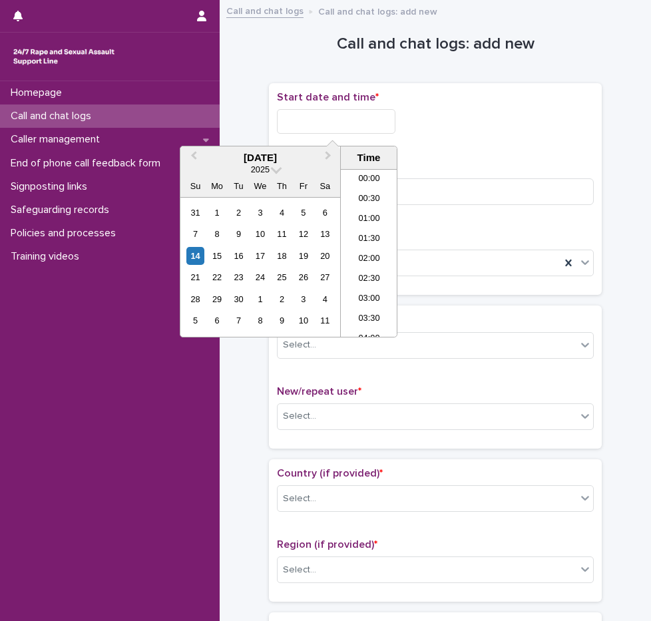
scroll to position [786, 0]
click at [374, 251] on li "21:30" at bounding box center [369, 253] width 57 height 20
type input "**********"
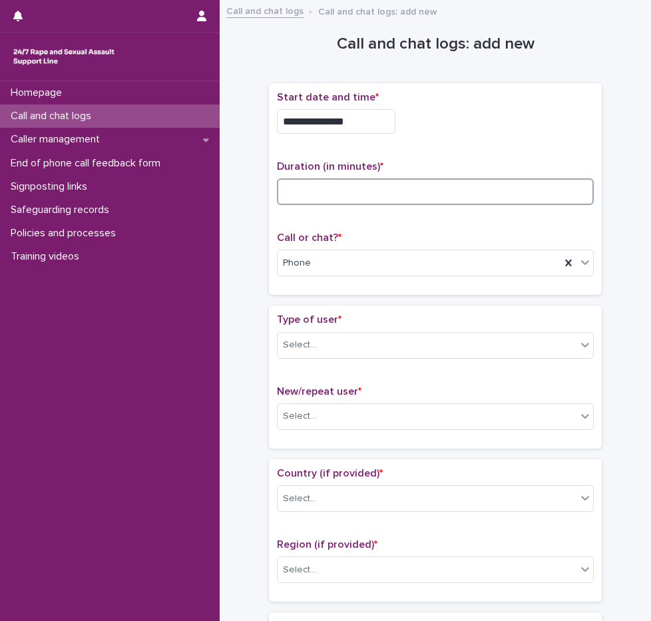
click at [366, 185] on input at bounding box center [435, 191] width 317 height 27
type input "**"
click at [438, 147] on div "**********" at bounding box center [435, 189] width 317 height 196
click at [337, 342] on div "Select..." at bounding box center [427, 345] width 299 height 22
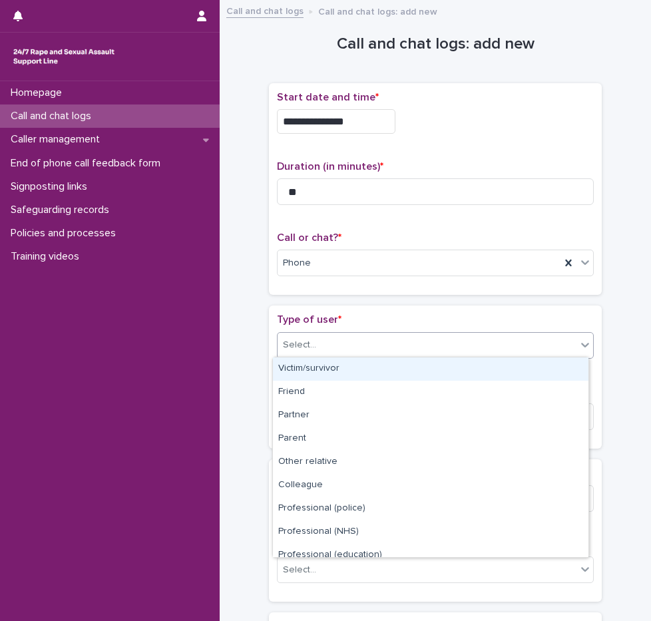
click at [328, 366] on div "Victim/survivor" at bounding box center [431, 369] width 316 height 23
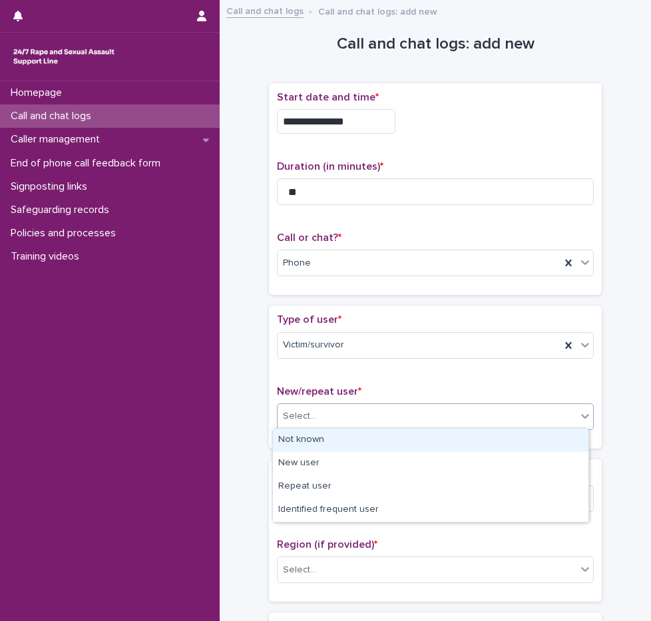
click at [313, 415] on div "Select..." at bounding box center [427, 417] width 299 height 22
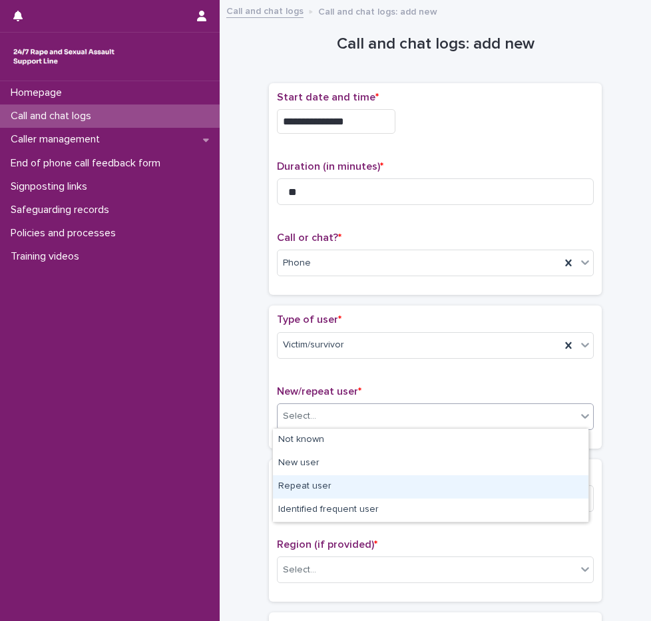
click at [309, 486] on div "Repeat user" at bounding box center [431, 487] width 316 height 23
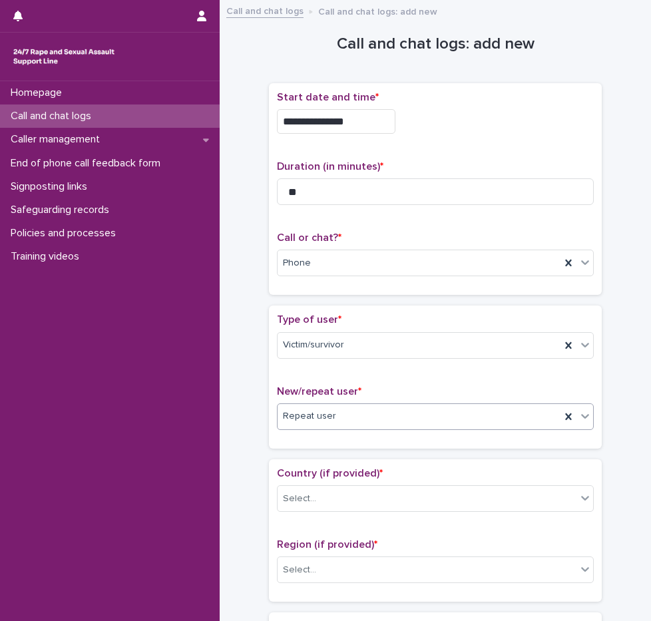
scroll to position [266, 0]
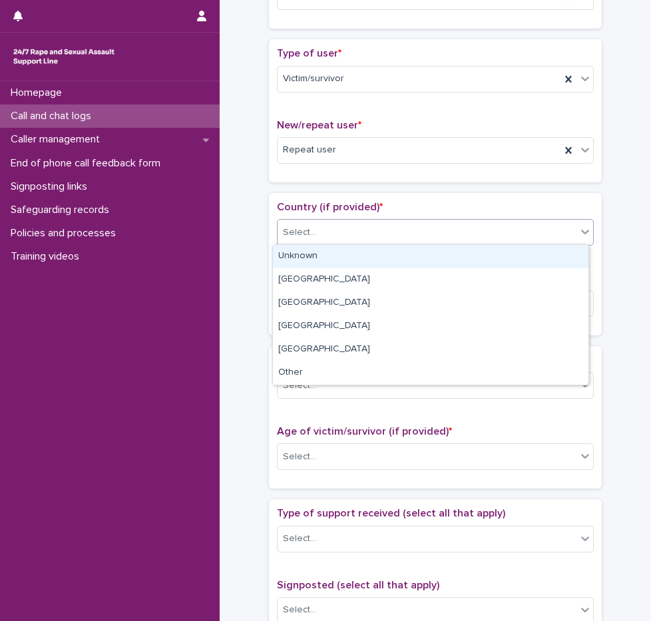
click at [334, 236] on div "Select..." at bounding box center [427, 233] width 299 height 22
click at [332, 253] on div "Unknown" at bounding box center [431, 256] width 316 height 23
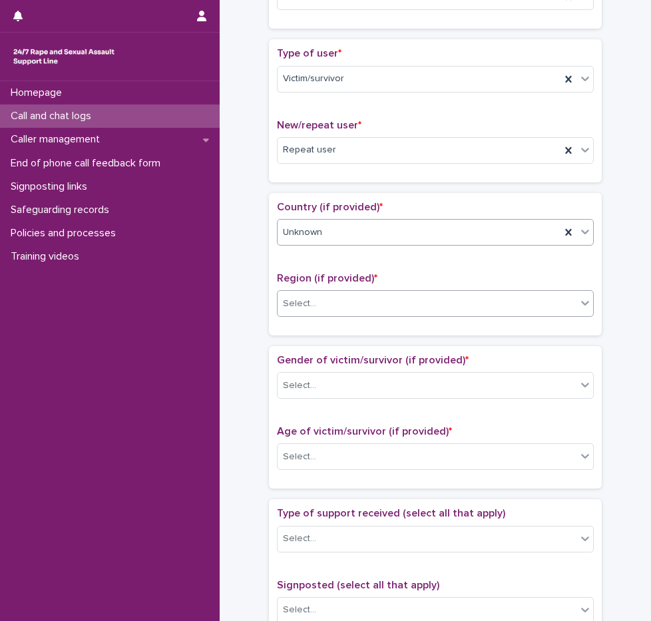
click at [322, 303] on div "Select..." at bounding box center [427, 304] width 299 height 22
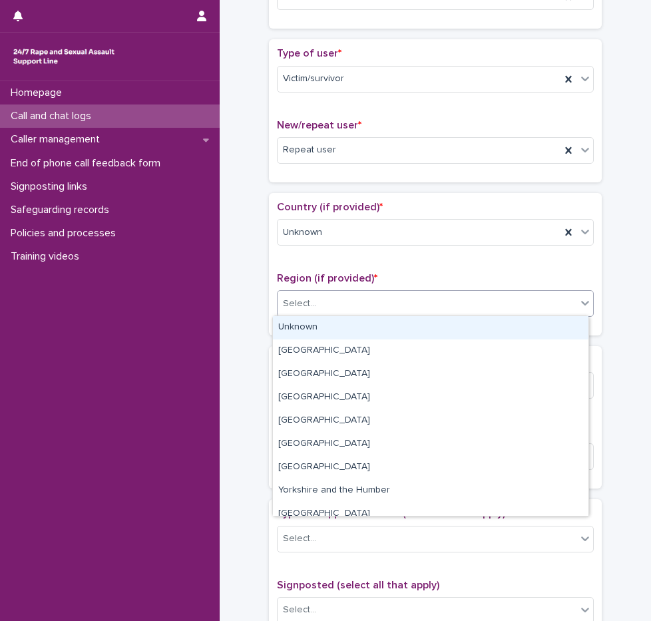
click at [326, 326] on div "Unknown" at bounding box center [431, 327] width 316 height 23
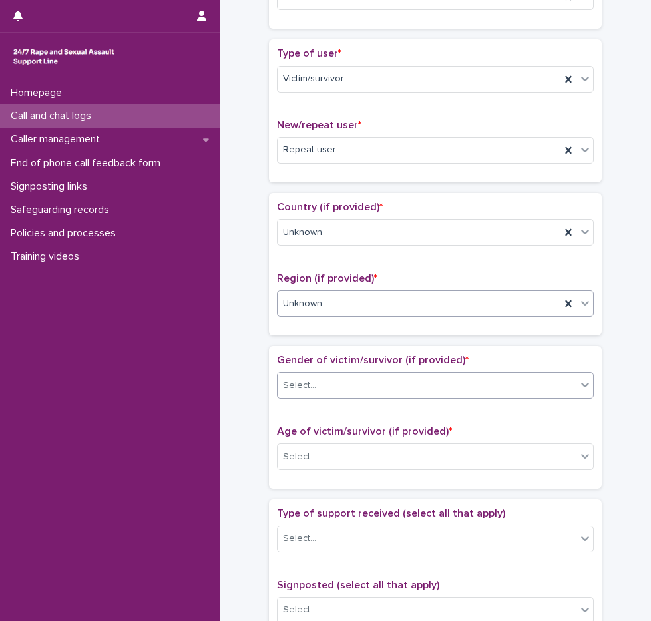
click at [332, 389] on div "Select..." at bounding box center [427, 386] width 299 height 22
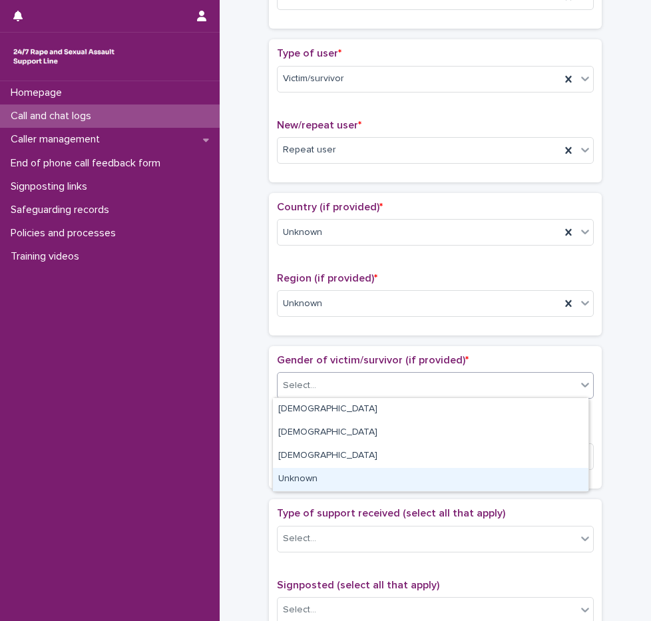
click at [324, 469] on div "Unknown" at bounding box center [431, 479] width 316 height 23
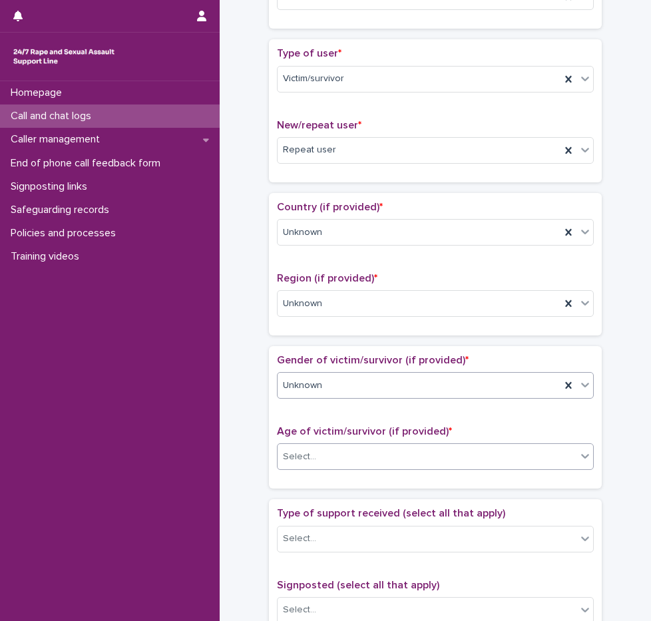
click at [326, 458] on div "Select..." at bounding box center [427, 457] width 299 height 22
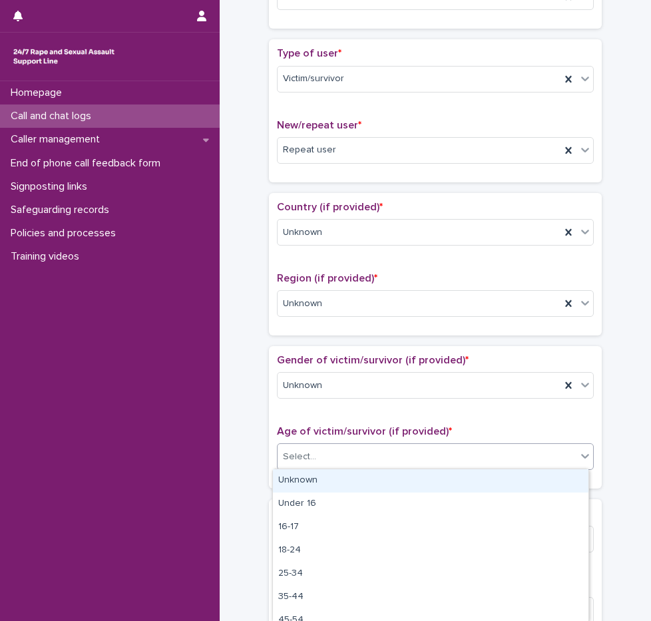
click at [333, 471] on div "Unknown" at bounding box center [431, 481] width 316 height 23
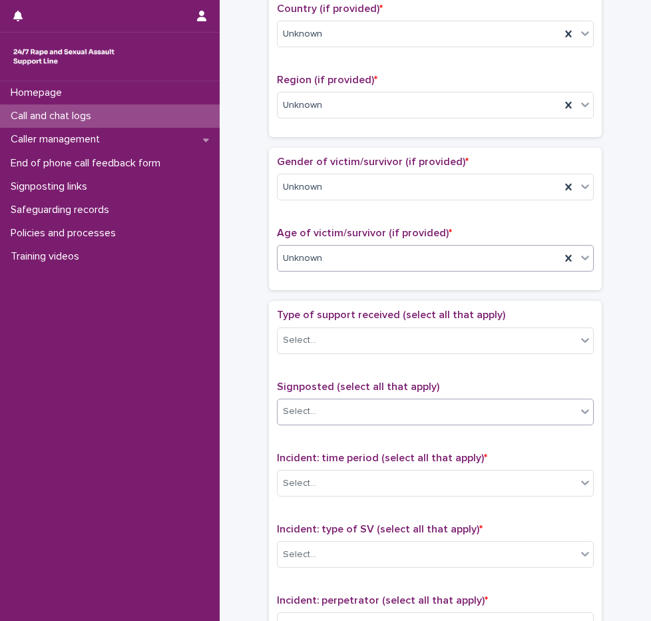
scroll to position [466, 0]
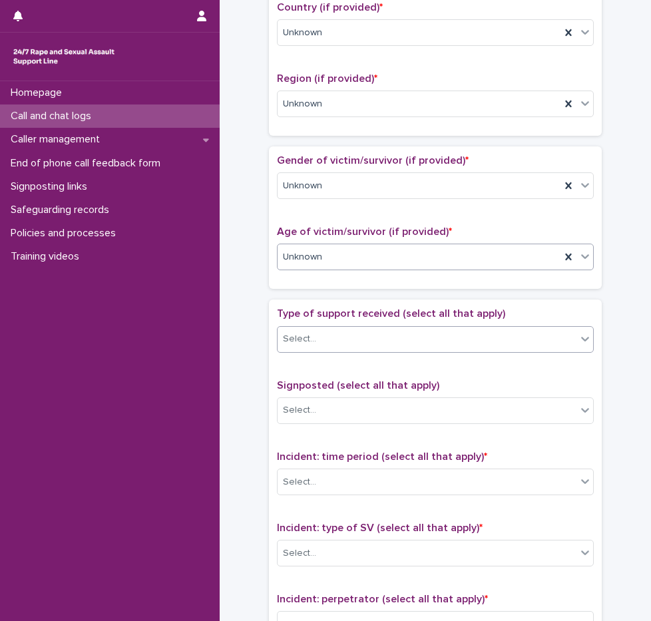
click at [330, 345] on div "Select..." at bounding box center [427, 339] width 299 height 22
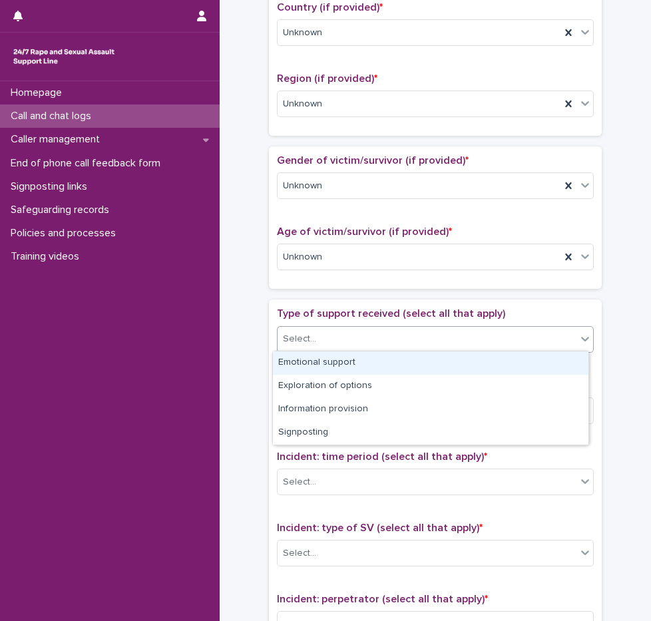
click at [335, 370] on div "Emotional support" at bounding box center [431, 363] width 316 height 23
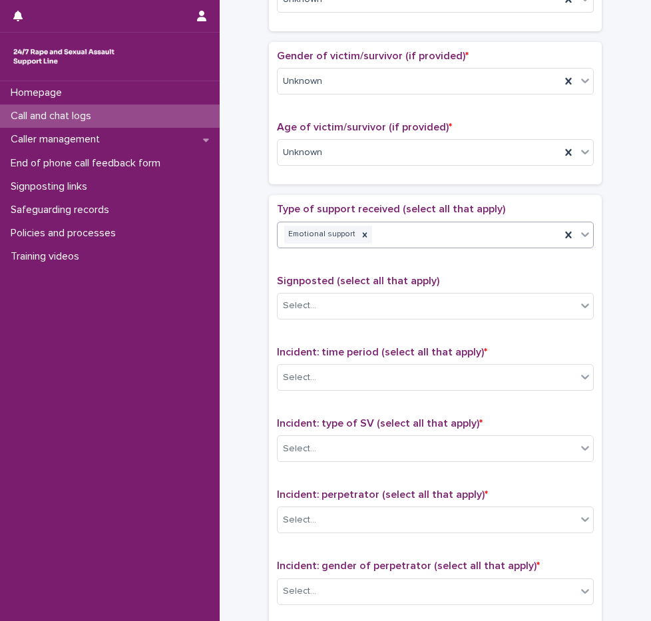
scroll to position [666, 0]
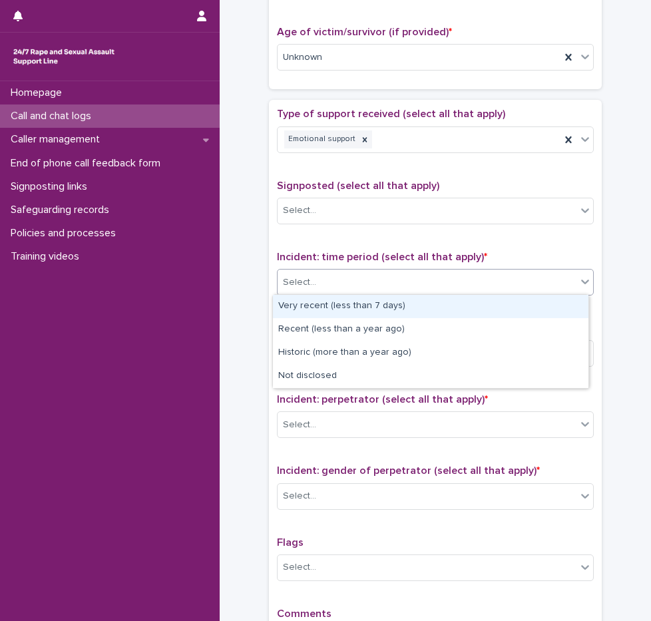
click at [340, 282] on div "Select..." at bounding box center [427, 283] width 299 height 22
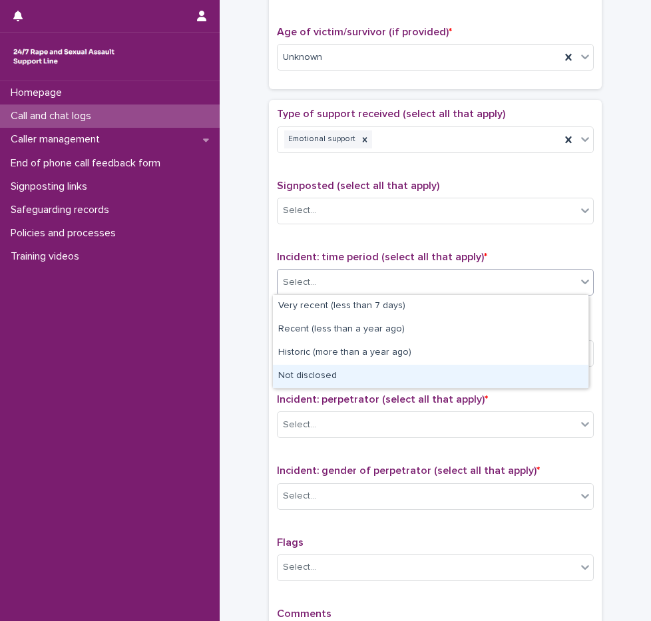
click at [339, 376] on div "Not disclosed" at bounding box center [431, 376] width 316 height 23
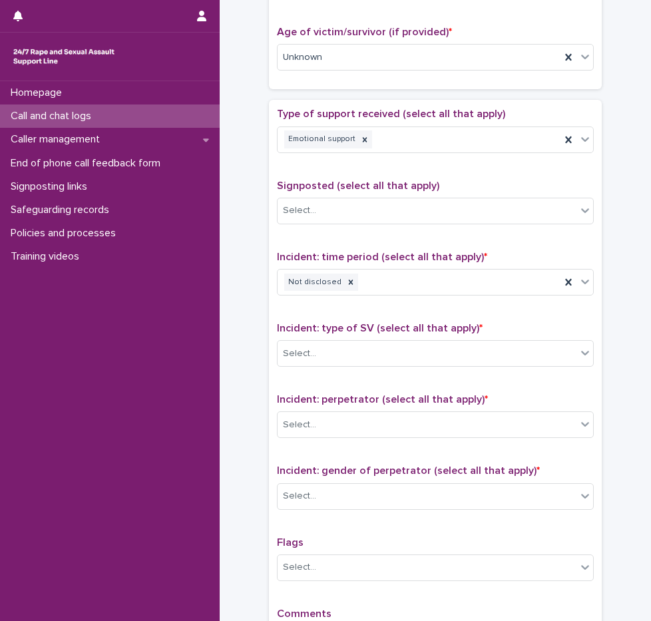
click at [335, 367] on div "Incident: type of SV (select all that apply) * Select..." at bounding box center [435, 349] width 317 height 55
click at [336, 359] on div "Select..." at bounding box center [427, 354] width 299 height 22
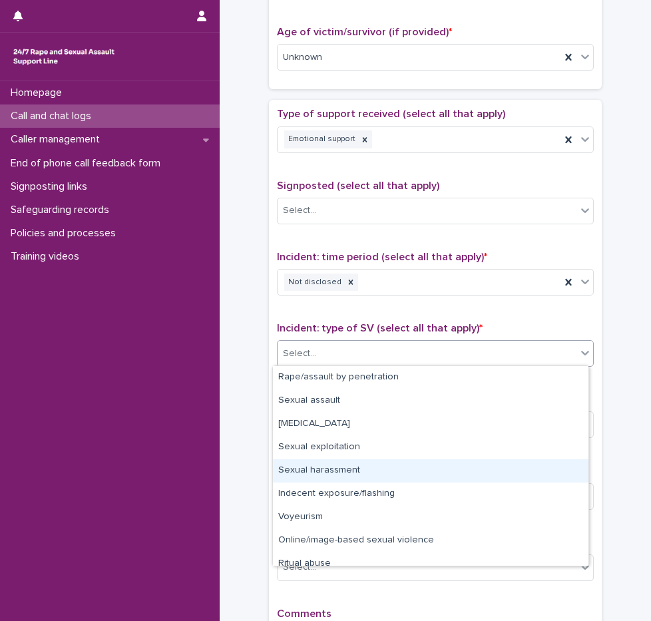
drag, startPoint x: 343, startPoint y: 386, endPoint x: 348, endPoint y: 476, distance: 90.1
click at [348, 476] on div "Sexual harassment" at bounding box center [431, 471] width 316 height 23
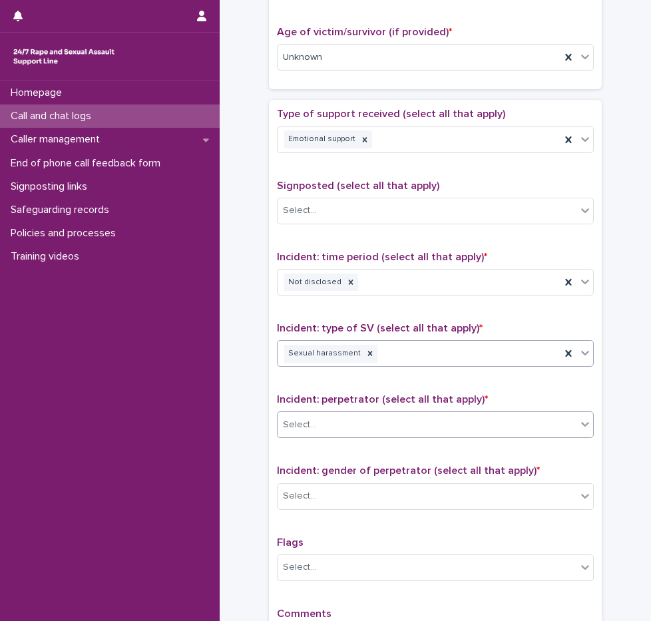
click at [322, 426] on div "Select..." at bounding box center [427, 425] width 299 height 22
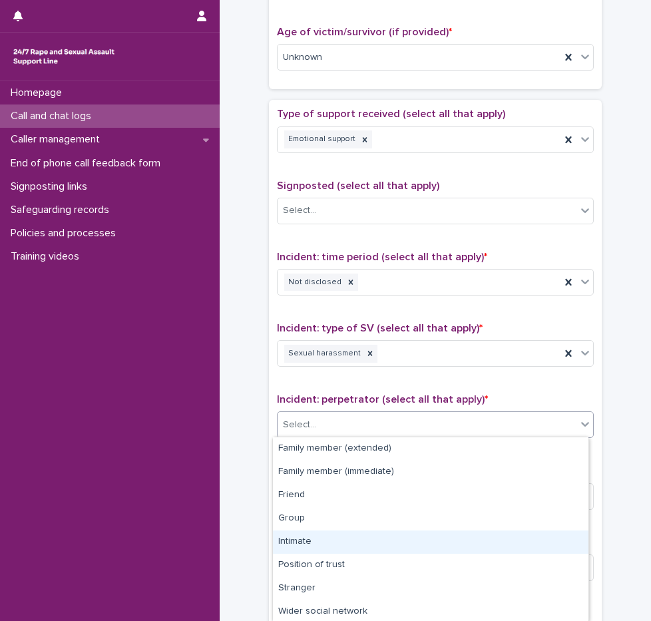
scroll to position [72, 0]
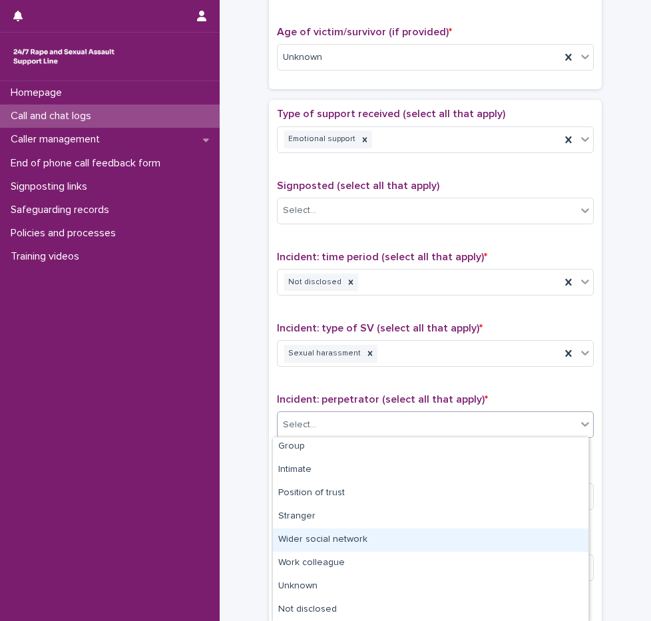
click at [342, 538] on div "Wider social network" at bounding box center [431, 540] width 316 height 23
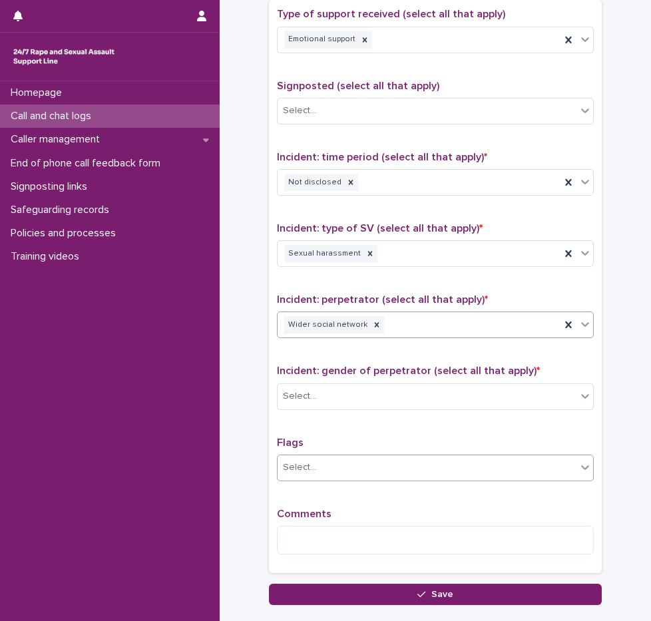
scroll to position [853, 0]
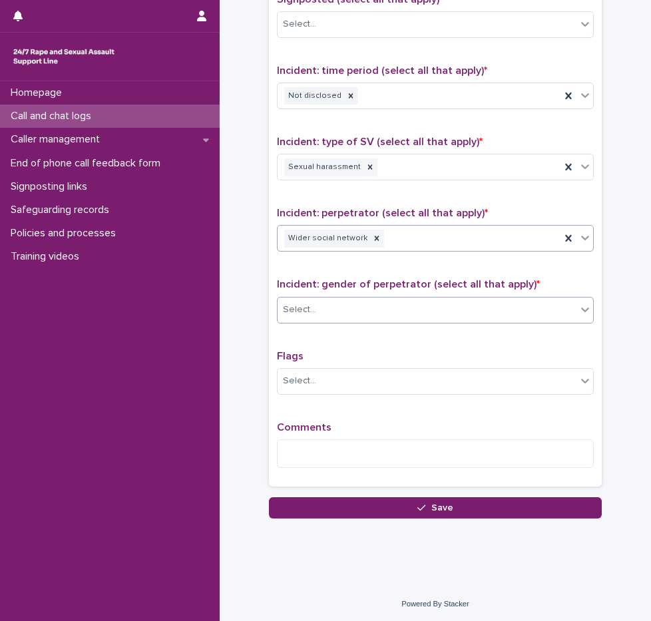
click at [331, 312] on div "Select..." at bounding box center [427, 310] width 299 height 22
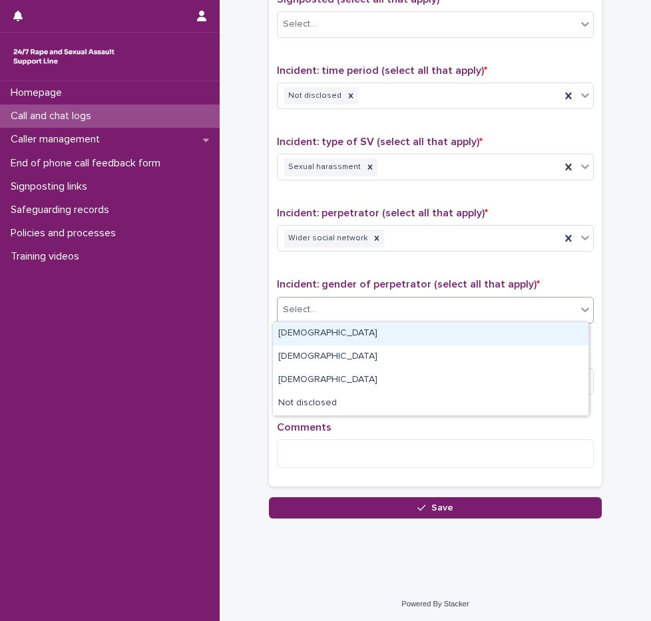
click at [296, 329] on div "[DEMOGRAPHIC_DATA]" at bounding box center [431, 333] width 316 height 23
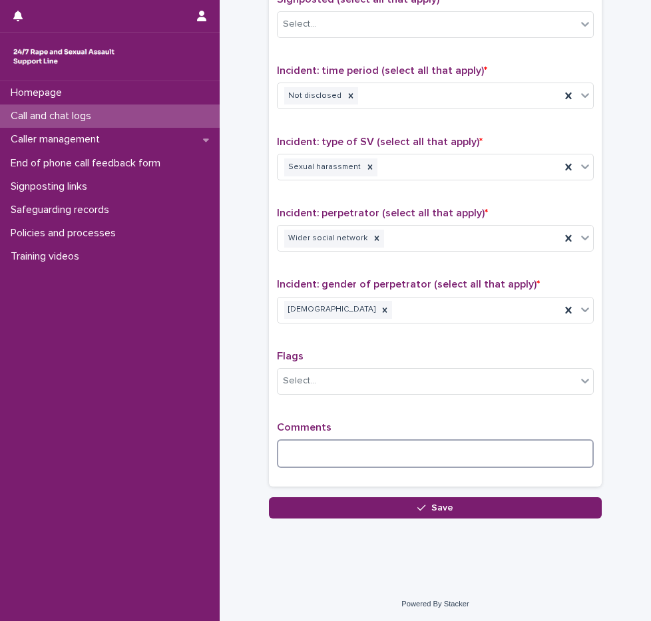
click at [327, 457] on textarea at bounding box center [435, 454] width 317 height 29
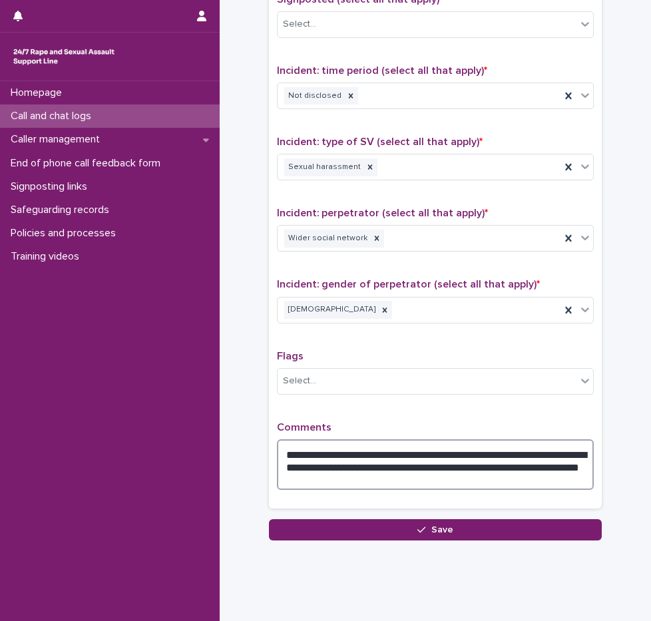
drag, startPoint x: 342, startPoint y: 482, endPoint x: 332, endPoint y: 478, distance: 11.4
click at [332, 478] on textarea "**********" at bounding box center [435, 465] width 317 height 51
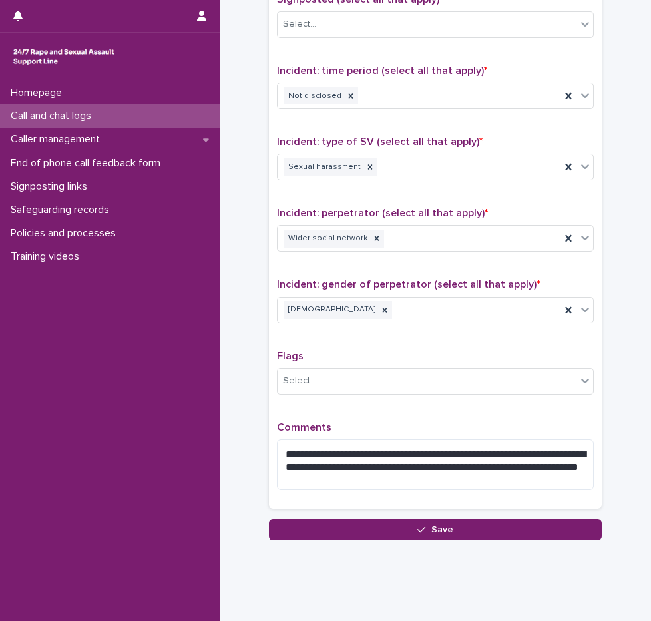
click at [400, 208] on span "Incident: perpetrator (select all that apply) *" at bounding box center [382, 213] width 211 height 11
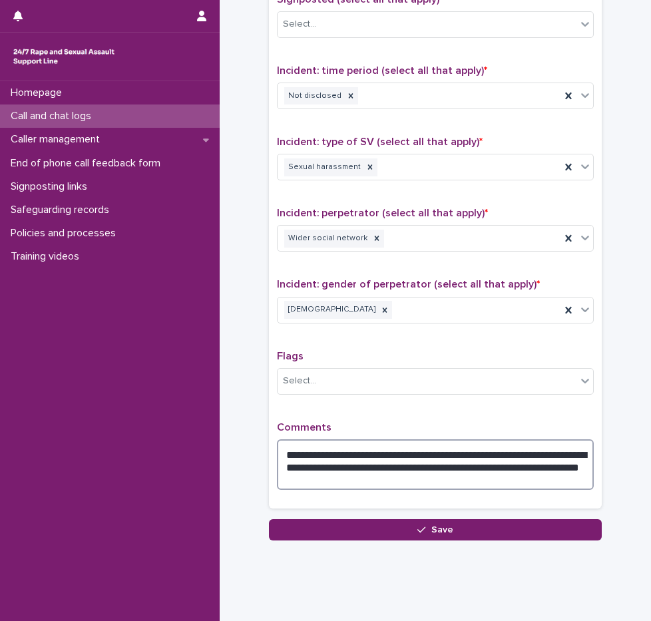
click at [354, 468] on textarea "**********" at bounding box center [435, 465] width 317 height 51
click at [400, 483] on textarea "**********" at bounding box center [435, 465] width 317 height 51
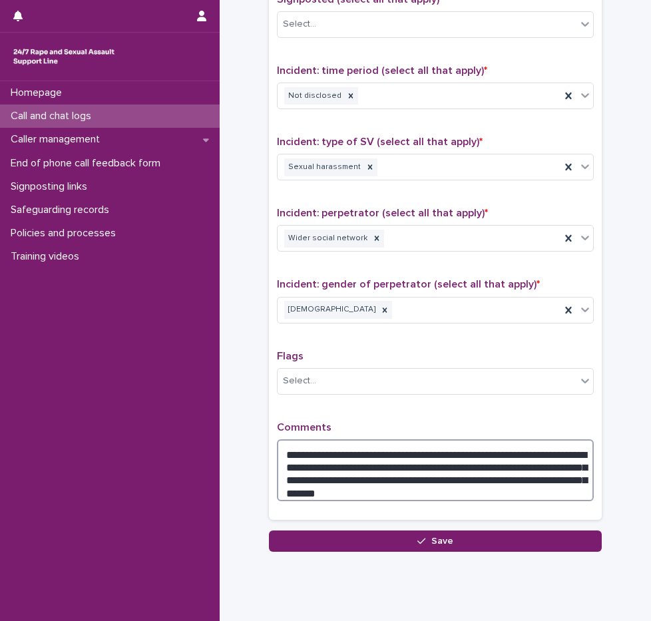
click at [316, 465] on textarea "**********" at bounding box center [435, 471] width 317 height 62
click at [319, 464] on textarea "**********" at bounding box center [435, 471] width 317 height 62
click at [514, 470] on textarea "**********" at bounding box center [435, 471] width 317 height 62
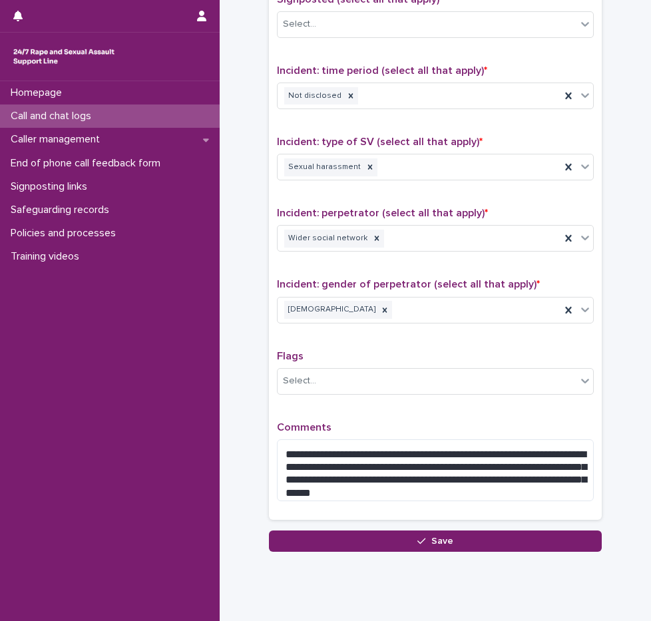
click at [434, 425] on p "Comments" at bounding box center [435, 428] width 317 height 13
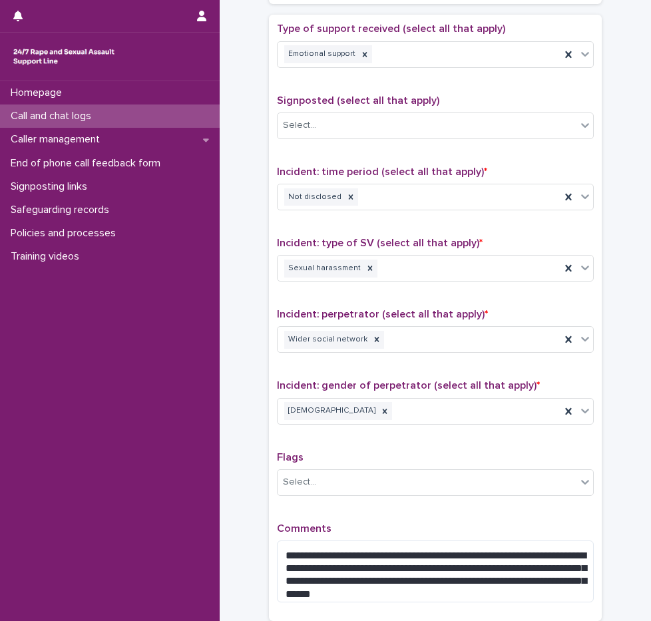
scroll to position [886, 0]
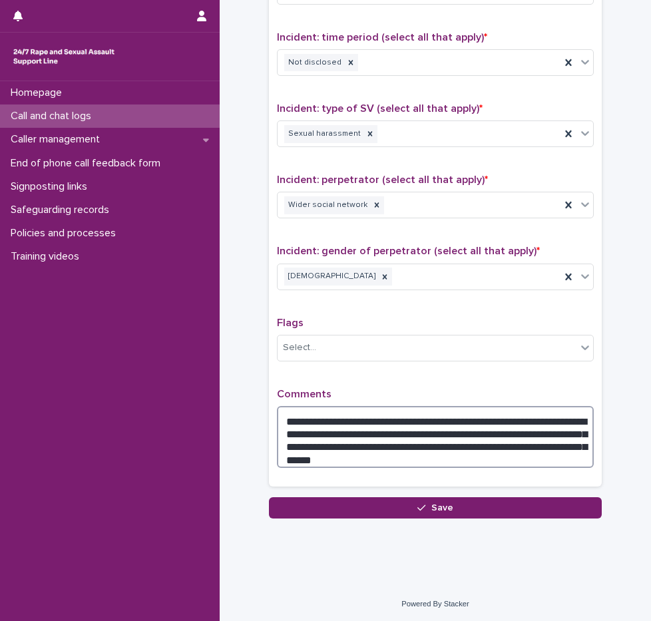
click at [404, 455] on textarea "**********" at bounding box center [435, 437] width 317 height 62
type textarea "**********"
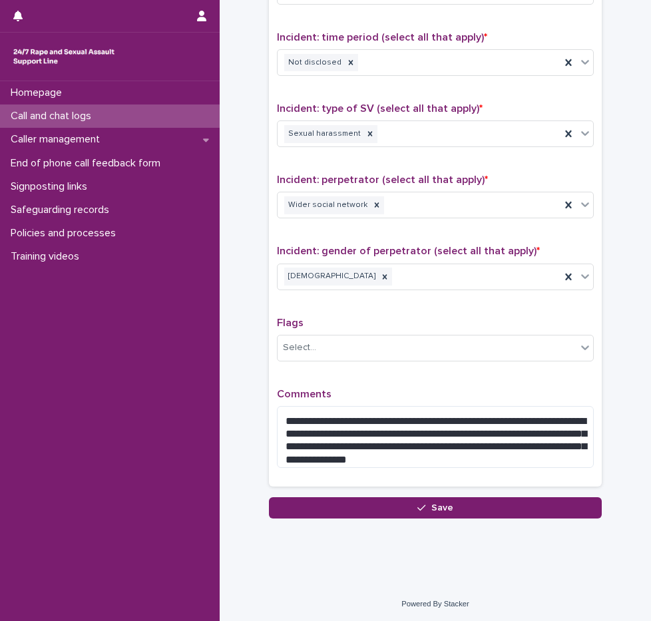
click at [451, 379] on div "**********" at bounding box center [435, 183] width 317 height 591
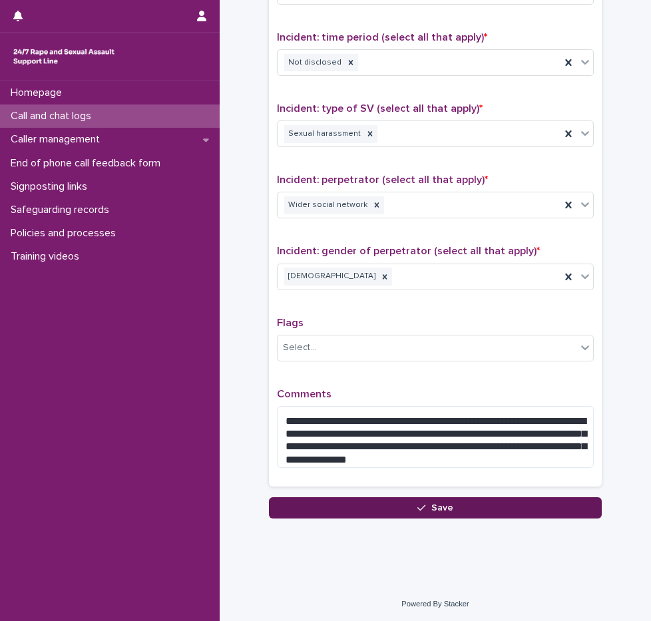
click at [464, 503] on button "Save" at bounding box center [435, 508] width 333 height 21
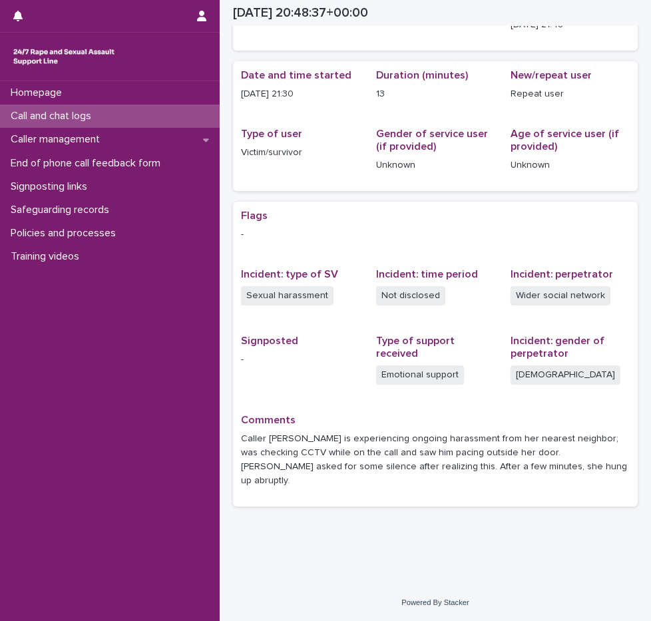
scroll to position [87, 0]
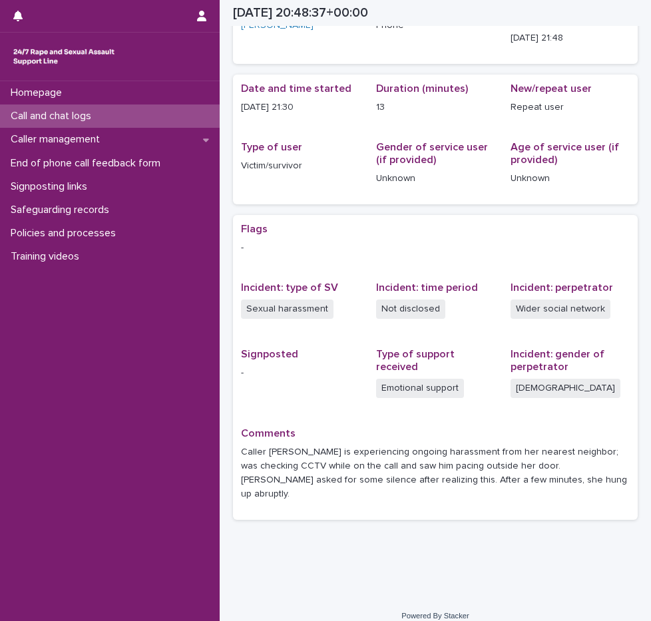
click at [67, 115] on p "Call and chat logs" at bounding box center [53, 116] width 97 height 13
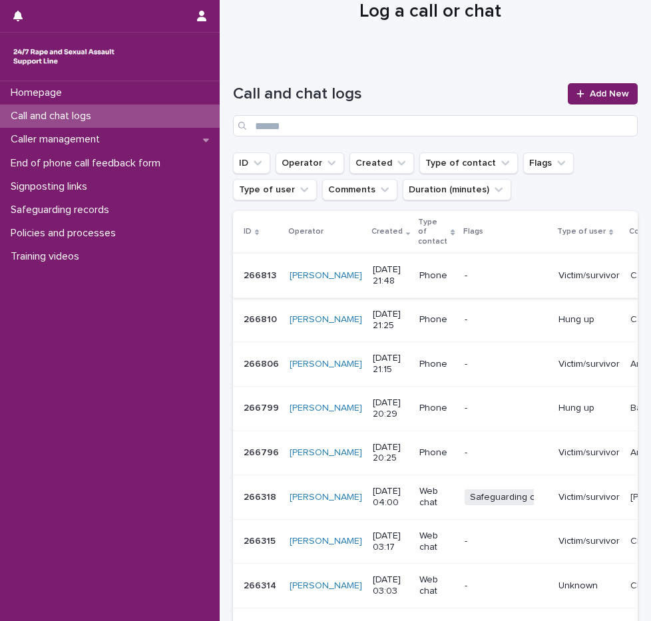
scroll to position [67, 0]
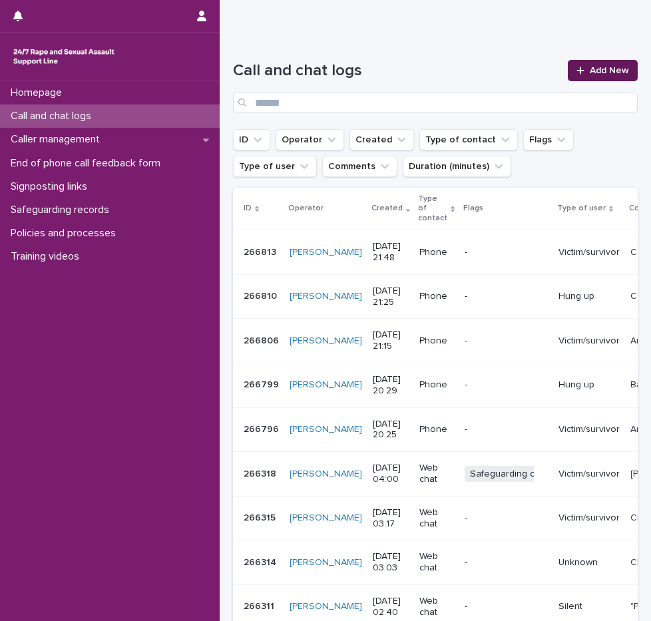
click at [590, 67] on span "Add New" at bounding box center [609, 70] width 39 height 9
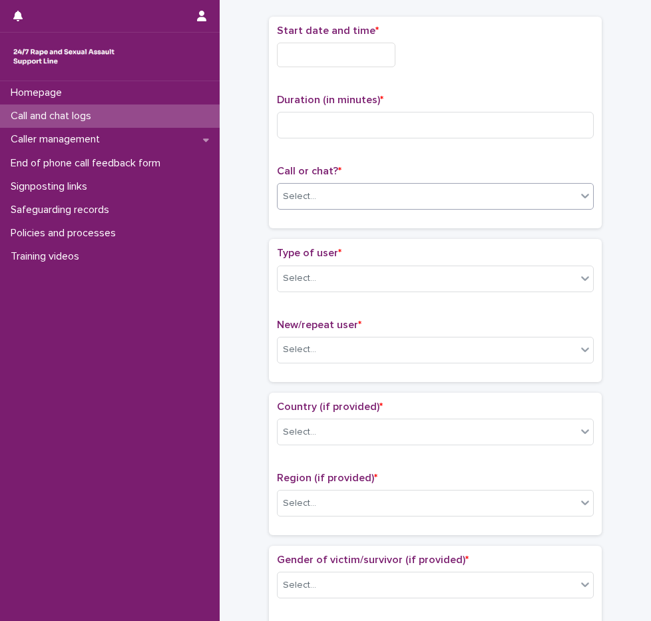
scroll to position [75, 0]
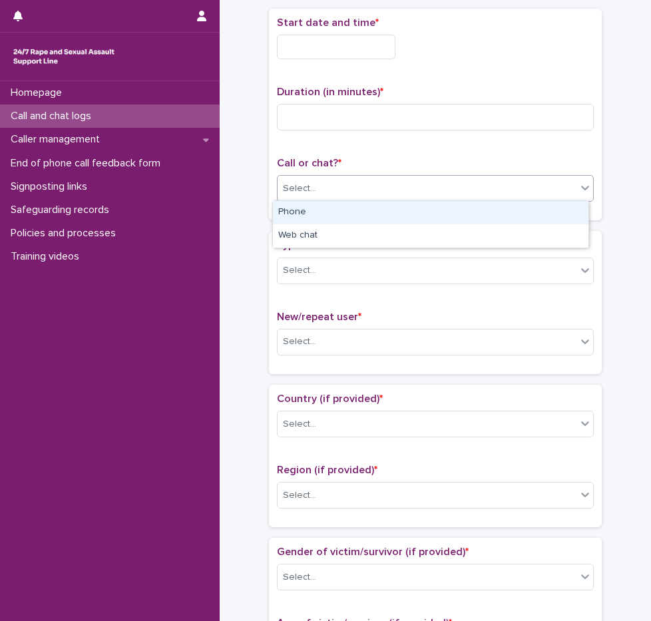
click at [339, 190] on div "Select..." at bounding box center [427, 189] width 299 height 22
click at [332, 218] on div "Phone" at bounding box center [431, 212] width 316 height 23
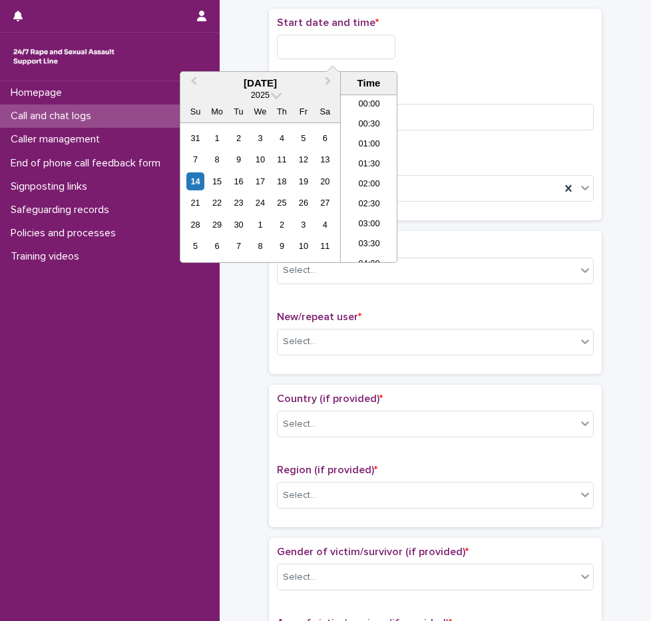
click at [362, 36] on input "text" at bounding box center [336, 47] width 119 height 25
click at [368, 160] on li "21:00" at bounding box center [369, 159] width 57 height 20
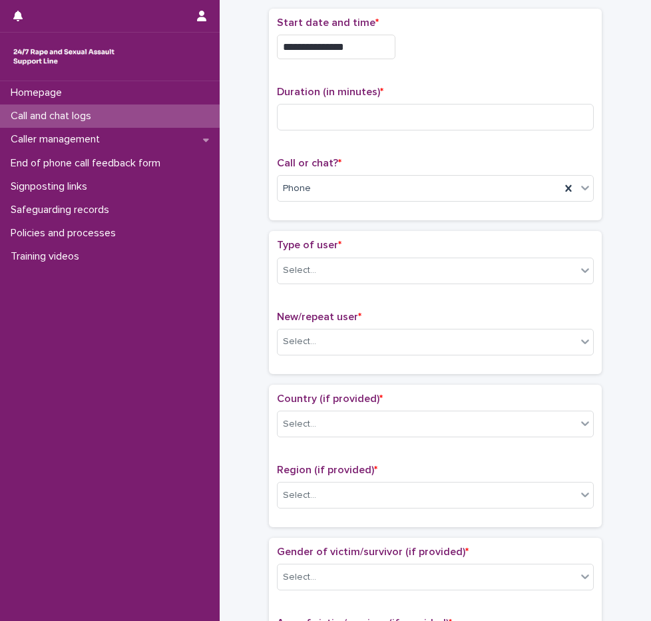
click at [354, 45] on input "**********" at bounding box center [336, 47] width 119 height 25
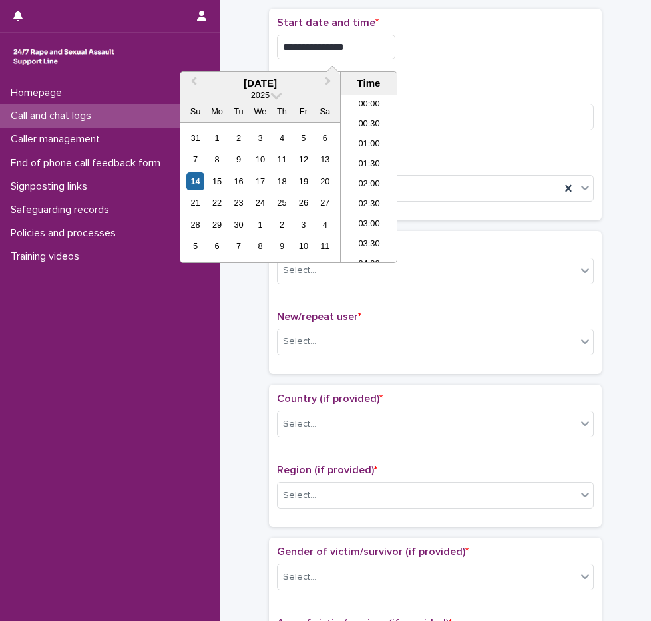
scroll to position [766, 0]
type input "**********"
click at [533, 82] on div "**********" at bounding box center [435, 115] width 317 height 196
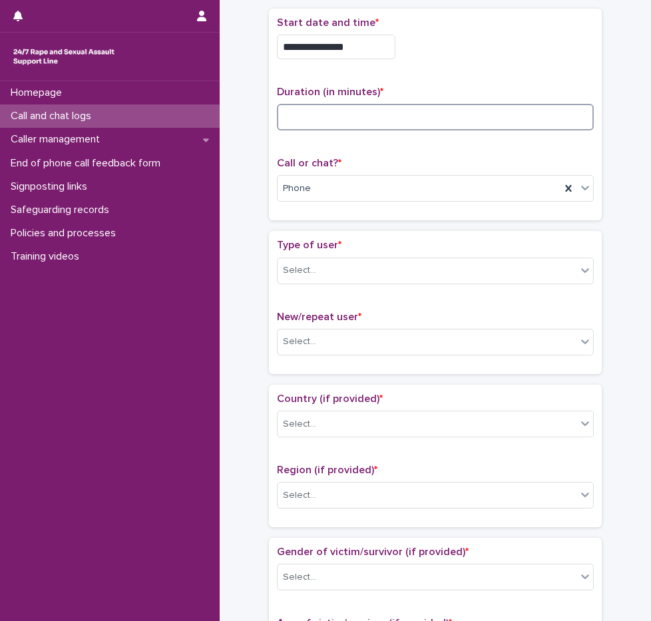
click at [381, 121] on input at bounding box center [435, 117] width 317 height 27
type input "*"
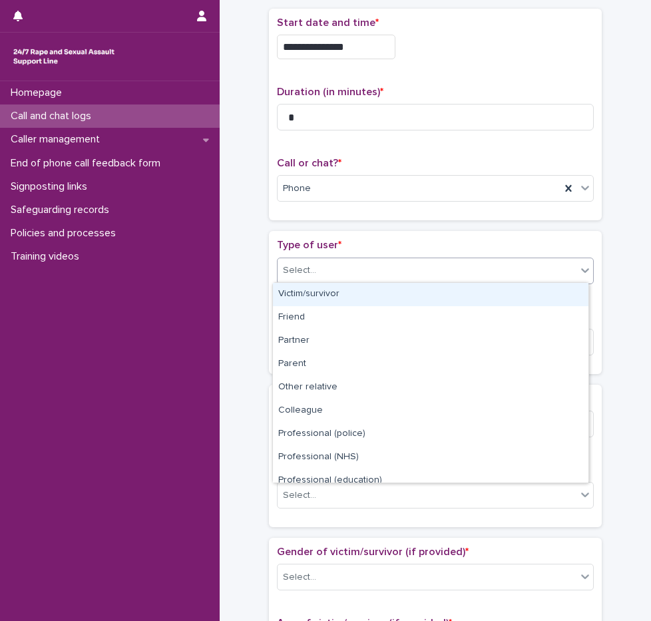
click at [341, 273] on div "Select..." at bounding box center [427, 271] width 299 height 22
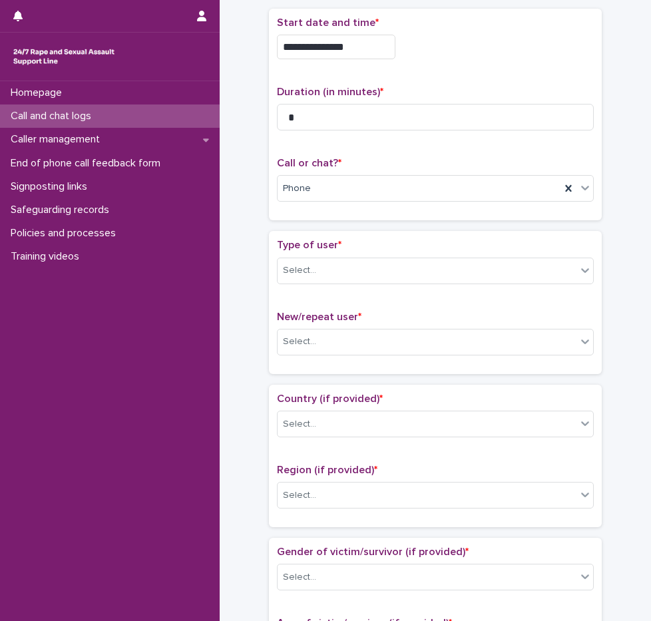
click at [366, 232] on div "Type of user * Select... New/repeat user * Select..." at bounding box center [435, 302] width 333 height 143
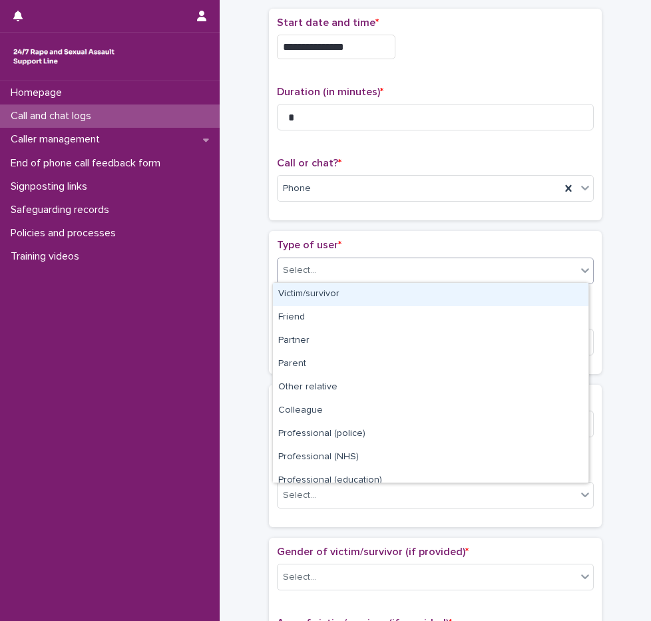
click at [344, 264] on div "Select..." at bounding box center [427, 271] width 299 height 22
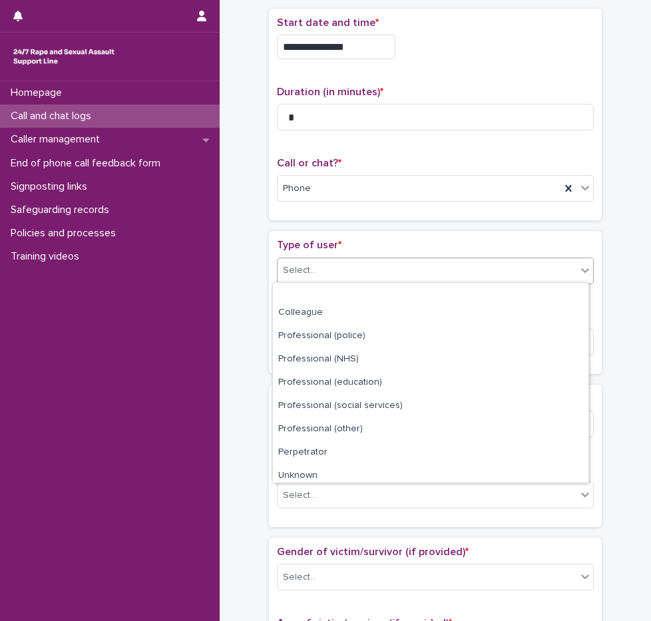
scroll to position [150, 0]
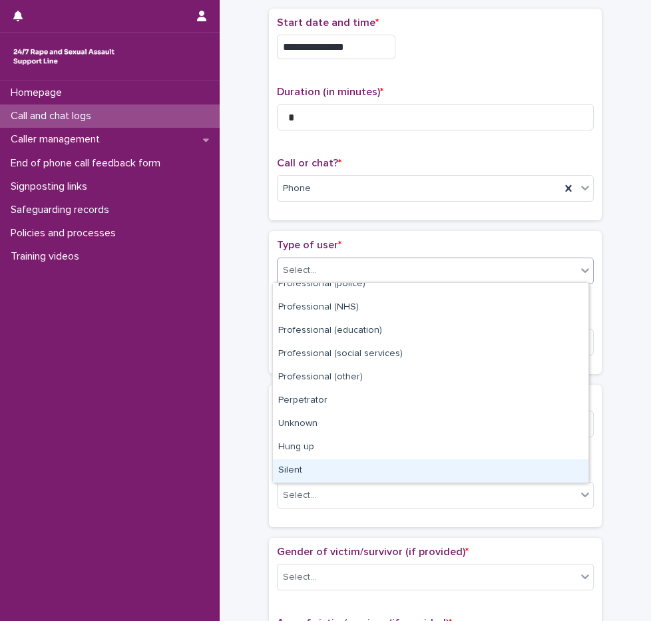
click at [312, 460] on div "Silent" at bounding box center [431, 471] width 316 height 23
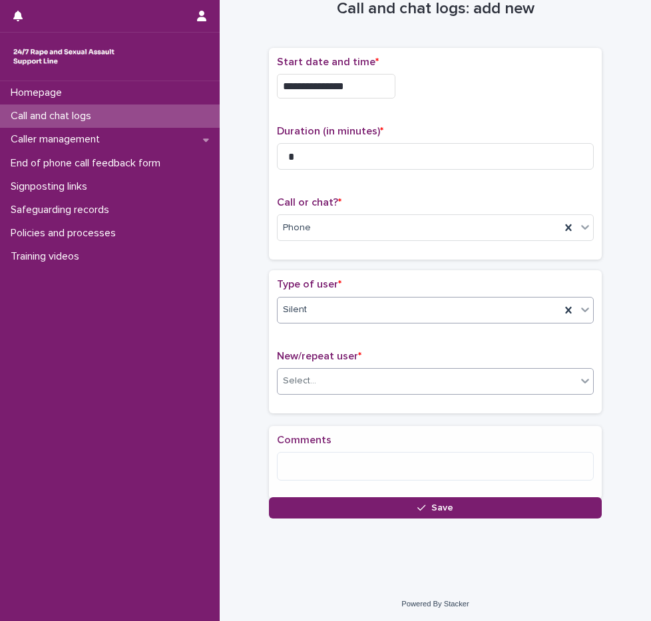
scroll to position [44, 0]
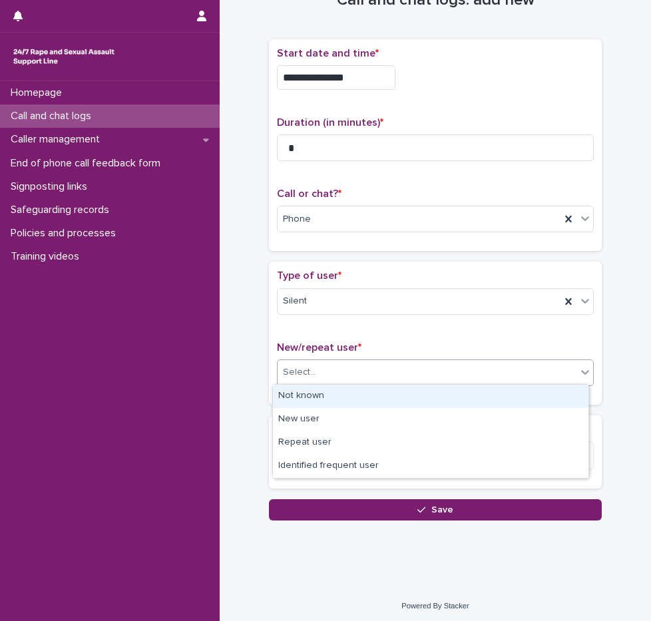
click at [314, 379] on div "Select..." at bounding box center [427, 373] width 299 height 22
click at [314, 402] on div "Not known" at bounding box center [431, 396] width 316 height 23
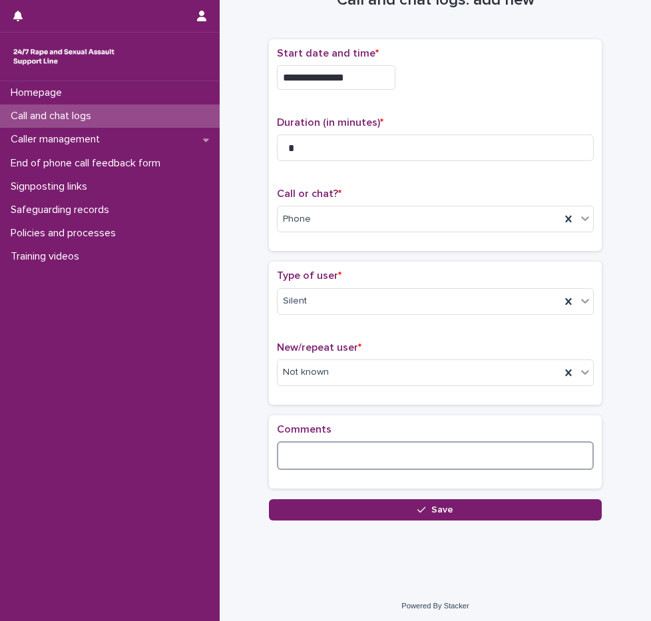
drag, startPoint x: 321, startPoint y: 452, endPoint x: 324, endPoint y: 436, distance: 17.0
click at [322, 453] on textarea at bounding box center [435, 456] width 317 height 29
type textarea "*"
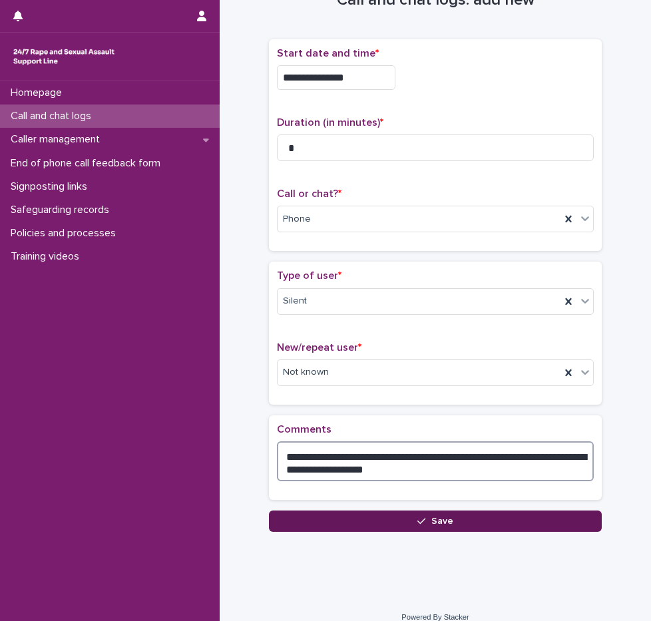
type textarea "**********"
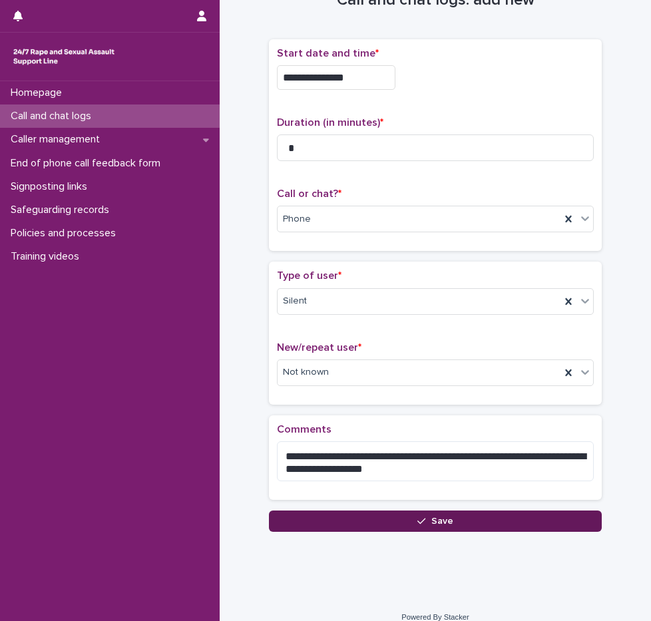
click at [392, 517] on button "Save" at bounding box center [435, 521] width 333 height 21
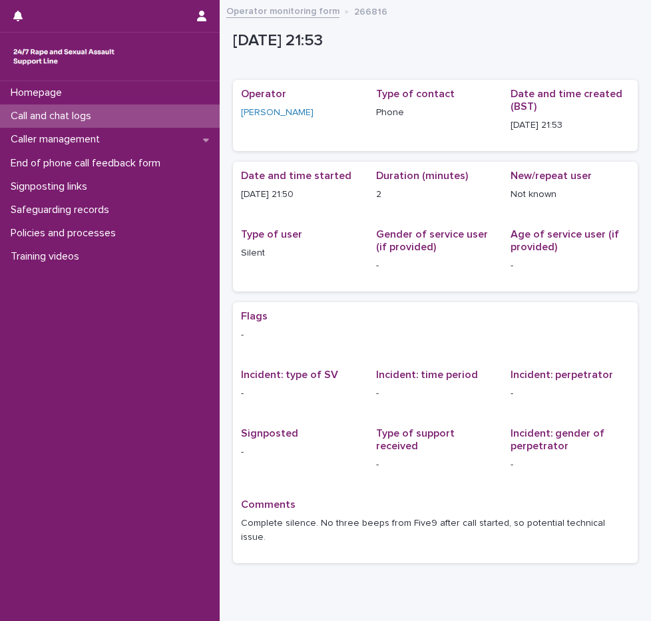
click at [85, 119] on p "Call and chat logs" at bounding box center [53, 116] width 97 height 13
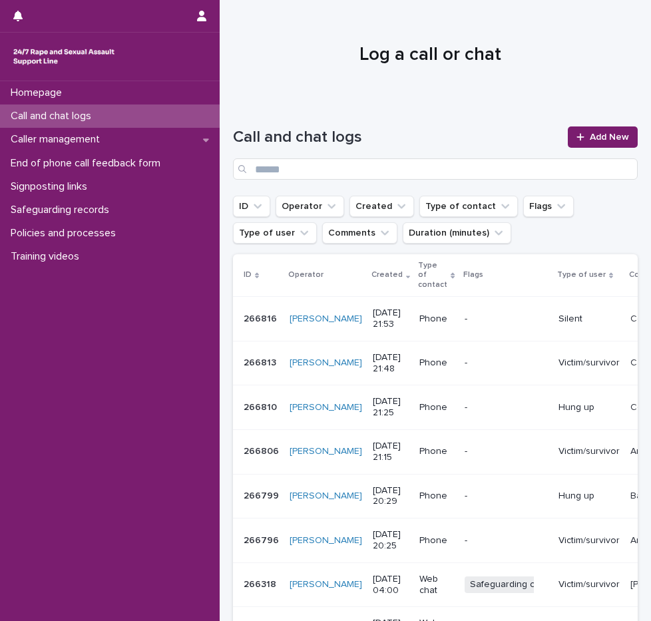
click at [465, 356] on div "-" at bounding box center [506, 362] width 83 height 14
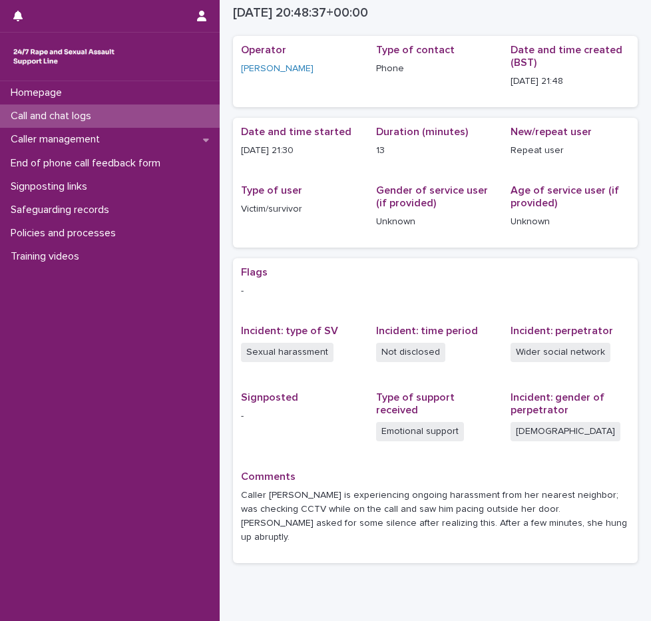
scroll to position [21, 0]
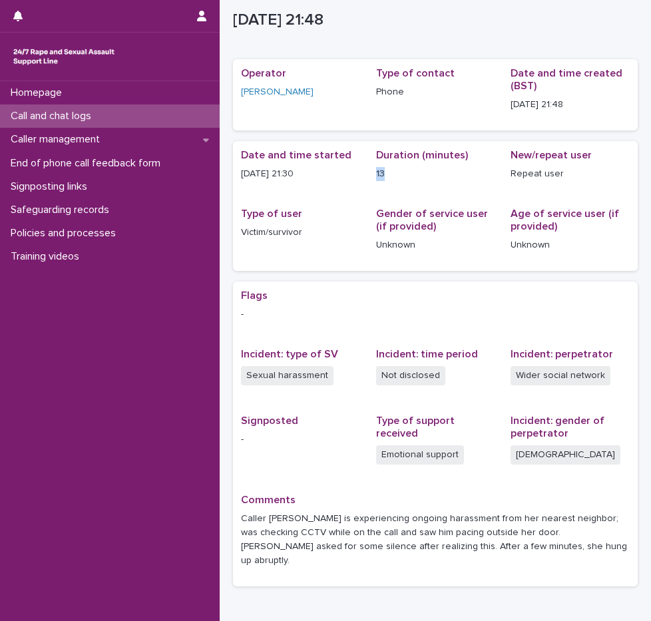
drag, startPoint x: 368, startPoint y: 176, endPoint x: 400, endPoint y: 176, distance: 32.0
click at [400, 176] on div "Date and time started 14/9/2025 21:30 Duration (minutes) 13 New/repeat user Rep…" at bounding box center [435, 206] width 389 height 114
drag, startPoint x: 400, startPoint y: 176, endPoint x: 395, endPoint y: 182, distance: 7.6
click at [395, 182] on div "Duration (minutes) 13" at bounding box center [435, 170] width 119 height 43
click at [53, 113] on p "Call and chat logs" at bounding box center [53, 116] width 97 height 13
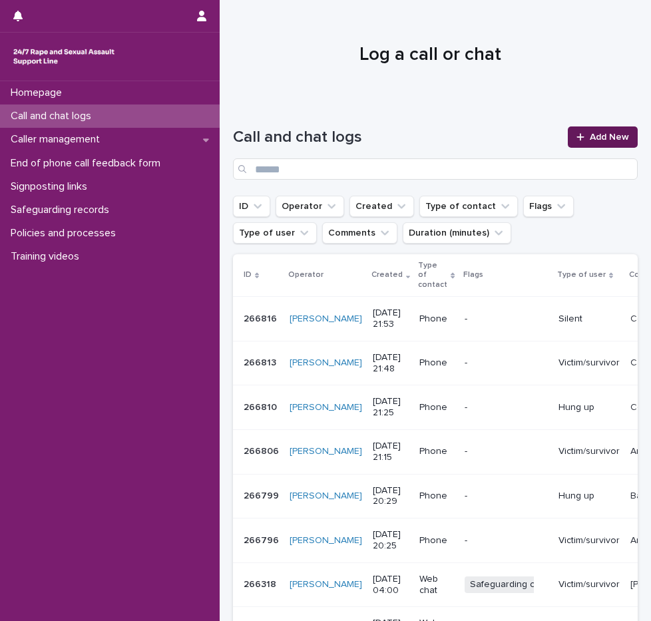
click at [591, 136] on span "Add New" at bounding box center [609, 137] width 39 height 9
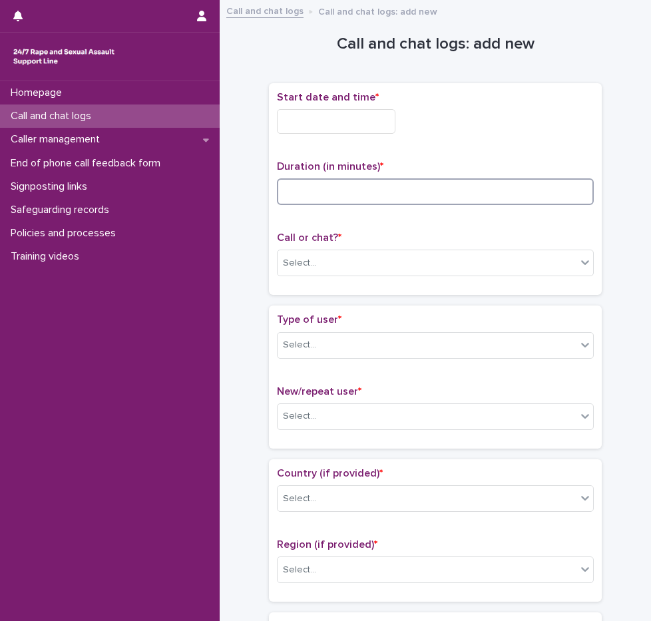
click at [326, 197] on input at bounding box center [435, 191] width 317 height 27
type input "**"
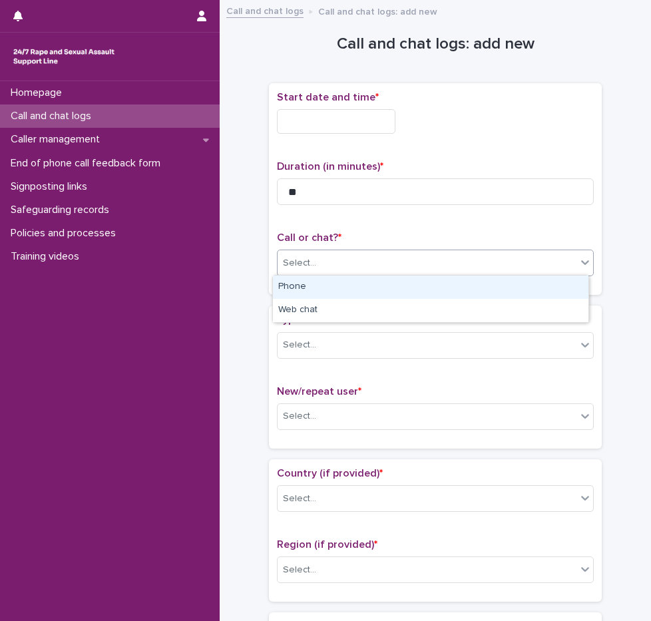
click at [338, 257] on div "Select..." at bounding box center [427, 263] width 299 height 22
click at [314, 292] on div "Phone" at bounding box center [431, 287] width 316 height 23
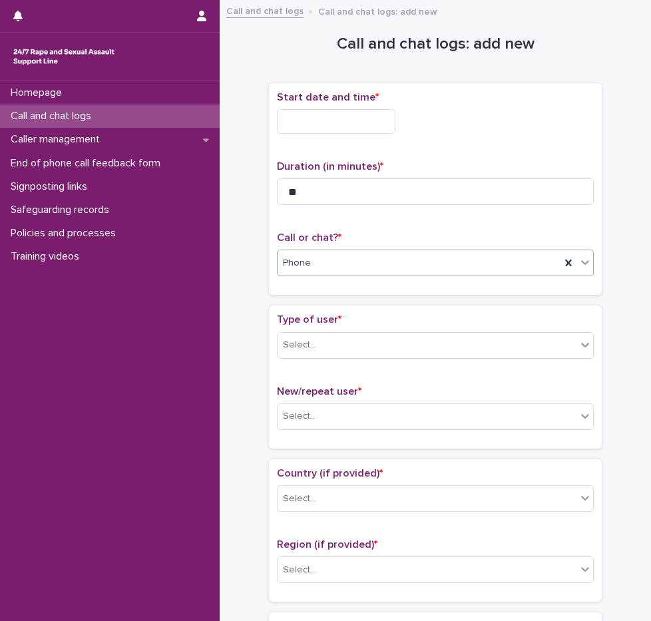
click at [343, 120] on input "text" at bounding box center [336, 121] width 119 height 25
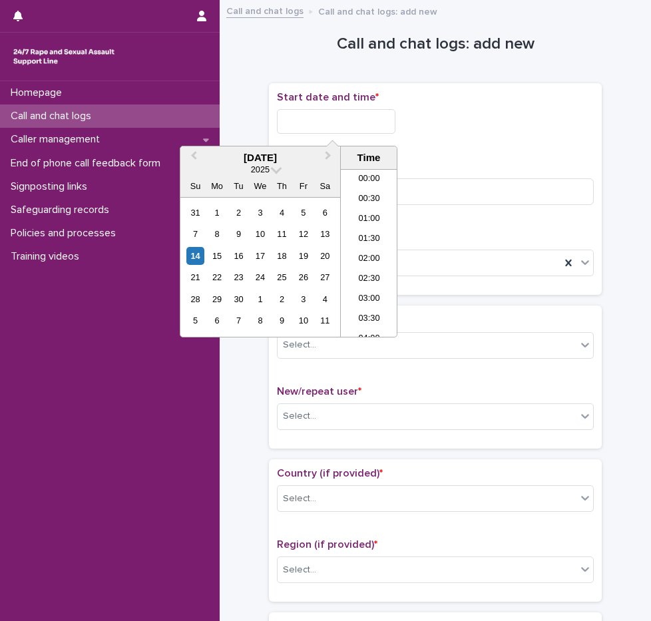
scroll to position [792, 0]
click at [373, 228] on li "21:00" at bounding box center [369, 227] width 57 height 20
click at [362, 121] on input "**********" at bounding box center [336, 121] width 119 height 25
type input "**********"
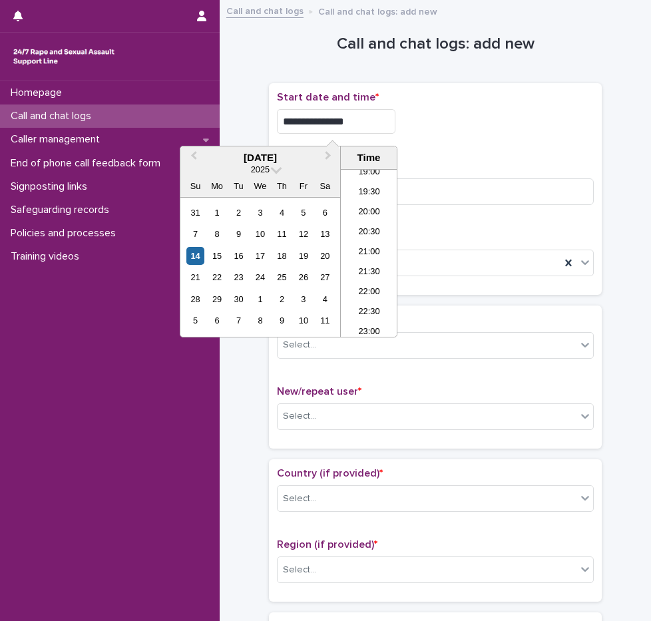
click at [544, 129] on div "**********" at bounding box center [435, 121] width 317 height 25
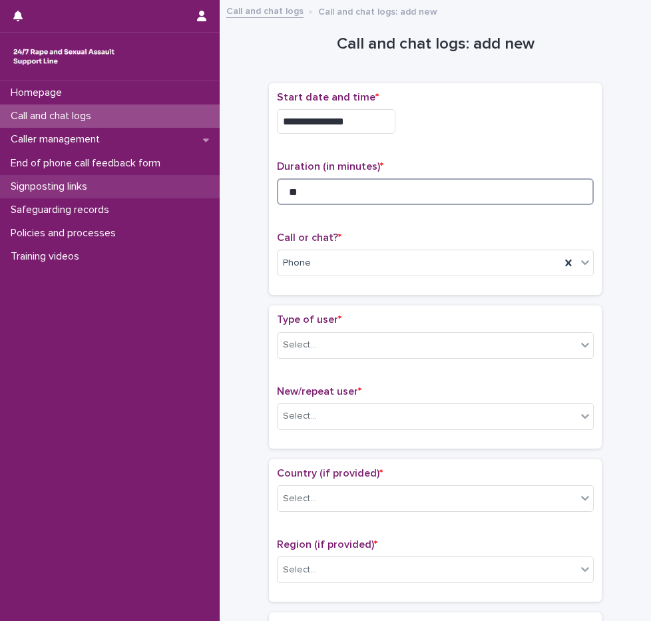
type input "**"
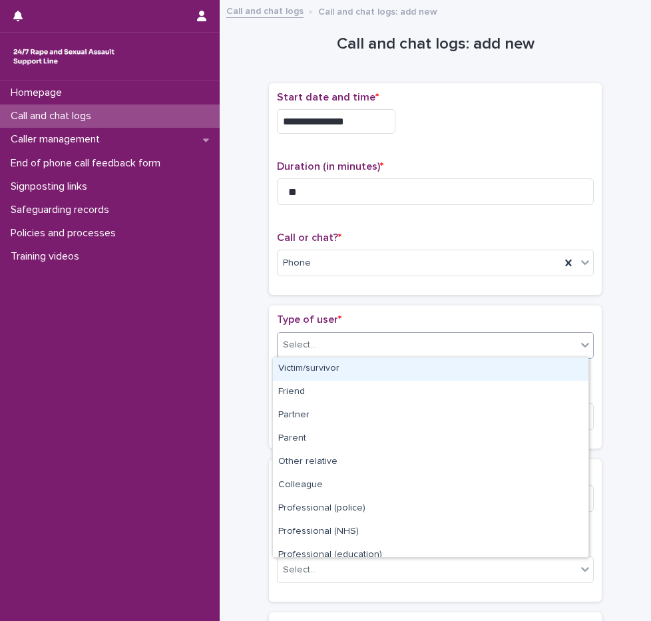
click at [318, 350] on div at bounding box center [318, 345] width 1 height 14
click at [320, 366] on div "Victim/survivor" at bounding box center [431, 369] width 316 height 23
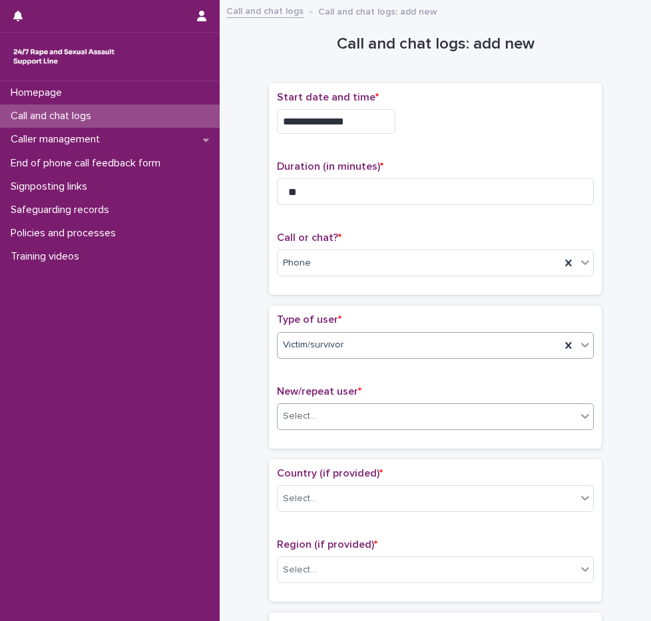
click at [318, 416] on div "Select..." at bounding box center [427, 417] width 299 height 22
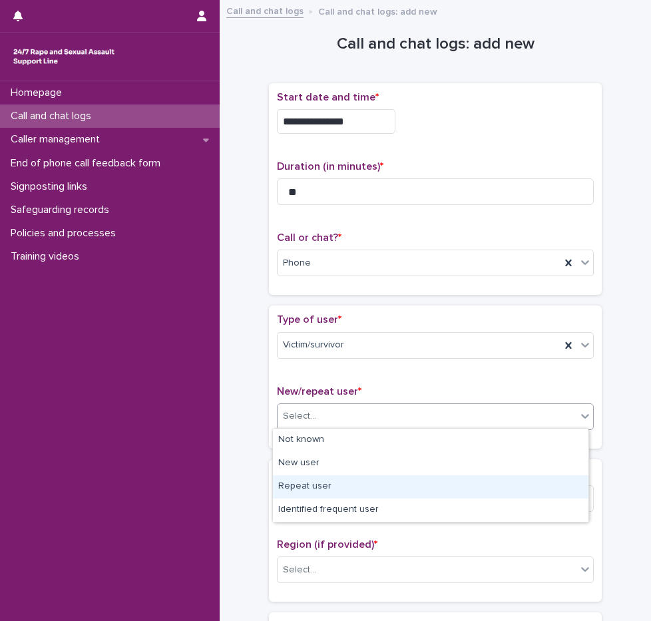
click at [322, 485] on div "Repeat user" at bounding box center [431, 487] width 316 height 23
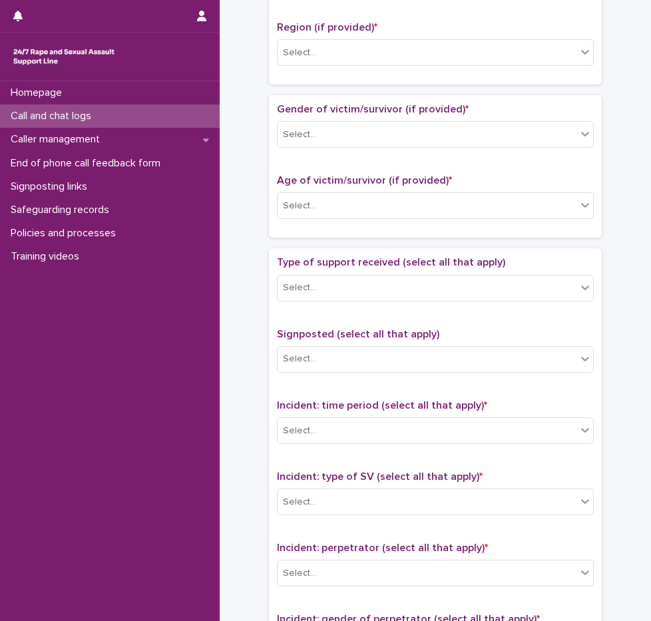
scroll to position [853, 0]
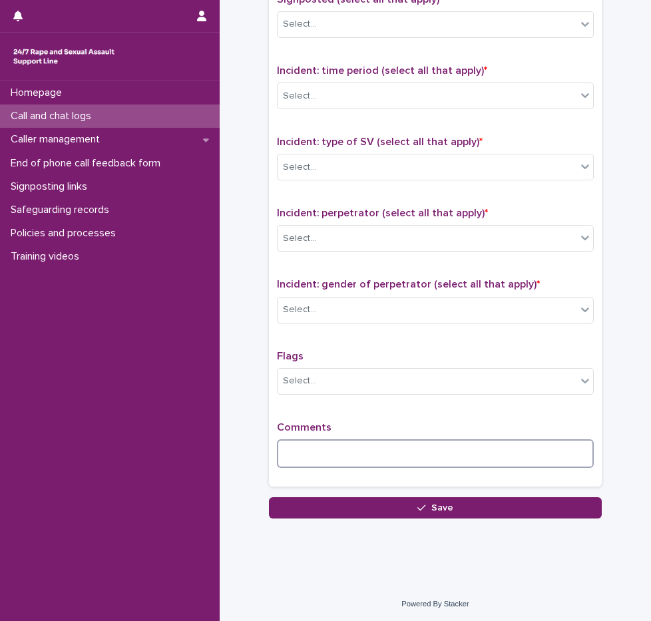
click at [349, 457] on textarea at bounding box center [435, 454] width 317 height 29
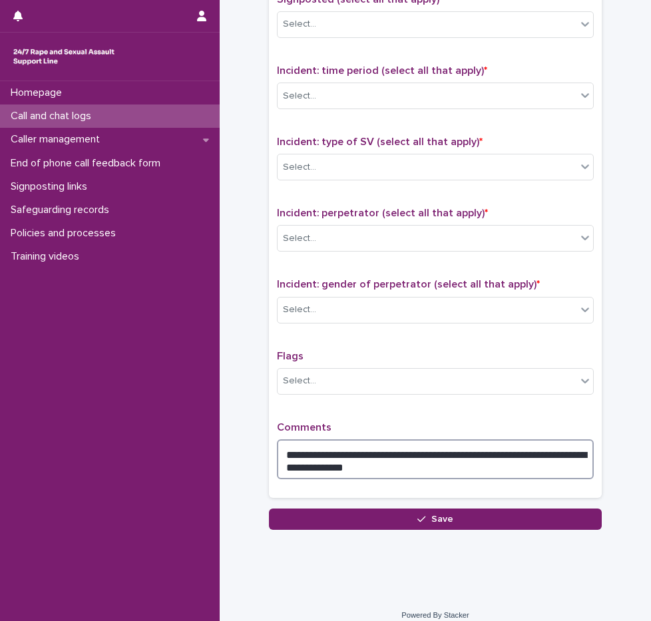
click at [539, 454] on textarea "**********" at bounding box center [435, 460] width 317 height 40
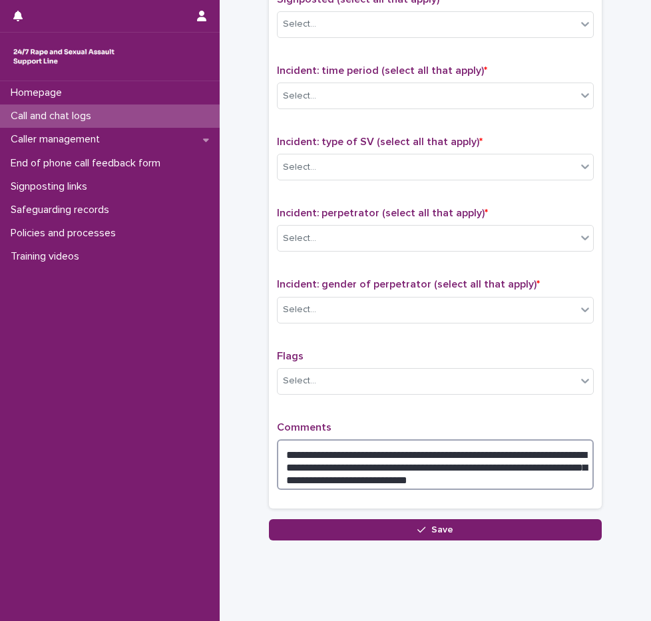
click at [432, 463] on textarea "**********" at bounding box center [435, 465] width 317 height 51
type textarea "**********"
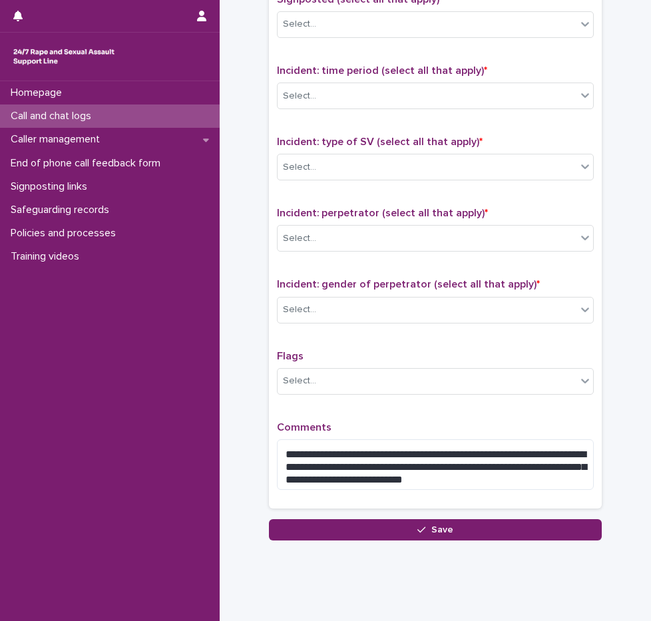
click at [483, 418] on div "**********" at bounding box center [435, 210] width 317 height 579
click at [298, 314] on div "Select..." at bounding box center [299, 310] width 33 height 14
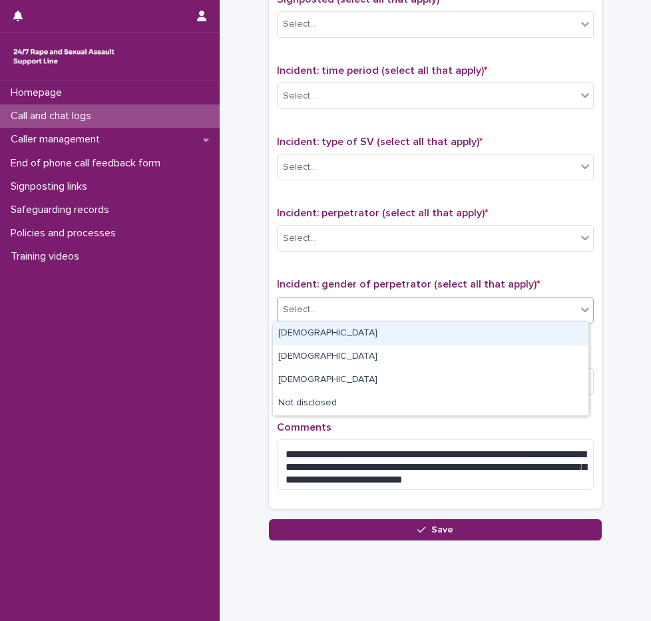
click at [307, 338] on div "[DEMOGRAPHIC_DATA]" at bounding box center [431, 333] width 316 height 23
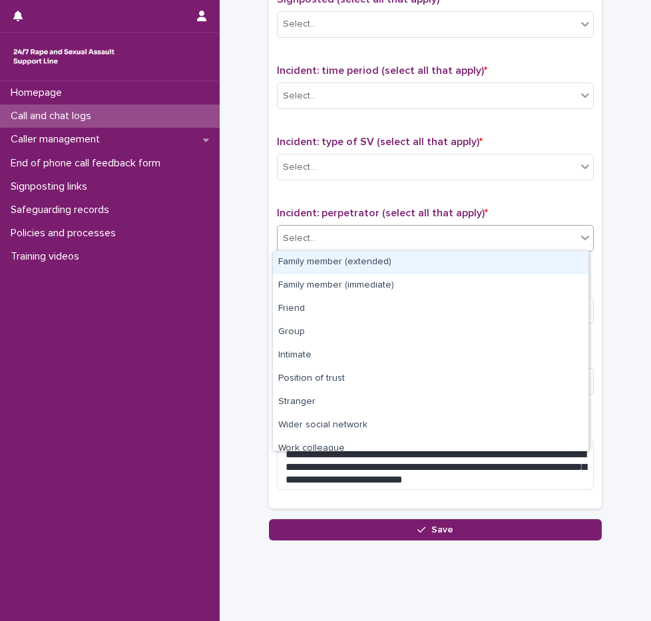
click at [326, 238] on div "Select..." at bounding box center [427, 239] width 299 height 22
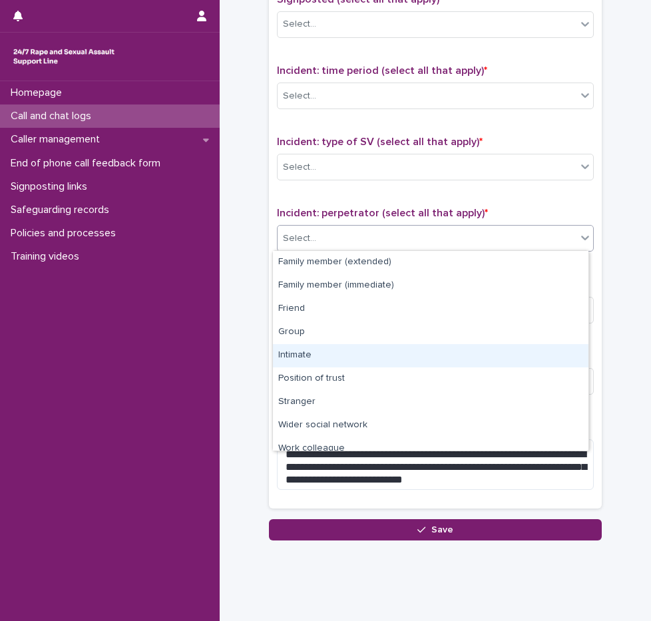
scroll to position [57, 0]
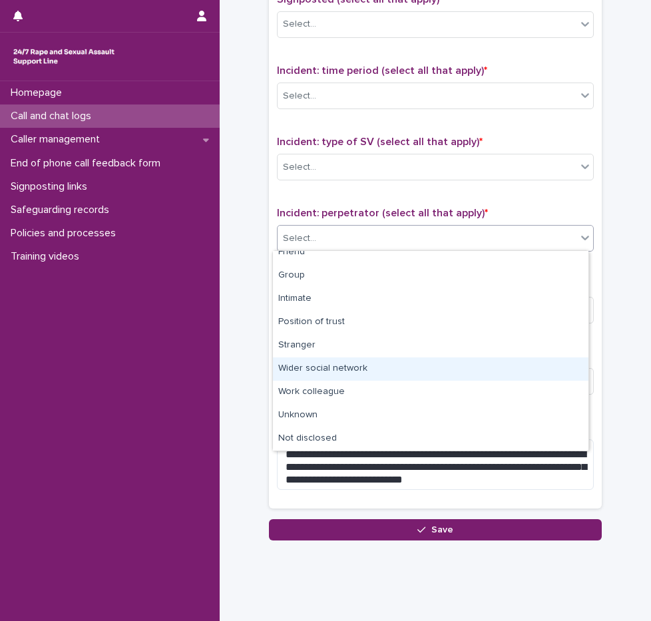
click at [334, 371] on div "Wider social network" at bounding box center [431, 369] width 316 height 23
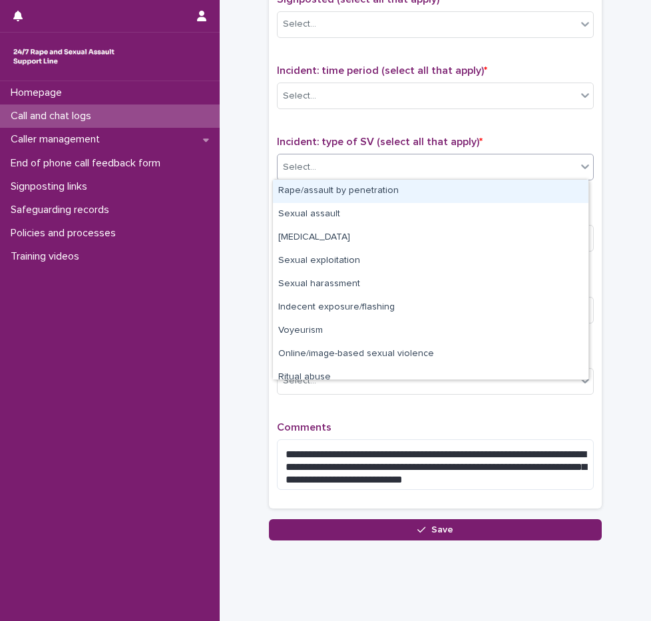
click at [334, 157] on div "Select..." at bounding box center [427, 168] width 299 height 22
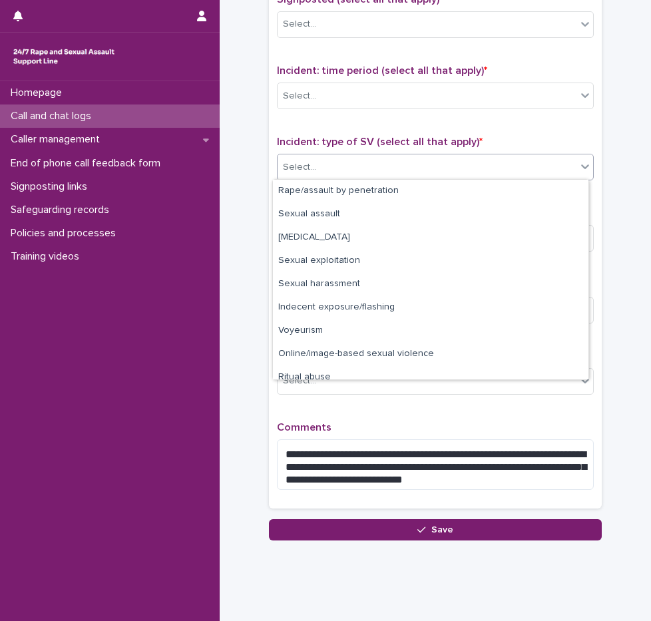
scroll to position [33, 0]
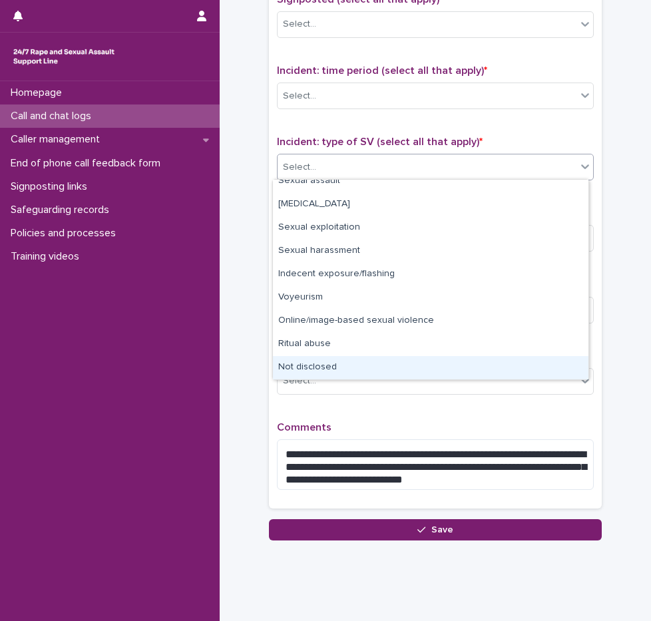
click at [330, 366] on div "Not disclosed" at bounding box center [431, 367] width 316 height 23
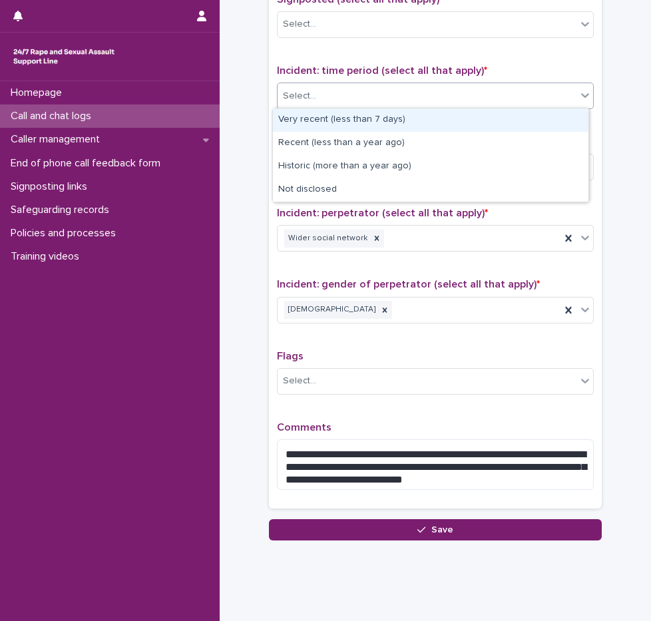
click at [318, 85] on div "Select..." at bounding box center [427, 96] width 299 height 22
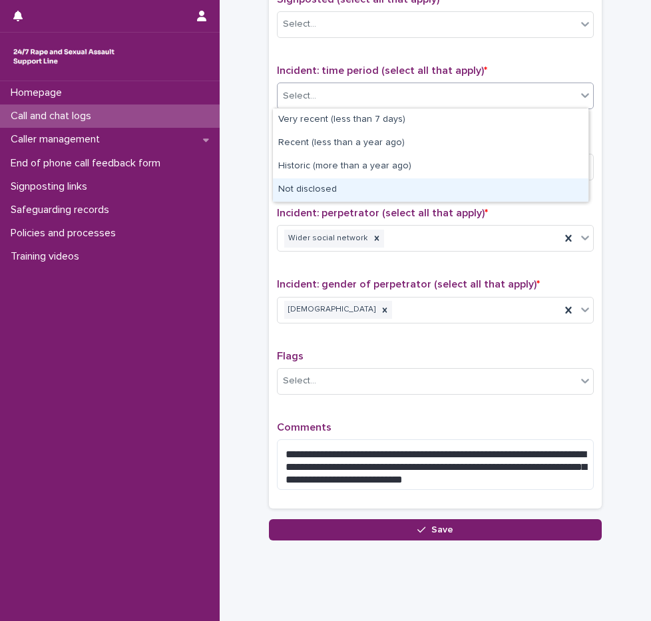
click at [318, 191] on div "Not disclosed" at bounding box center [431, 189] width 316 height 23
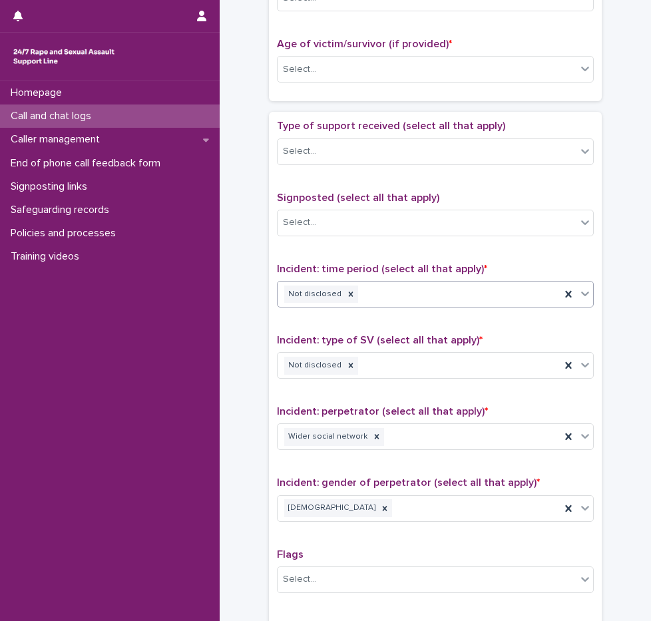
scroll to position [653, 0]
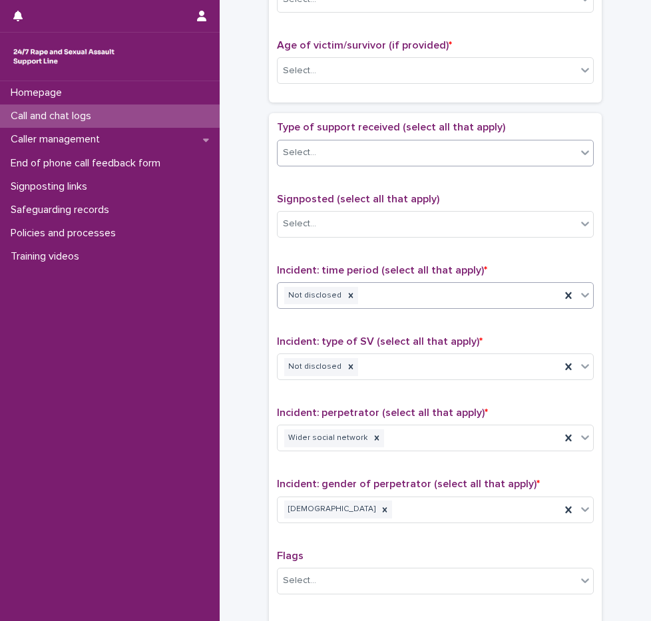
click at [319, 151] on div "Select..." at bounding box center [427, 153] width 299 height 22
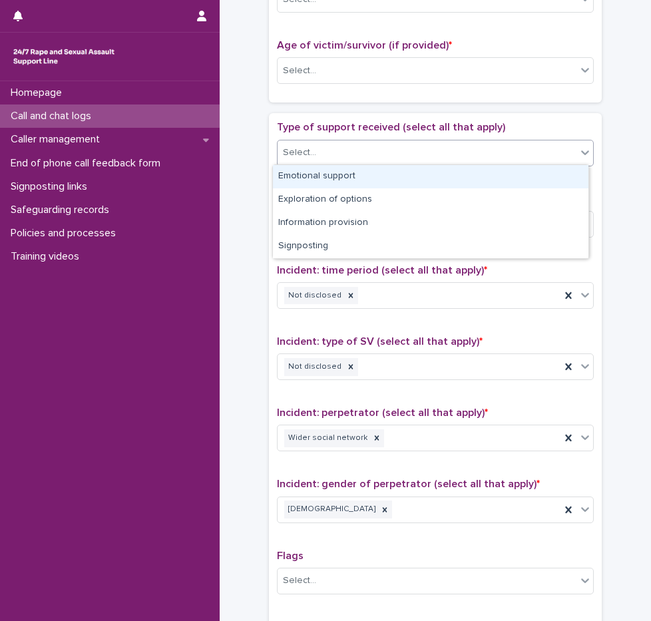
click at [342, 184] on div "Emotional support" at bounding box center [431, 176] width 316 height 23
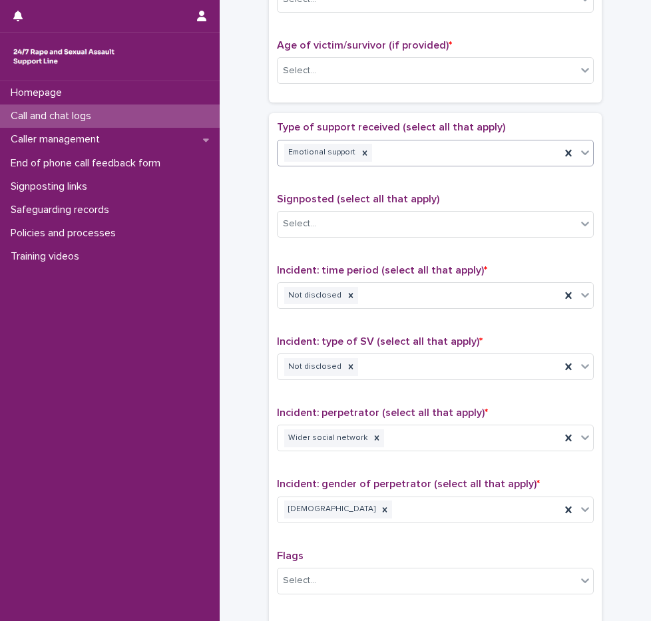
scroll to position [453, 0]
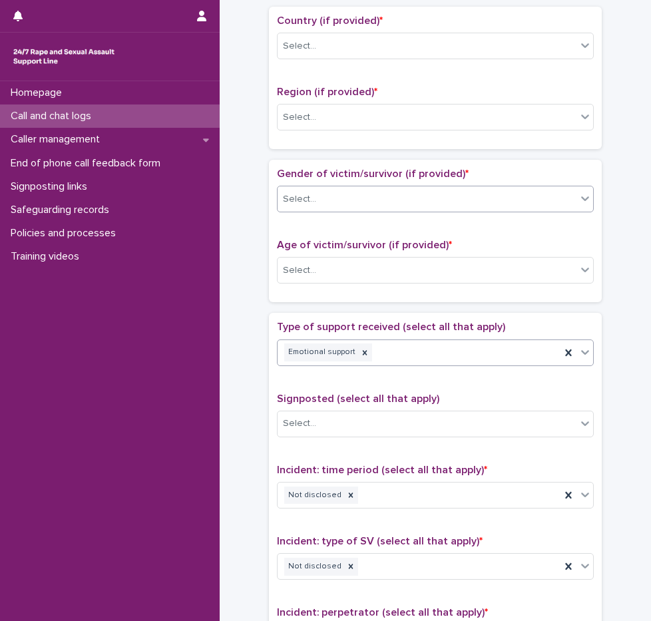
click at [323, 196] on div "Select..." at bounding box center [427, 199] width 299 height 22
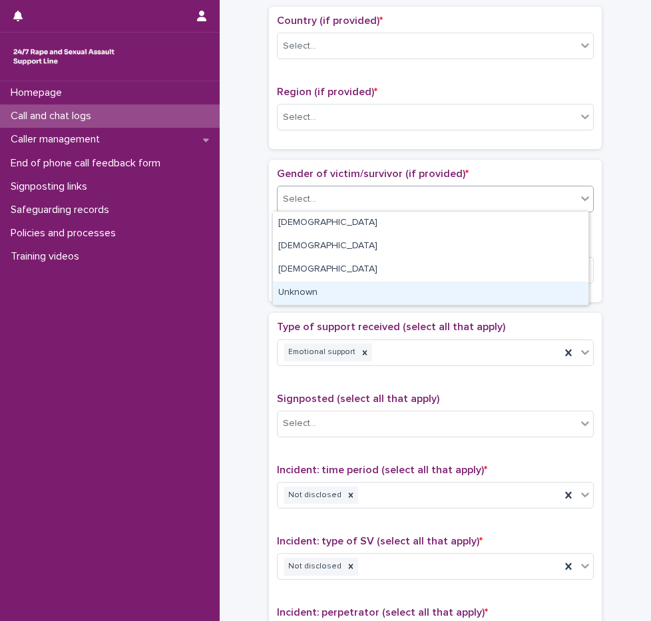
click at [303, 287] on div "Unknown" at bounding box center [431, 293] width 316 height 23
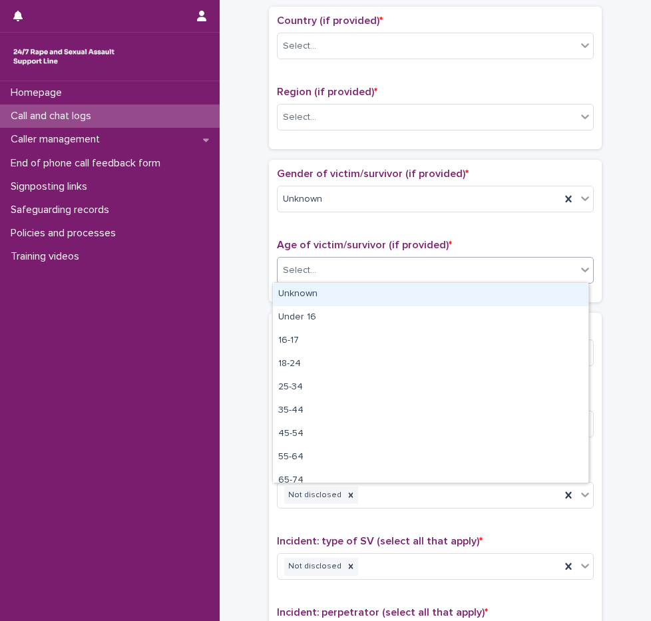
click at [309, 279] on div "Select..." at bounding box center [427, 271] width 299 height 22
click at [312, 286] on div "Unknown" at bounding box center [431, 294] width 316 height 23
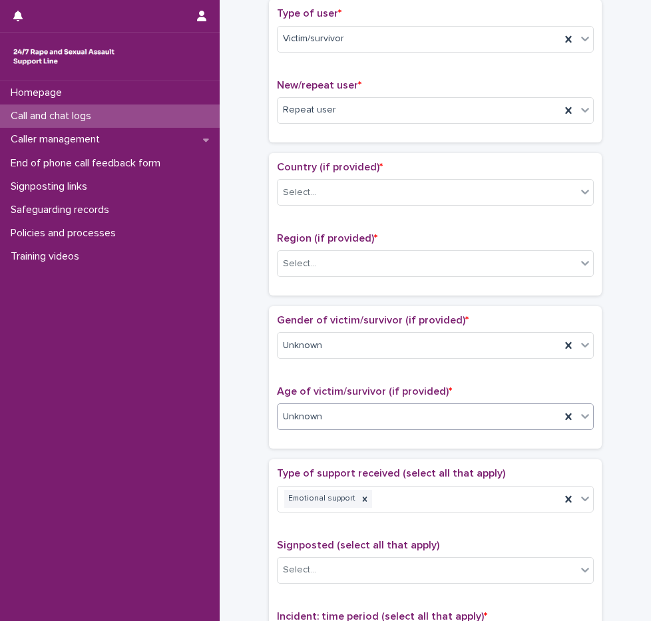
scroll to position [253, 0]
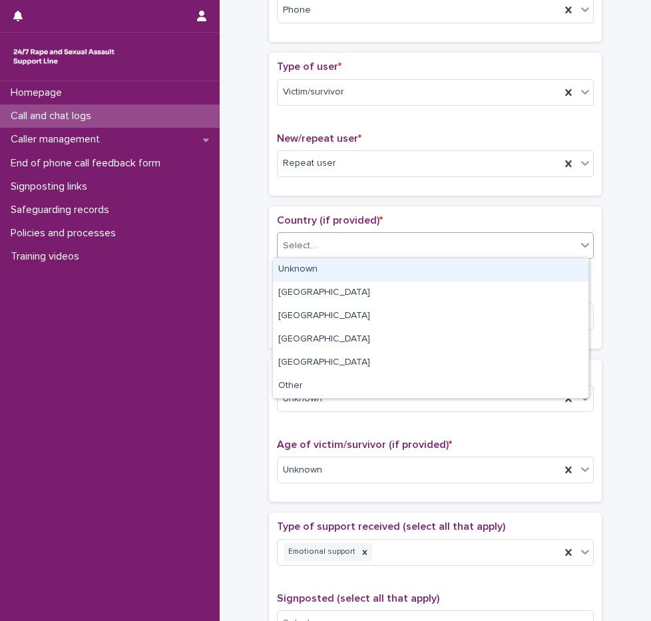
click at [319, 242] on div "Select..." at bounding box center [427, 246] width 299 height 22
click at [314, 274] on div "Unknown" at bounding box center [431, 269] width 316 height 23
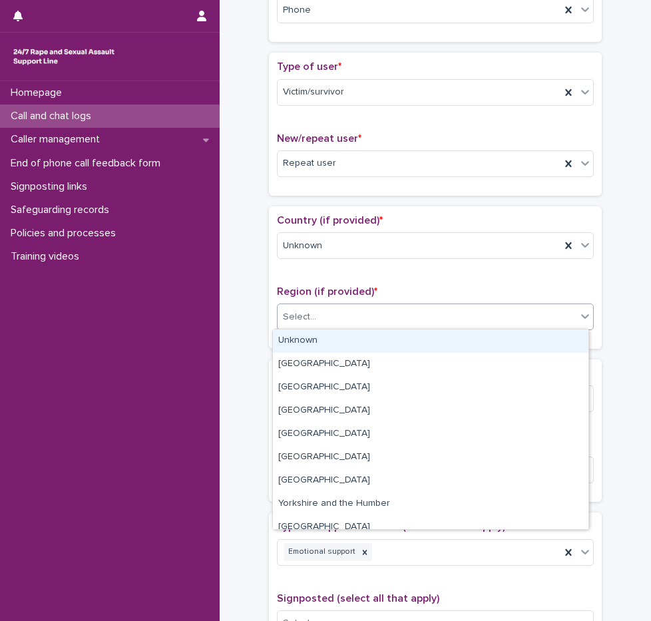
click at [308, 311] on div "Select..." at bounding box center [299, 317] width 33 height 14
click at [310, 343] on div "Unknown" at bounding box center [431, 341] width 316 height 23
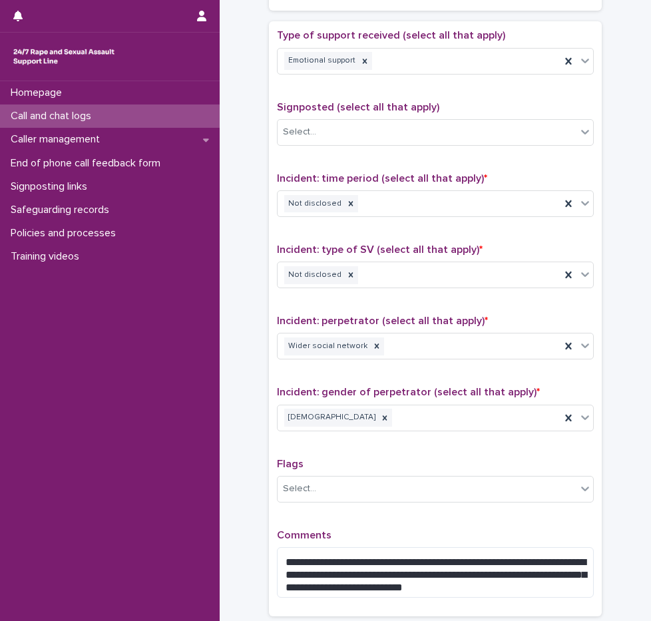
scroll to position [875, 0]
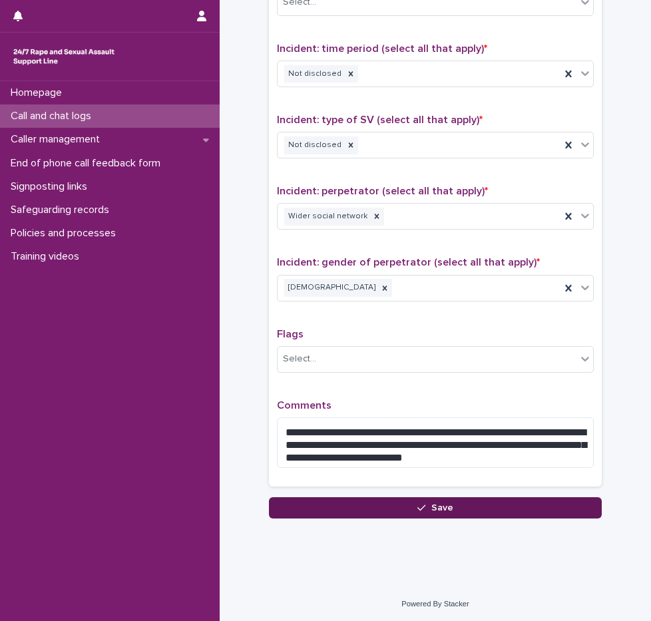
click at [405, 509] on button "Save" at bounding box center [435, 508] width 333 height 21
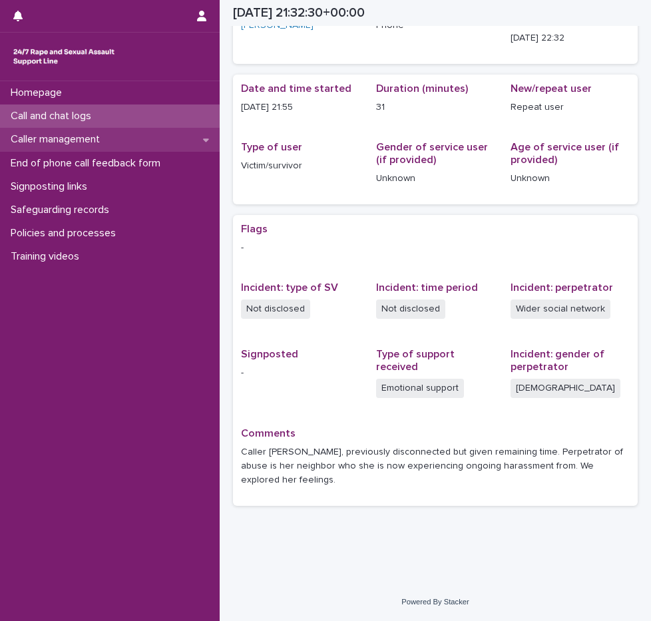
scroll to position [73, 0]
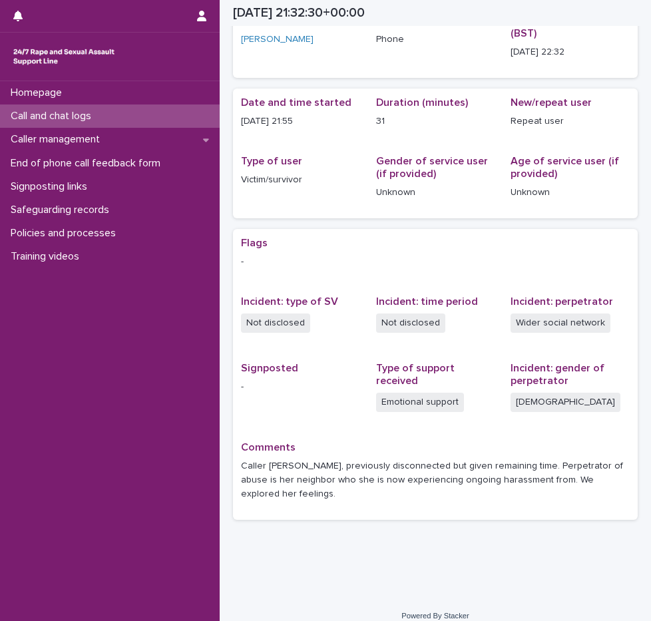
click at [85, 115] on p "Call and chat logs" at bounding box center [53, 116] width 97 height 13
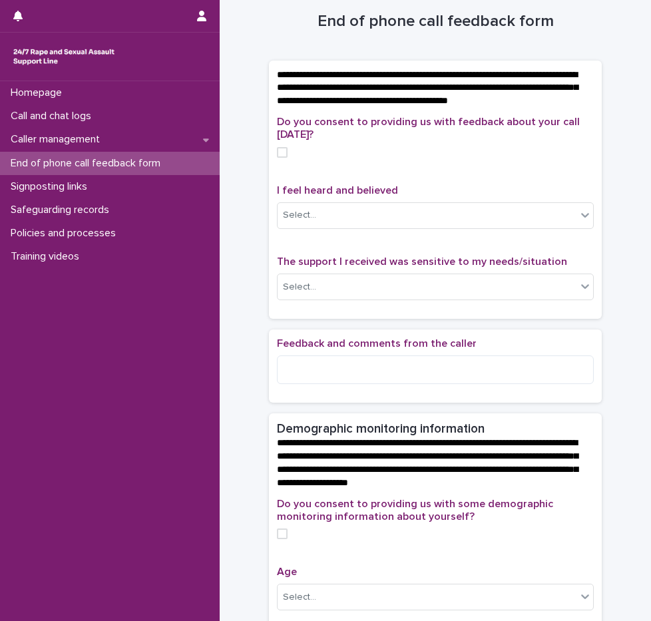
scroll to position [4, 0]
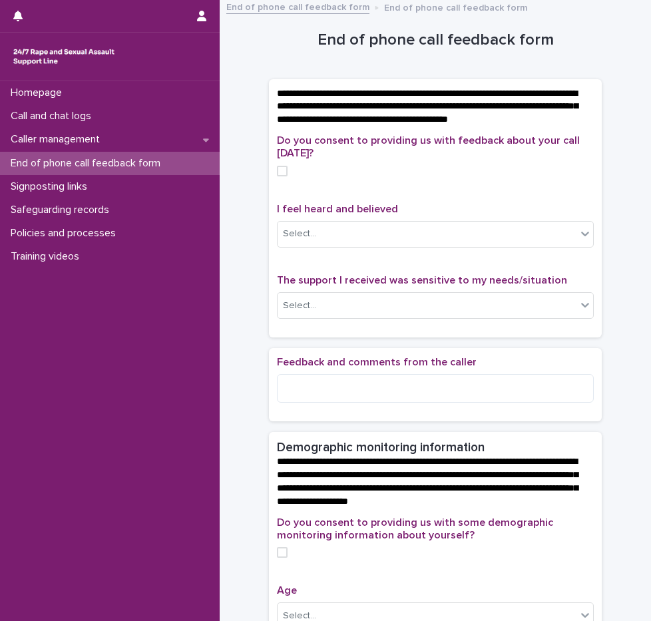
click at [277, 176] on span at bounding box center [282, 171] width 11 height 11
click at [318, 401] on textarea at bounding box center [435, 388] width 317 height 29
type textarea "*"
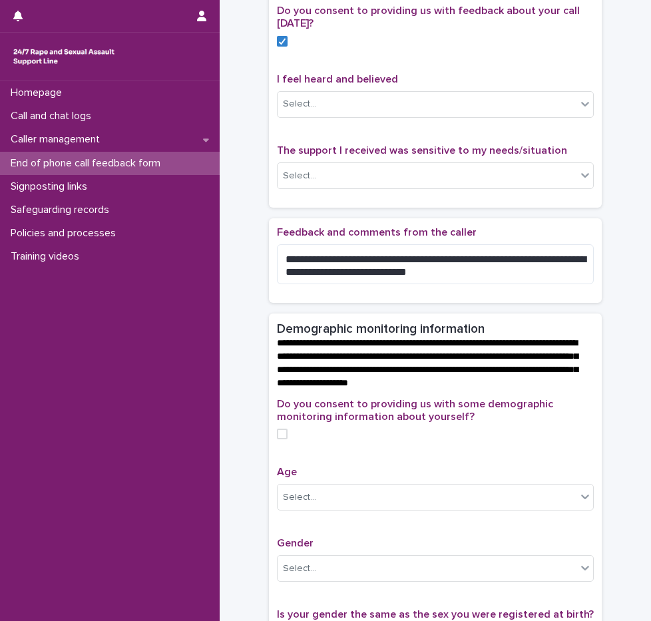
scroll to position [137, 0]
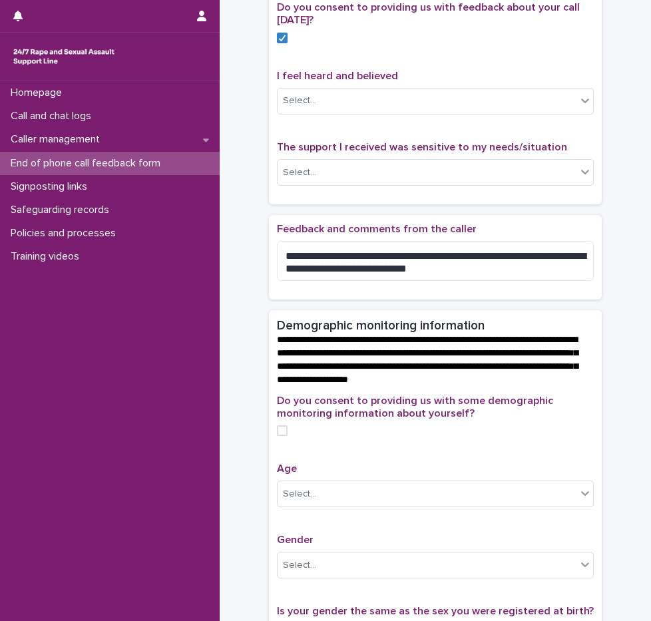
click at [569, 310] on div "**********" at bounding box center [435, 262] width 333 height 95
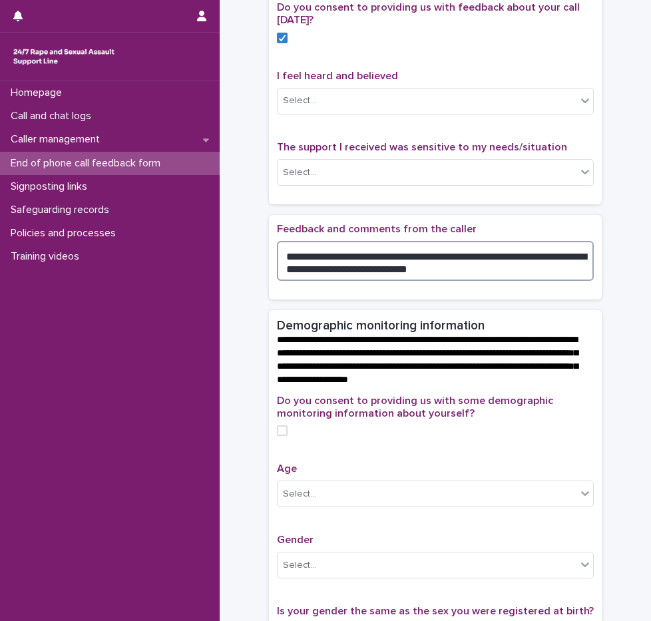
click at [441, 281] on textarea "**********" at bounding box center [435, 261] width 317 height 40
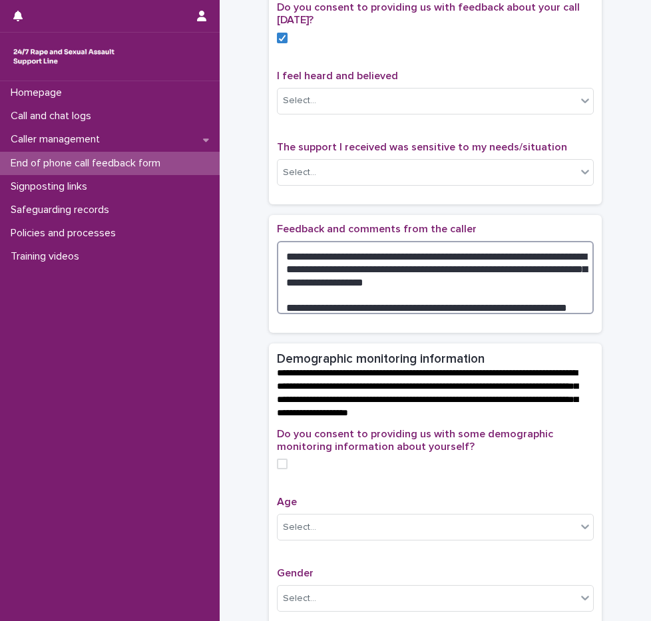
drag, startPoint x: 498, startPoint y: 316, endPoint x: 455, endPoint y: 314, distance: 42.6
click at [452, 314] on textarea "**********" at bounding box center [435, 277] width 317 height 73
click at [553, 314] on textarea "**********" at bounding box center [435, 277] width 317 height 73
click at [557, 314] on textarea "**********" at bounding box center [435, 277] width 317 height 73
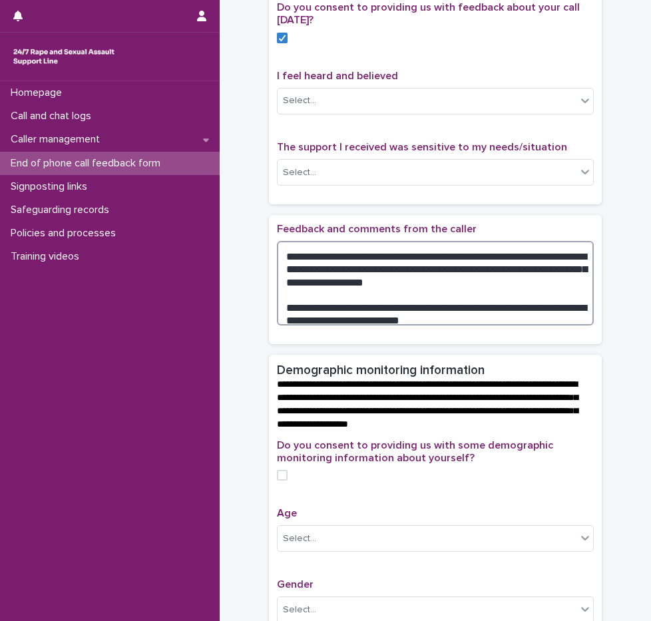
type textarea "**********"
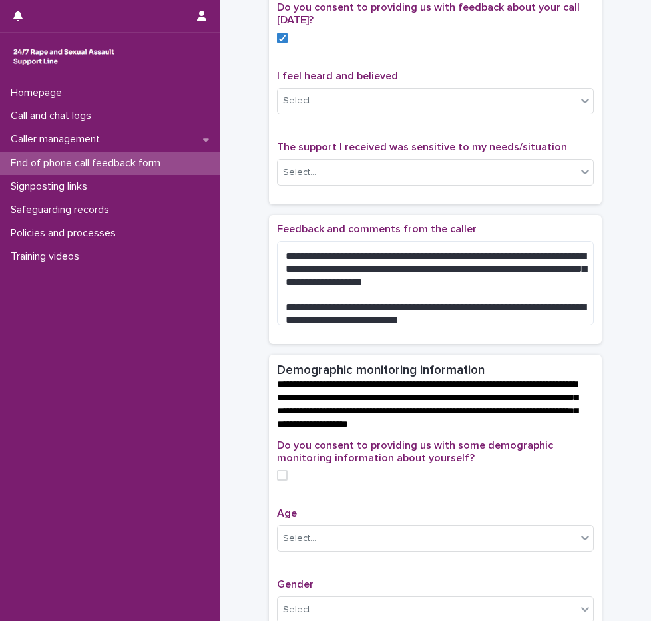
click at [335, 125] on div "I feel heard and believed Select..." at bounding box center [435, 97] width 317 height 55
click at [318, 112] on div "Select..." at bounding box center [427, 101] width 299 height 22
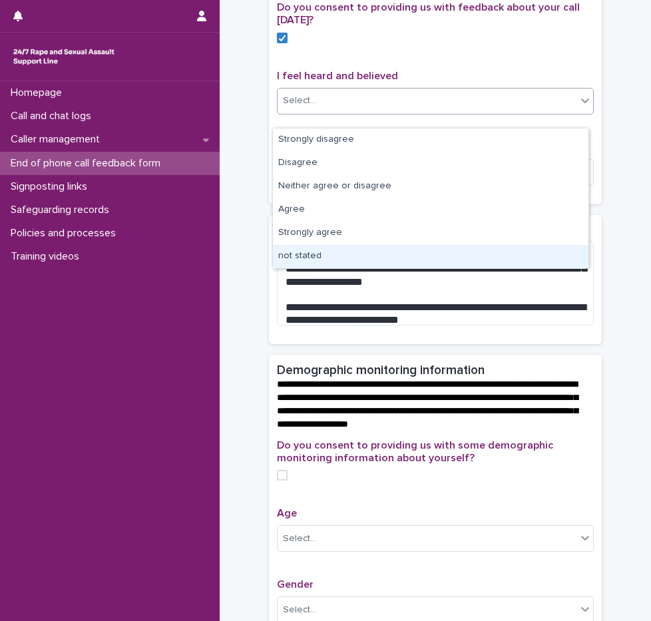
click at [324, 250] on div "not stated" at bounding box center [431, 256] width 316 height 23
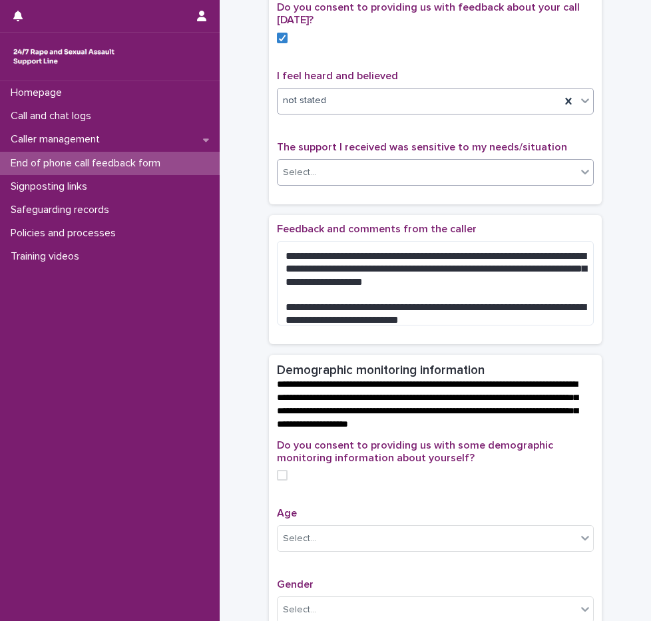
click at [314, 184] on div "Select..." at bounding box center [427, 173] width 299 height 22
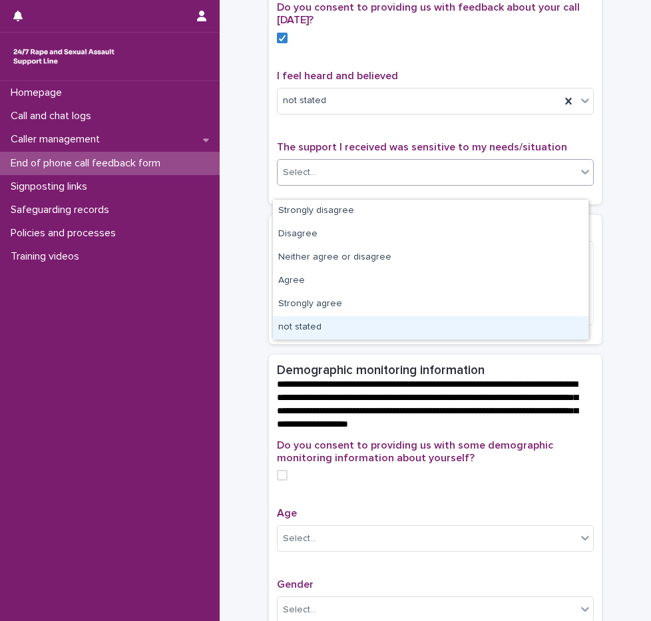
click at [328, 323] on div "not stated" at bounding box center [431, 327] width 316 height 23
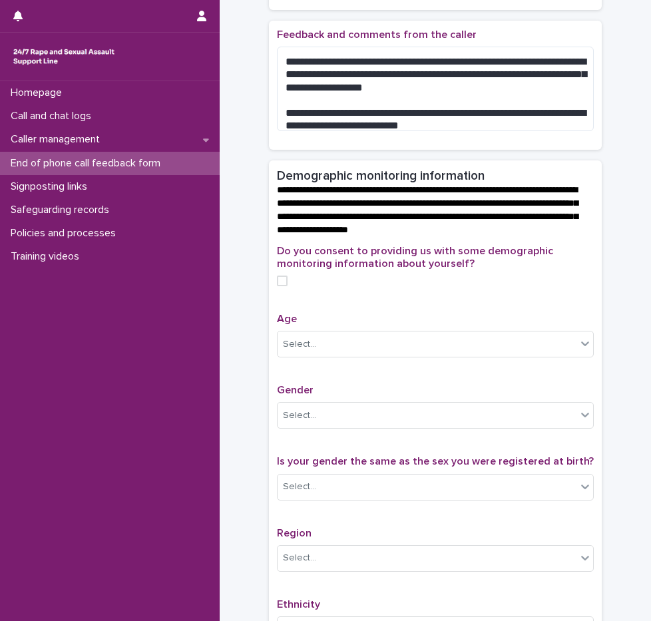
scroll to position [132, 0]
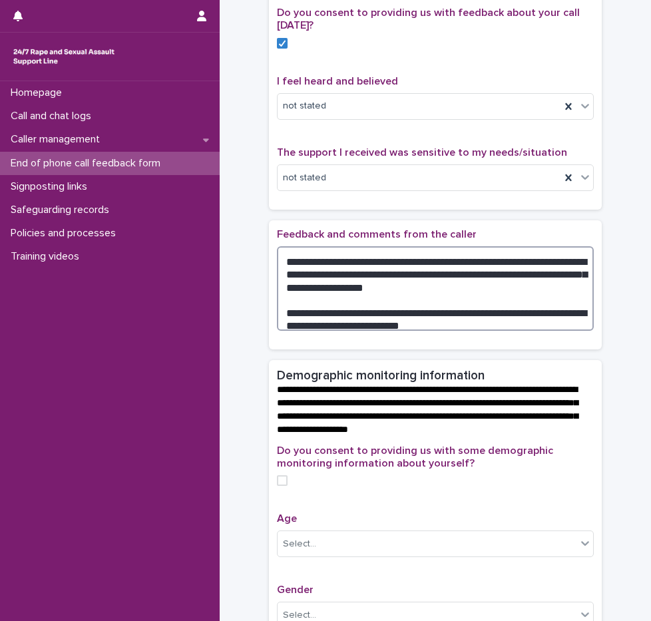
drag, startPoint x: 283, startPoint y: 272, endPoint x: 433, endPoint y: 302, distance: 152.8
click at [433, 302] on textarea "**********" at bounding box center [435, 288] width 317 height 85
click at [428, 304] on textarea "**********" at bounding box center [435, 288] width 317 height 85
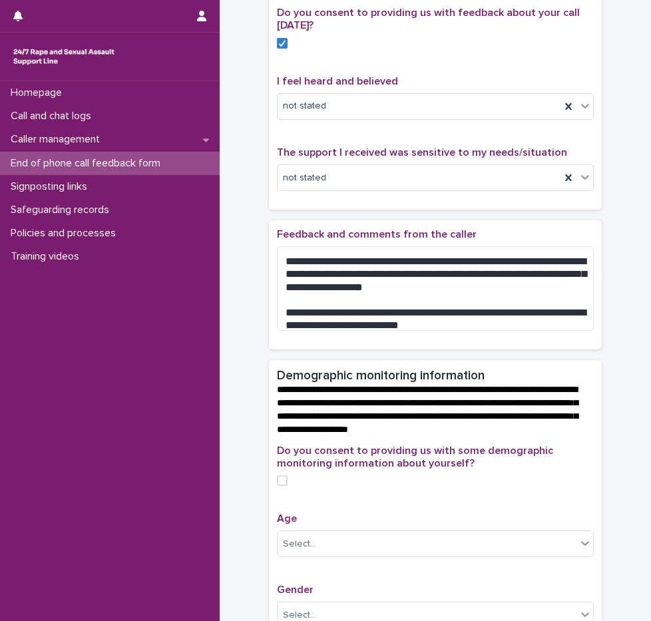
click at [478, 239] on div "**********" at bounding box center [435, 284] width 333 height 129
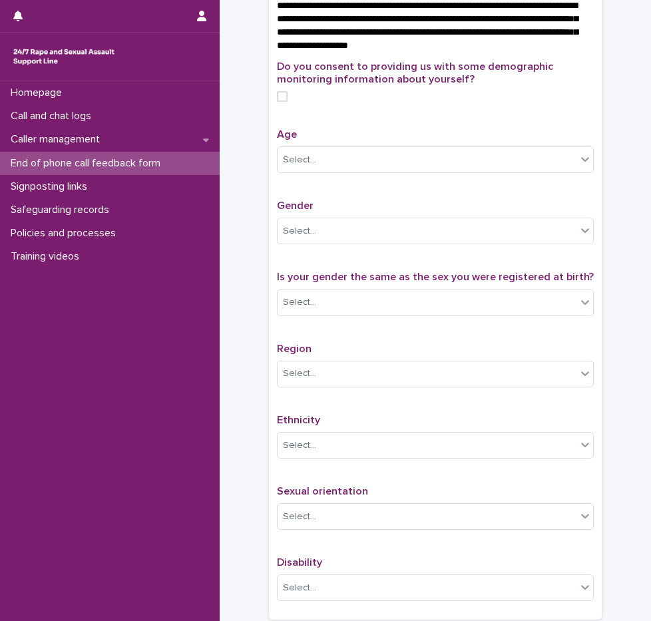
scroll to position [665, 0]
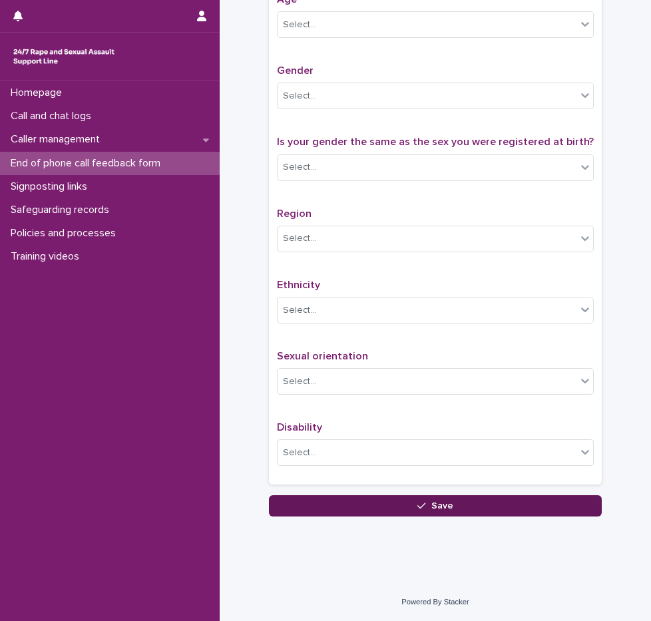
click at [418, 504] on icon "button" at bounding box center [422, 506] width 8 height 9
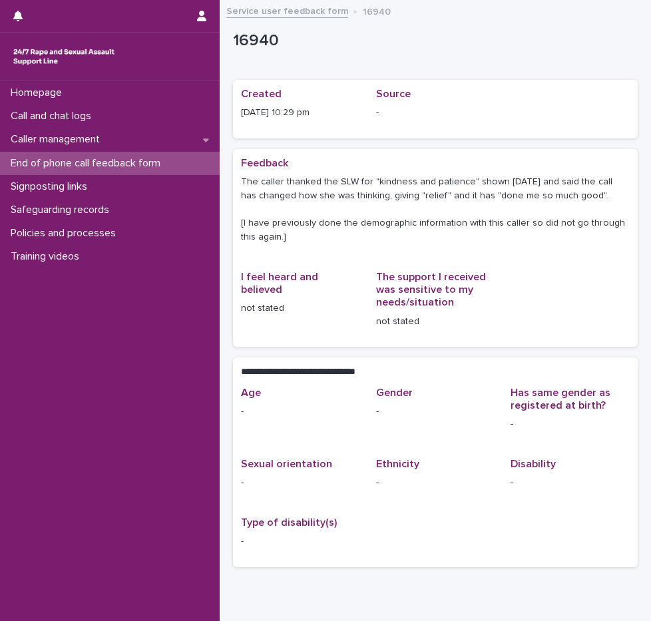
click at [126, 165] on p "End of phone call feedback form" at bounding box center [88, 163] width 166 height 13
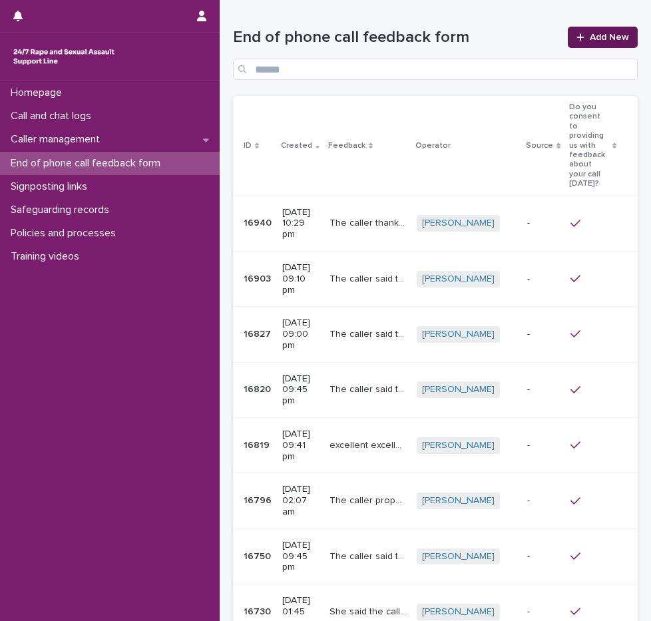
click at [590, 38] on span "Add New" at bounding box center [609, 37] width 39 height 9
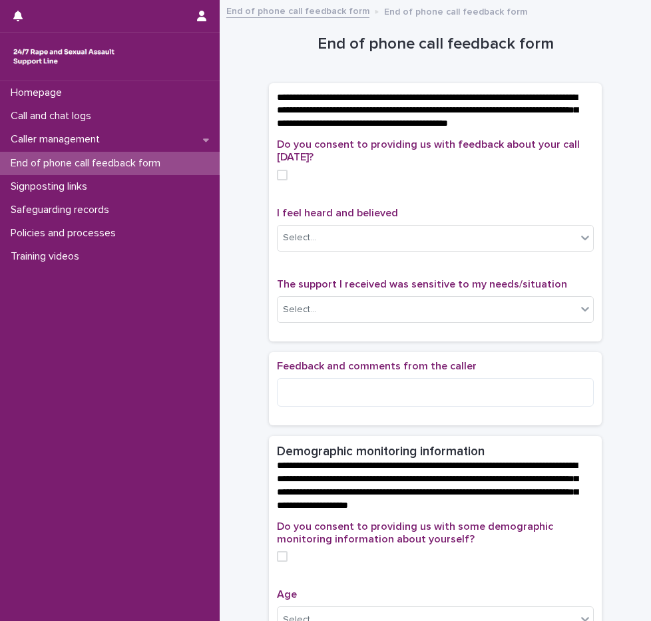
click at [117, 163] on p "End of phone call feedback form" at bounding box center [88, 163] width 166 height 13
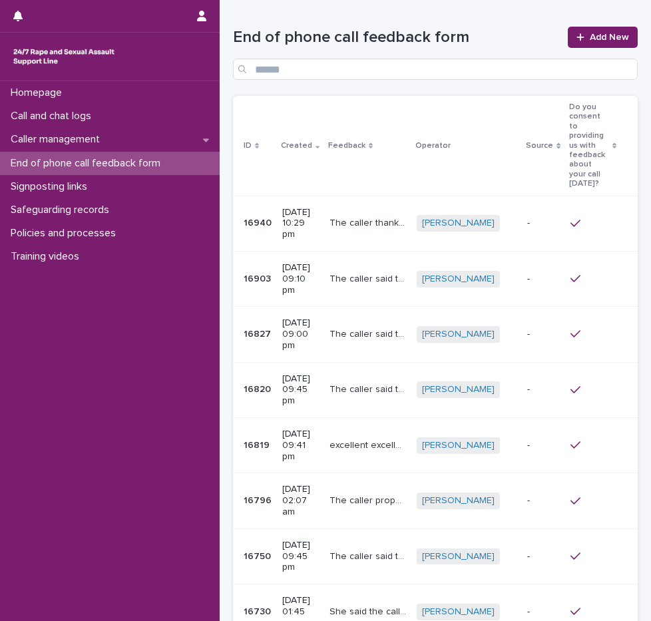
click at [359, 218] on p "The caller thanked the SLW for "kindness and patience" shown [DATE] and said th…" at bounding box center [369, 222] width 79 height 14
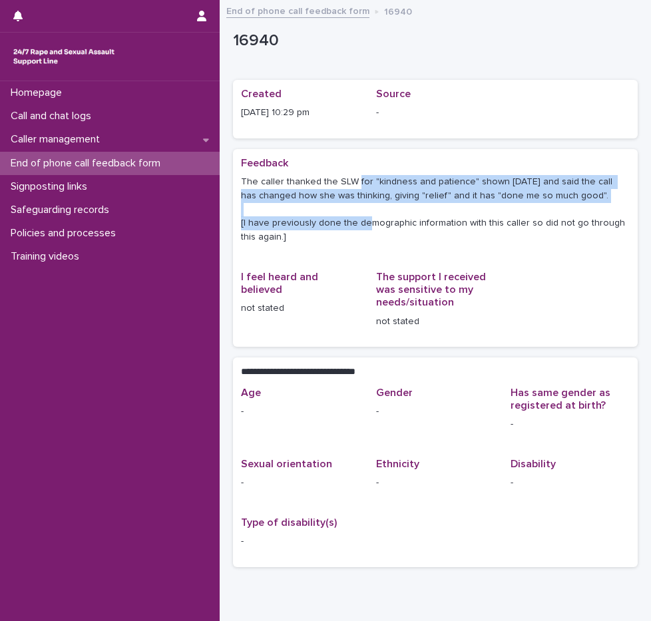
drag, startPoint x: 355, startPoint y: 173, endPoint x: 368, endPoint y: 224, distance: 53.6
click at [368, 224] on div "The caller thanked the SLW for "kindness and patience" shown [DATE] and said th…" at bounding box center [435, 209] width 389 height 72
drag, startPoint x: 368, startPoint y: 224, endPoint x: 366, endPoint y: 231, distance: 7.0
click at [366, 231] on p "The caller thanked the SLW for "kindness and patience" shown [DATE] and said th…" at bounding box center [435, 209] width 389 height 69
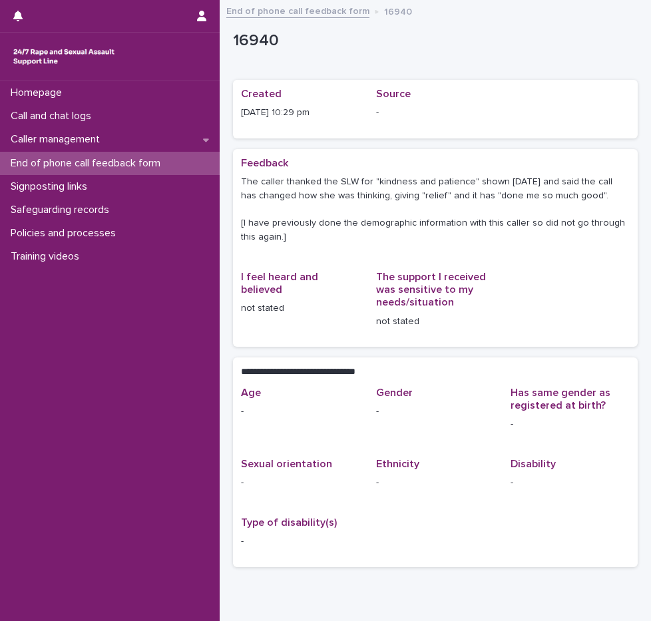
click at [418, 230] on p "The caller thanked the SLW for "kindness and patience" shown [DATE] and said th…" at bounding box center [435, 209] width 389 height 69
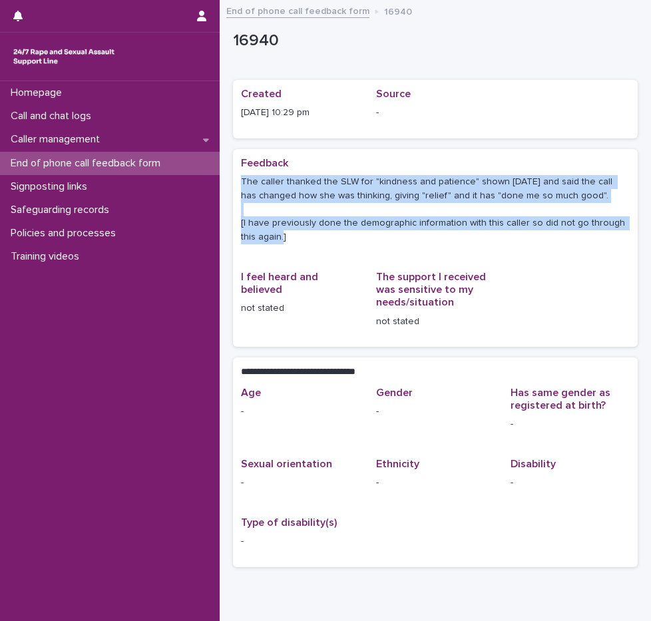
drag, startPoint x: 367, startPoint y: 237, endPoint x: 238, endPoint y: 176, distance: 142.4
click at [238, 176] on div "Feedback The caller thanked the SLW for "kindness and patience" shown [DATE] an…" at bounding box center [435, 248] width 405 height 198
drag, startPoint x: 238, startPoint y: 176, endPoint x: 277, endPoint y: 194, distance: 42.6
click at [277, 194] on p "The caller thanked the SLW for "kindness and patience" shown [DATE] and said th…" at bounding box center [435, 209] width 389 height 69
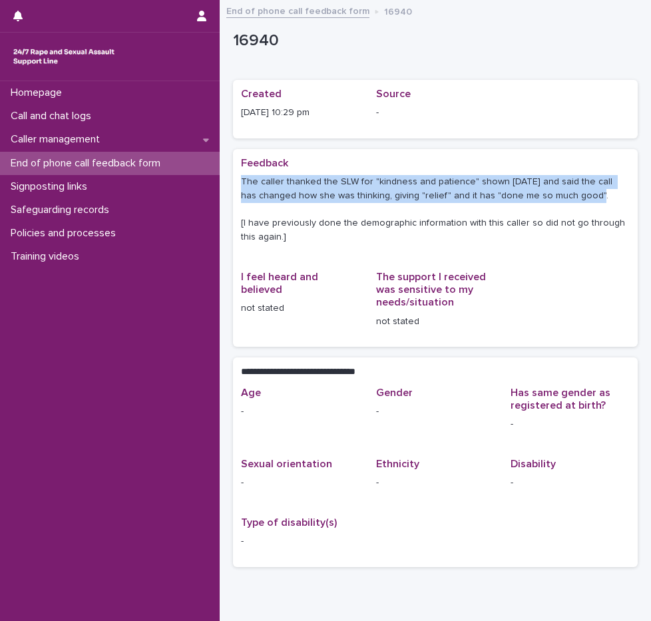
drag, startPoint x: 235, startPoint y: 180, endPoint x: 589, endPoint y: 190, distance: 353.8
click at [589, 190] on div "Feedback The caller thanked the SLW for "kindness and patience" shown [DATE] an…" at bounding box center [435, 248] width 405 height 198
drag, startPoint x: 589, startPoint y: 190, endPoint x: 581, endPoint y: 200, distance: 11.9
click at [581, 200] on p "The caller thanked the SLW for "kindness and patience" shown [DATE] and said th…" at bounding box center [435, 209] width 389 height 69
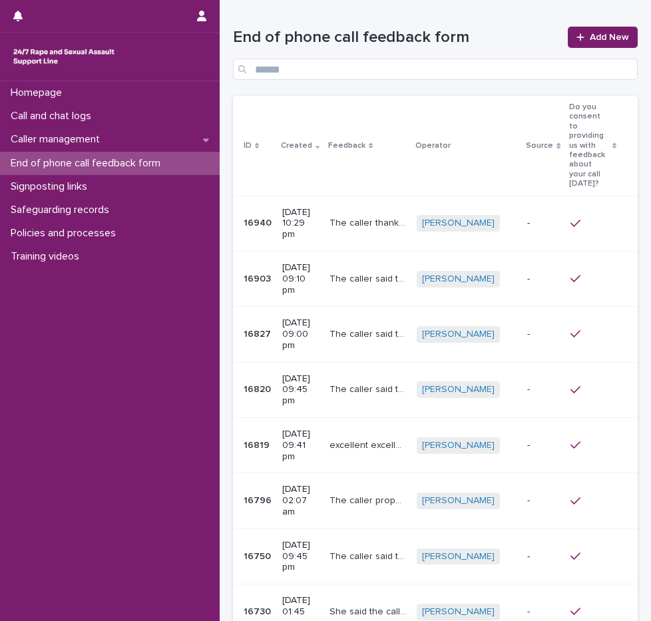
click at [402, 272] on div "The caller said that the support line is "effing fantastic" and it is "my favor…" at bounding box center [368, 279] width 77 height 22
click at [376, 324] on div "The caller said that she felt "relief that it [the call] was answered straight …" at bounding box center [368, 335] width 77 height 22
drag, startPoint x: 119, startPoint y: 170, endPoint x: 227, endPoint y: 138, distance: 112.5
click at [119, 170] on div "End of phone call feedback form" at bounding box center [110, 163] width 220 height 23
